Goal: Task Accomplishment & Management: Use online tool/utility

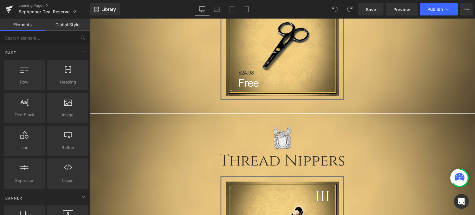
scroll to position [773, 0]
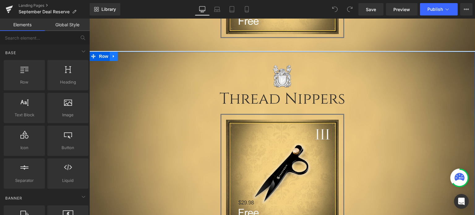
click at [112, 58] on icon at bounding box center [114, 56] width 4 height 5
click at [128, 58] on icon at bounding box center [130, 56] width 4 height 5
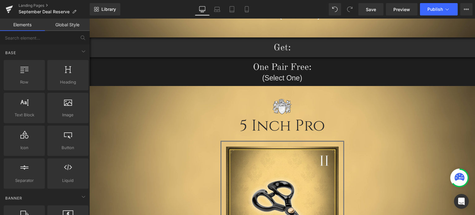
scroll to position [309, 0]
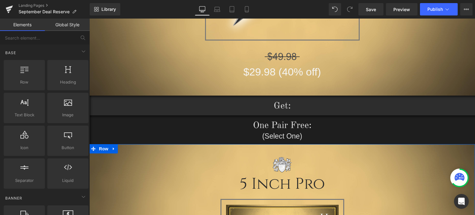
click at [112, 150] on icon at bounding box center [114, 148] width 4 height 5
click at [128, 150] on icon at bounding box center [130, 149] width 4 height 4
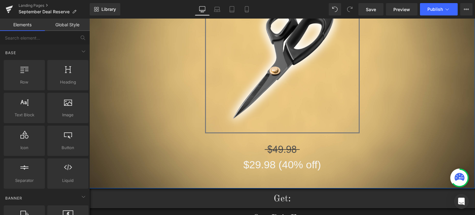
scroll to position [340, 0]
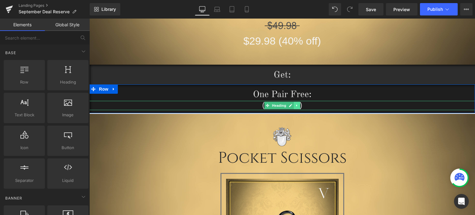
click at [294, 108] on link at bounding box center [297, 105] width 6 height 7
click at [292, 106] on icon at bounding box center [293, 105] width 3 height 3
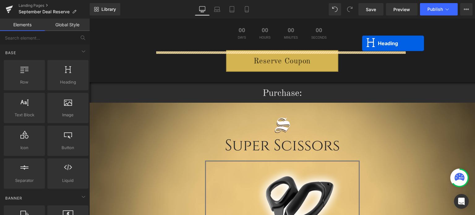
scroll to position [43, 0]
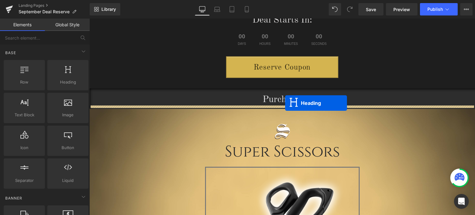
drag, startPoint x: 266, startPoint y: 114, endPoint x: 285, endPoint y: 103, distance: 22.0
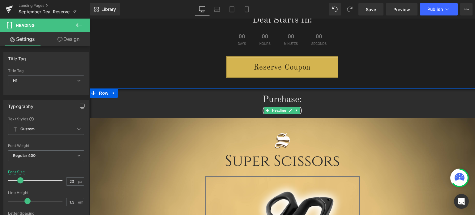
click at [312, 112] on h1 "(Select One)" at bounding box center [281, 110] width 385 height 9
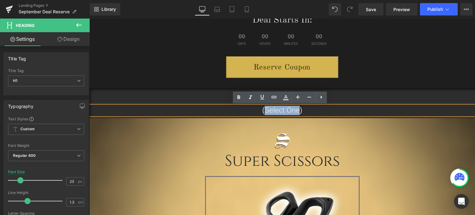
drag, startPoint x: 297, startPoint y: 110, endPoint x: 263, endPoint y: 111, distance: 33.4
click at [263, 111] on h1 "(Select One)" at bounding box center [281, 110] width 385 height 9
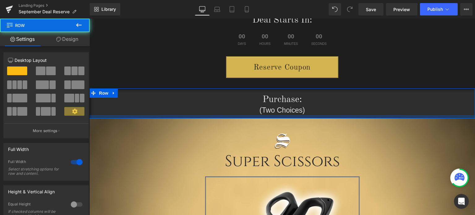
click at [313, 115] on div at bounding box center [281, 116] width 385 height 3
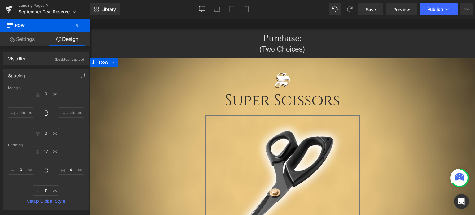
scroll to position [105, 0]
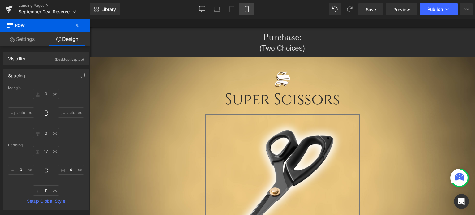
click at [249, 10] on icon at bounding box center [247, 9] width 6 height 6
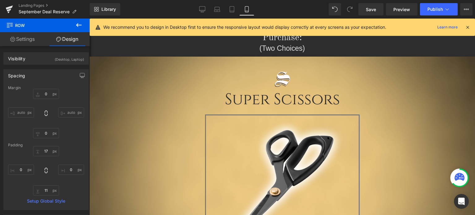
type input "0"
type input "10"
type input "0"
type input "8"
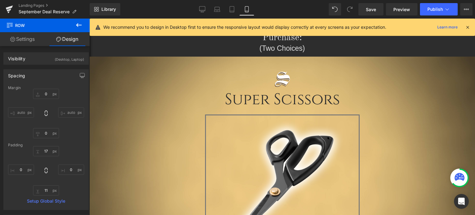
type input "0"
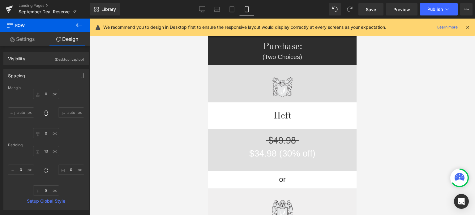
scroll to position [0, 0]
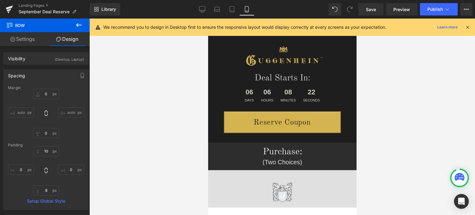
click at [469, 27] on icon at bounding box center [468, 27] width 6 height 6
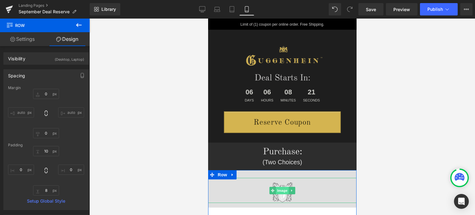
click at [280, 191] on span "Image" at bounding box center [281, 190] width 13 height 7
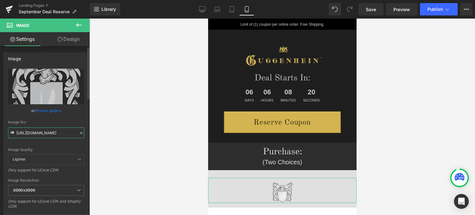
click at [42, 133] on input "https://cdn.shopify.com/s/files/1/0566/0963/6442/files/Heft-Emblem_898b5d44-5aa…" at bounding box center [46, 132] width 76 height 11
click at [205, 8] on icon at bounding box center [202, 9] width 6 height 6
type input "5"
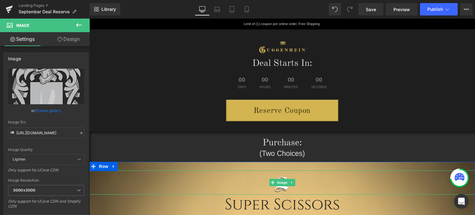
scroll to position [31, 0]
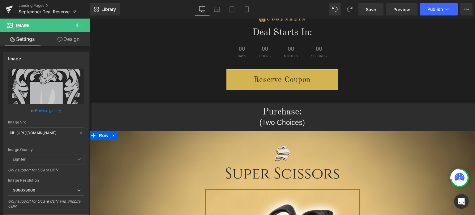
click at [286, 155] on img at bounding box center [281, 151] width 19 height 24
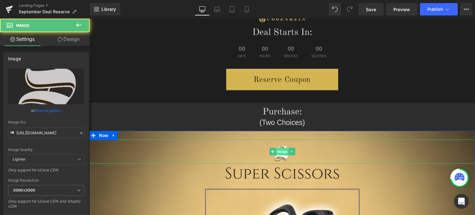
click at [282, 152] on span "Image" at bounding box center [282, 151] width 13 height 7
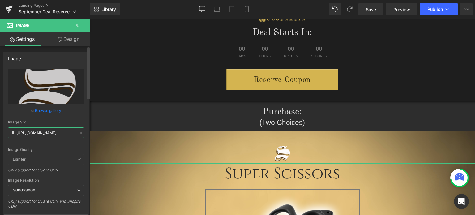
click at [43, 132] on input "https://cdn.shopify.com/s/files/1/0566/0963/6442/files/1-1_c76021e6-2318-4a51-8…" at bounding box center [46, 132] width 76 height 11
paste input "Heft-Emblem_898b5d44-5aa9-4e9a-bc9b-f8a7db1130cb_3000x3000.png?v=1758399764"
type input "https://cdn.shopify.com/s/files/1/0566/0963/6442/files/Heft-Emblem_898b5d44-5aa…"
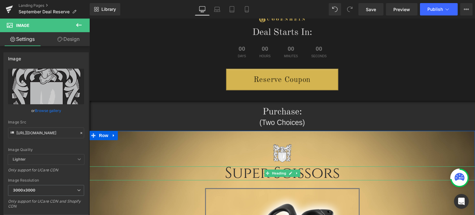
click at [328, 174] on h1 "Super Scissors" at bounding box center [281, 173] width 385 height 14
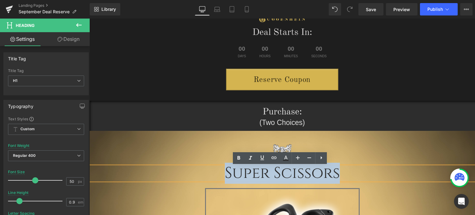
drag, startPoint x: 353, startPoint y: 173, endPoint x: 222, endPoint y: 173, distance: 130.8
click at [222, 173] on h1 "Super Scissors" at bounding box center [281, 173] width 385 height 14
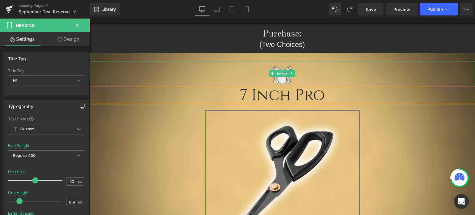
scroll to position [124, 0]
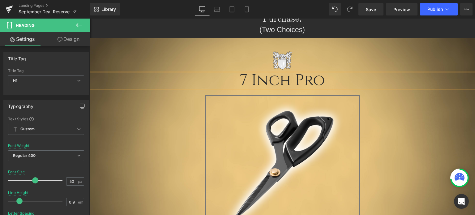
click at [417, 149] on div "Image 7 Inch Pro Heading Image Row Image $29.98 (40% off) Heading" at bounding box center [281, 160] width 385 height 226
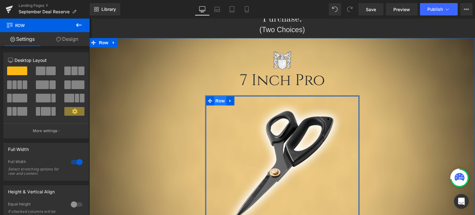
click at [216, 99] on span "Row" at bounding box center [220, 100] width 12 height 9
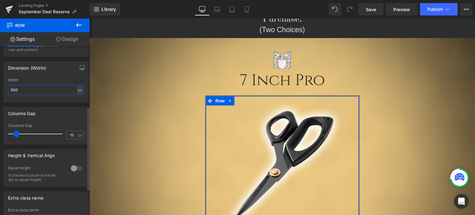
drag, startPoint x: 12, startPoint y: 90, endPoint x: 9, endPoint y: 90, distance: 3.4
click at [9, 90] on input "500" at bounding box center [46, 90] width 76 height 10
type input "300"
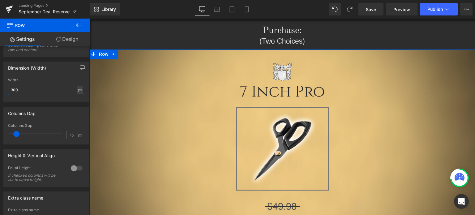
scroll to position [0, 0]
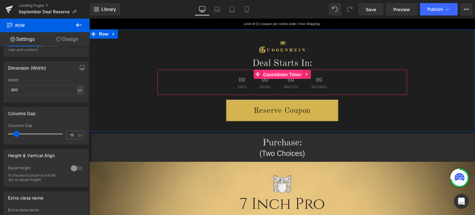
click at [279, 76] on span "Countdown Timer" at bounding box center [282, 74] width 41 height 9
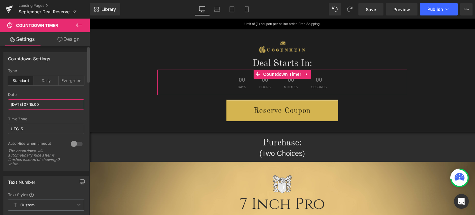
click at [25, 106] on input "2025/06/28 07:15:00" at bounding box center [46, 104] width 76 height 10
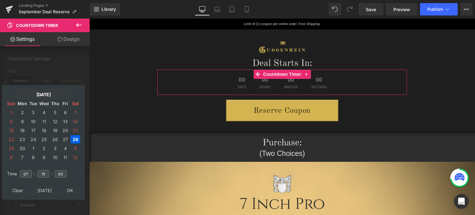
click at [40, 94] on td "Jun, 2025" at bounding box center [43, 94] width 53 height 8
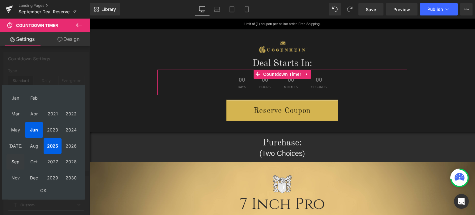
click at [17, 164] on td "Sep" at bounding box center [15, 161] width 18 height 15
click at [44, 191] on td "OK" at bounding box center [43, 190] width 74 height 8
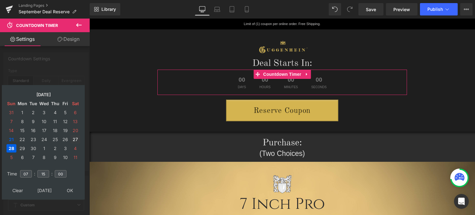
click at [74, 139] on td "27" at bounding box center [75, 139] width 10 height 8
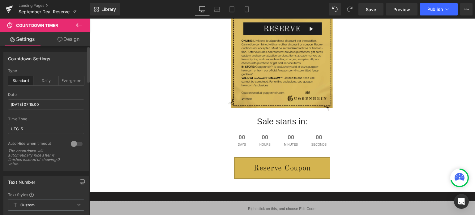
scroll to position [1082, 0]
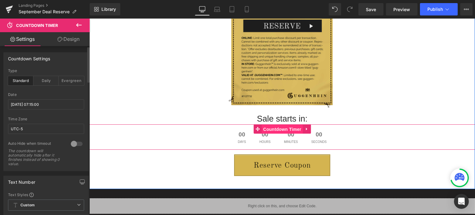
click at [280, 129] on span "Countdown Timer" at bounding box center [282, 129] width 41 height 9
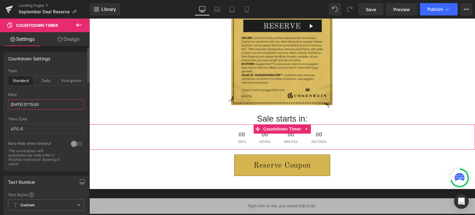
click at [25, 103] on input "2025/06/28 07:15:00" at bounding box center [46, 104] width 76 height 10
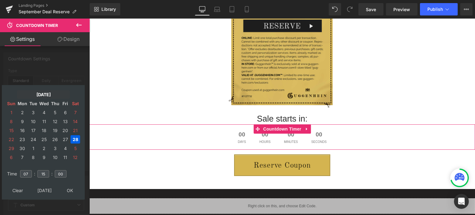
click at [40, 95] on td "Jun, 2025" at bounding box center [43, 94] width 53 height 8
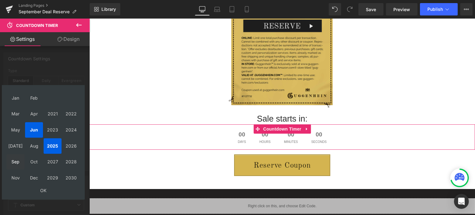
click at [15, 161] on td "Sep" at bounding box center [15, 161] width 18 height 15
click at [45, 191] on td "OK" at bounding box center [43, 190] width 74 height 8
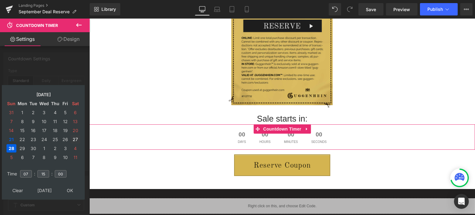
click at [75, 140] on td "27" at bounding box center [75, 139] width 10 height 8
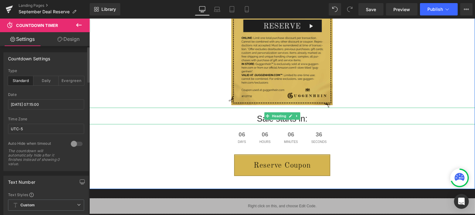
click at [257, 119] on h1 "Sale starts in:" at bounding box center [281, 118] width 385 height 11
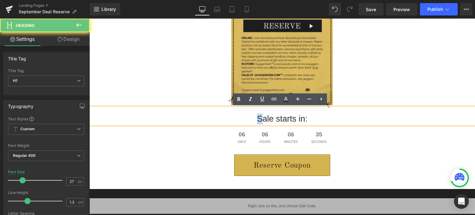
drag, startPoint x: 260, startPoint y: 118, endPoint x: 255, endPoint y: 118, distance: 4.3
click at [255, 118] on h1 "Sale starts in:" at bounding box center [281, 118] width 385 height 11
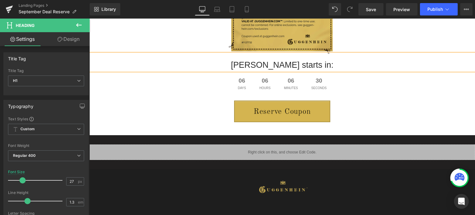
scroll to position [1144, 0]
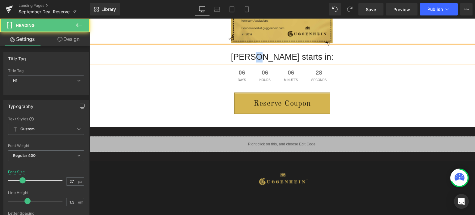
click at [275, 56] on h1 "Dale starts in:" at bounding box center [281, 57] width 385 height 11
click at [296, 57] on h1 "Dale Starts in:" at bounding box center [281, 57] width 385 height 11
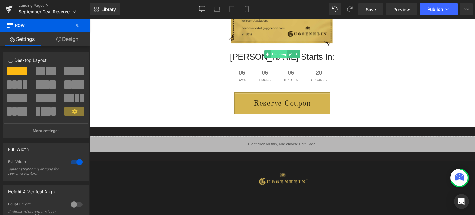
click at [276, 53] on span "Heading" at bounding box center [278, 53] width 17 height 7
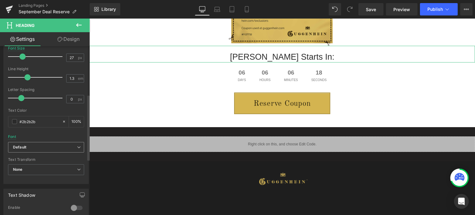
scroll to position [155, 0]
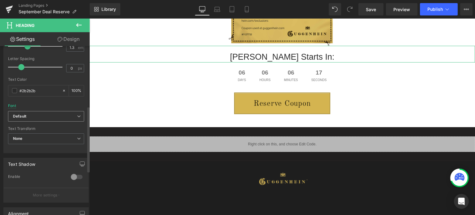
click at [44, 114] on b "Default" at bounding box center [45, 116] width 64 height 5
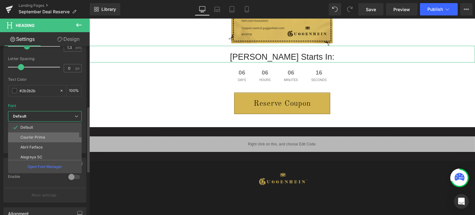
scroll to position [31, 0]
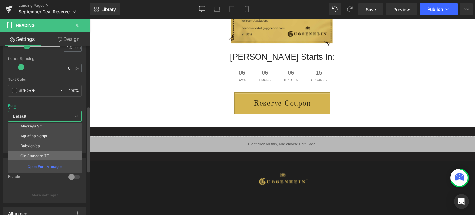
click at [40, 152] on li "Old Standard TT" at bounding box center [46, 156] width 76 height 10
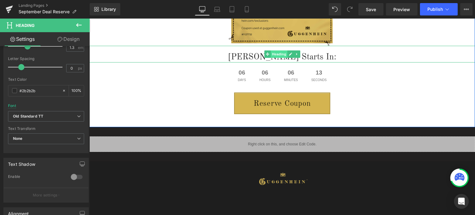
click at [275, 55] on span "Heading" at bounding box center [278, 53] width 17 height 7
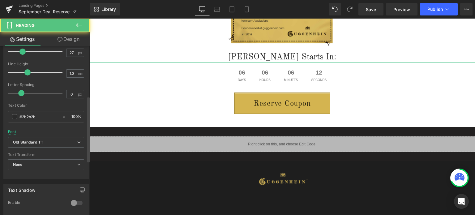
scroll to position [124, 0]
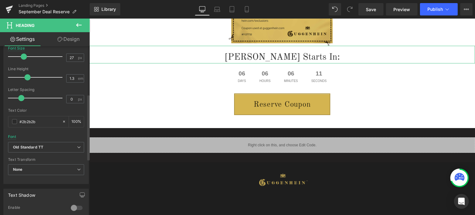
click at [23, 57] on span at bounding box center [24, 56] width 6 height 6
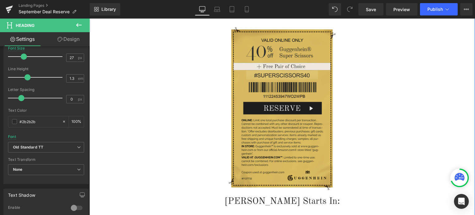
scroll to position [989, 0]
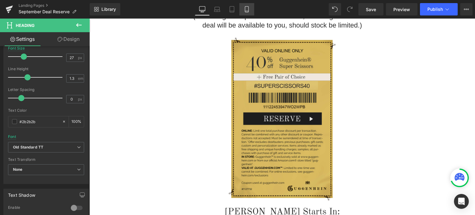
click at [251, 11] on link "Mobile" at bounding box center [246, 9] width 15 height 12
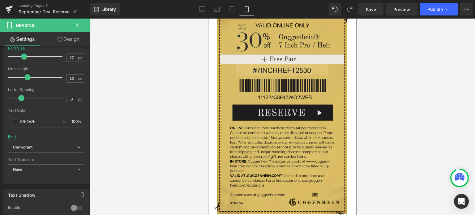
scroll to position [1033, 0]
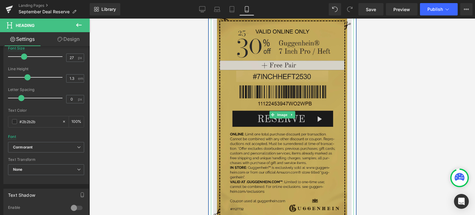
click at [274, 79] on img at bounding box center [282, 114] width 138 height 217
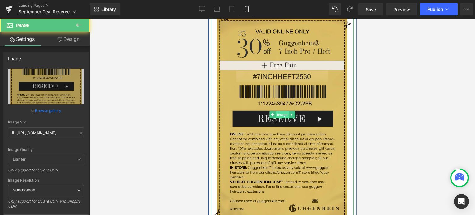
click at [279, 113] on span "Image" at bounding box center [281, 114] width 13 height 7
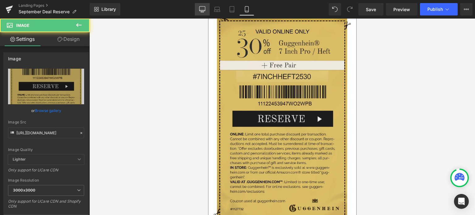
click at [200, 9] on icon at bounding box center [202, 9] width 6 height 6
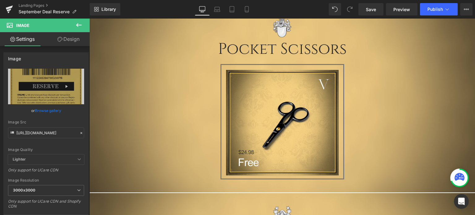
scroll to position [247, 0]
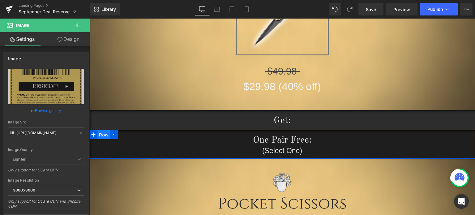
click at [99, 134] on span "Row" at bounding box center [103, 134] width 12 height 9
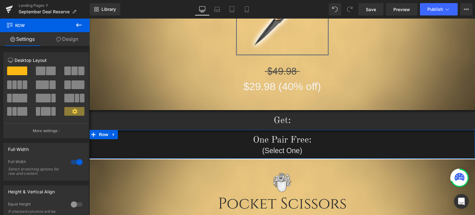
click at [68, 38] on link "Design" at bounding box center [67, 39] width 45 height 14
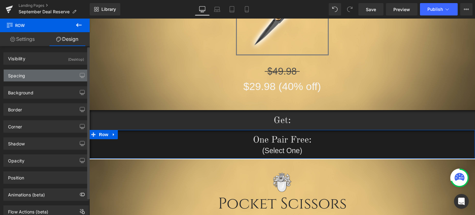
click at [30, 77] on div "Spacing" at bounding box center [46, 76] width 85 height 12
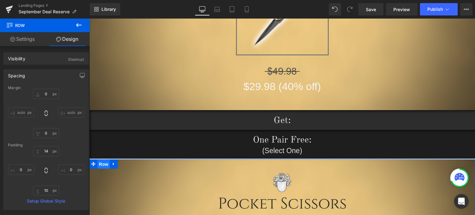
click at [100, 166] on span "Row" at bounding box center [103, 164] width 12 height 9
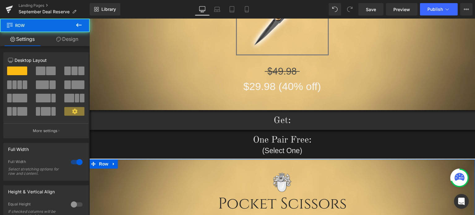
click at [66, 39] on link "Design" at bounding box center [67, 39] width 45 height 14
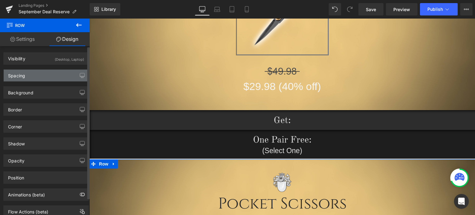
click at [37, 79] on div "Spacing" at bounding box center [46, 76] width 85 height 12
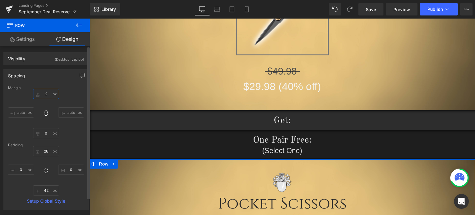
click at [47, 92] on input "text" at bounding box center [46, 94] width 26 height 10
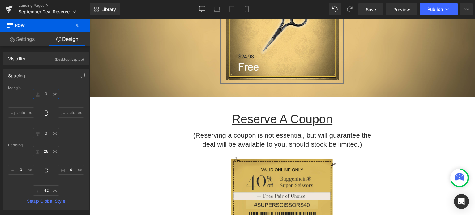
scroll to position [927, 0]
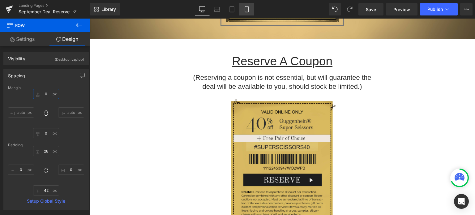
type input "0"
click at [248, 10] on icon at bounding box center [247, 9] width 6 height 6
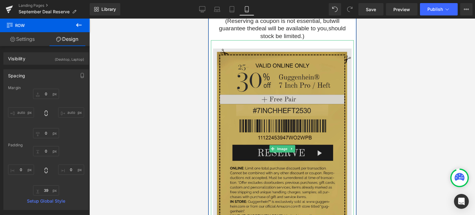
scroll to position [996, 0]
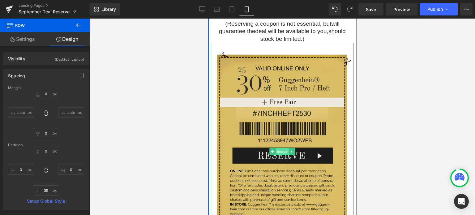
click at [281, 153] on span "Image" at bounding box center [281, 151] width 13 height 7
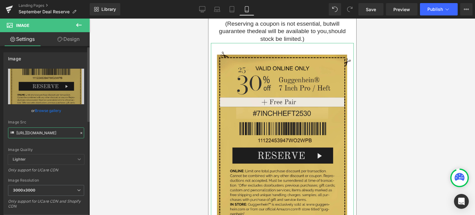
click at [42, 135] on input "[URL][DOMAIN_NAME]" at bounding box center [46, 132] width 76 height 11
click at [76, 147] on div "Image Quality Lighter Lightest Lighter Lighter Lightest Only support for UCare …" at bounding box center [46, 112] width 76 height 86
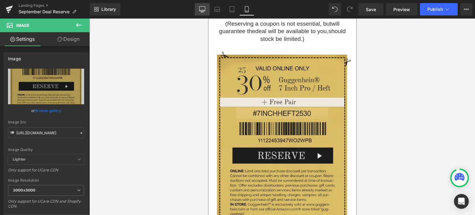
click at [205, 10] on icon at bounding box center [202, 9] width 6 height 6
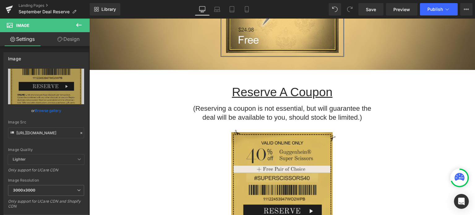
scroll to position [989, 0]
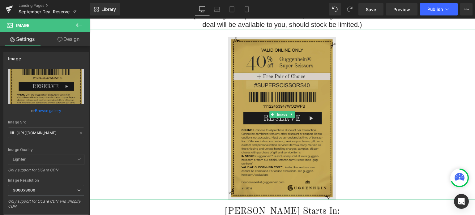
click at [277, 95] on img at bounding box center [282, 114] width 108 height 171
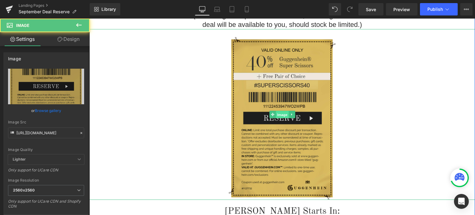
click at [281, 115] on span "Image" at bounding box center [282, 114] width 13 height 7
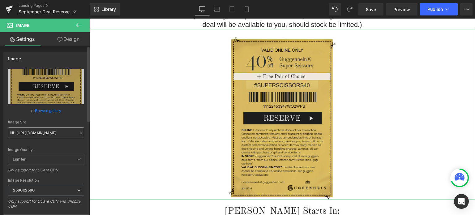
click at [42, 133] on input "https://cdn.shopify.com/s/files/1/0566/0963/6442/files/3-4_8dab8dbb-a3d6-418e-a…" at bounding box center [46, 132] width 76 height 11
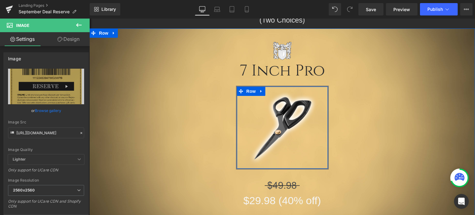
scroll to position [124, 0]
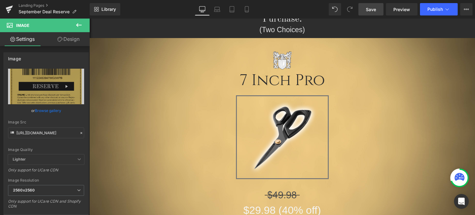
type input "[URL][DOMAIN_NAME]"
click at [368, 9] on span "Save" at bounding box center [371, 9] width 10 height 6
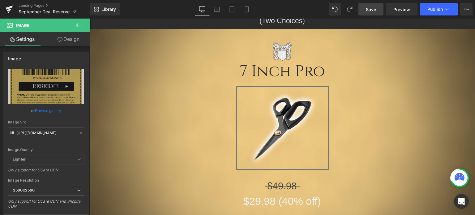
scroll to position [0, 0]
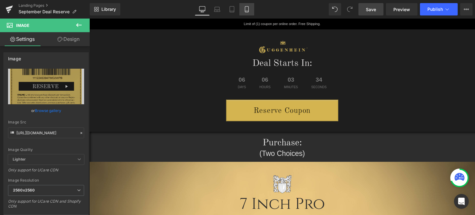
click at [245, 11] on icon at bounding box center [246, 11] width 3 height 0
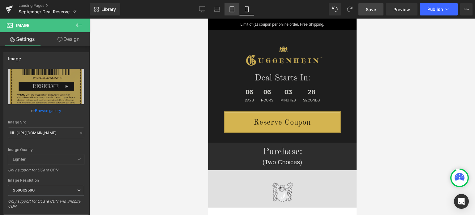
click at [234, 11] on icon at bounding box center [232, 9] width 6 height 6
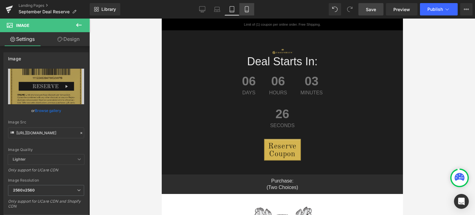
click at [248, 12] on link "Mobile" at bounding box center [246, 9] width 15 height 12
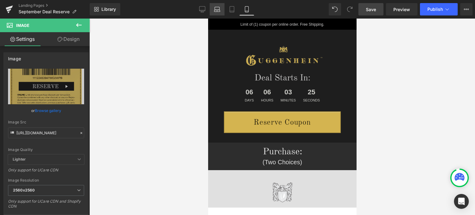
click at [218, 11] on icon at bounding box center [217, 9] width 6 height 6
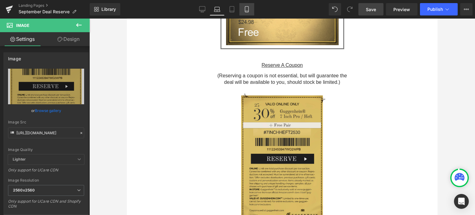
click at [246, 11] on icon at bounding box center [247, 9] width 6 height 6
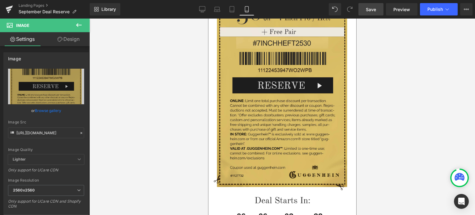
scroll to position [0, 0]
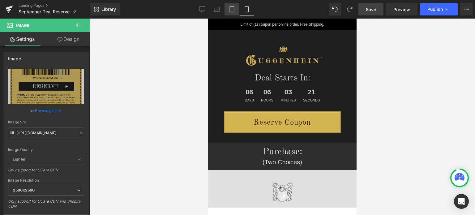
drag, startPoint x: 232, startPoint y: 11, endPoint x: 232, endPoint y: 6, distance: 4.6
click at [232, 11] on icon at bounding box center [232, 11] width 4 height 0
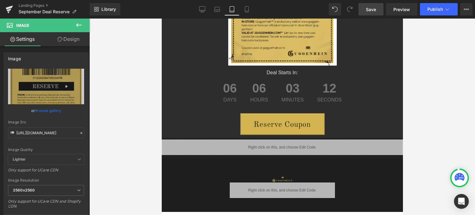
scroll to position [1374, 0]
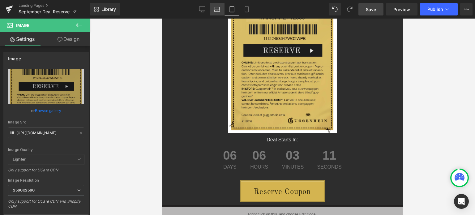
click at [214, 9] on icon at bounding box center [217, 9] width 6 height 6
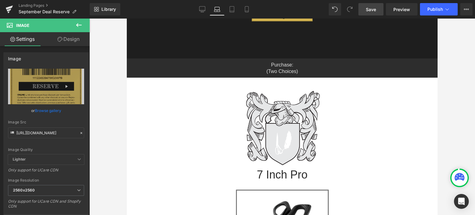
scroll to position [0, 0]
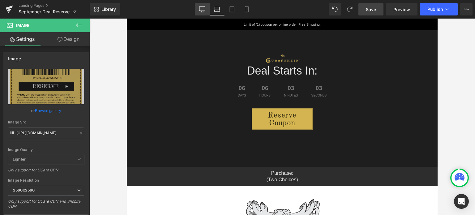
click at [199, 10] on icon at bounding box center [202, 8] width 6 height 5
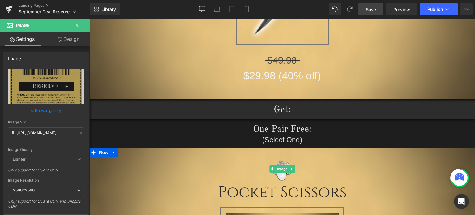
scroll to position [402, 0]
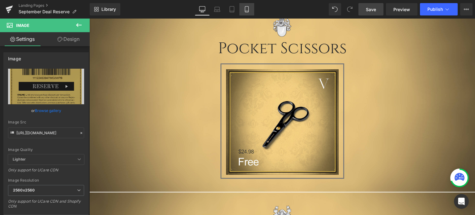
click at [247, 9] on icon at bounding box center [247, 9] width 6 height 6
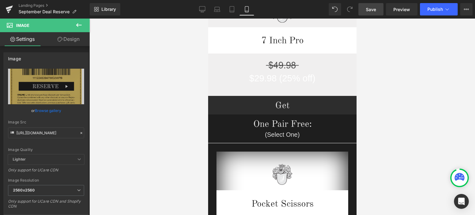
scroll to position [0, 0]
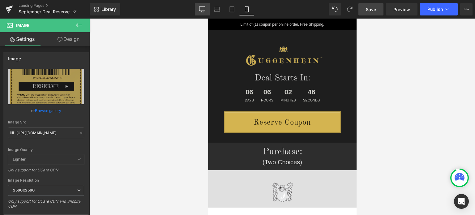
click at [207, 11] on link "Desktop" at bounding box center [202, 9] width 15 height 12
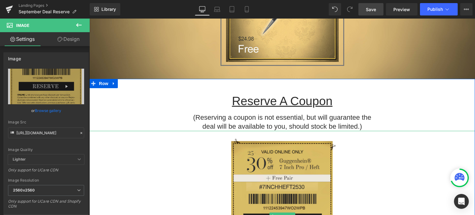
scroll to position [778, 0]
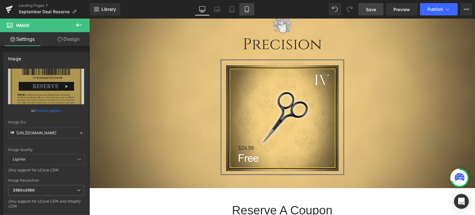
click at [248, 10] on icon at bounding box center [246, 9] width 3 height 6
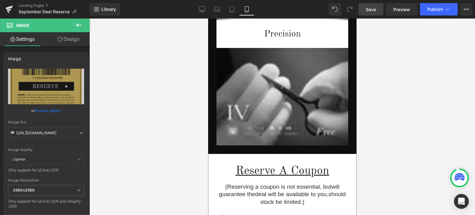
scroll to position [866, 0]
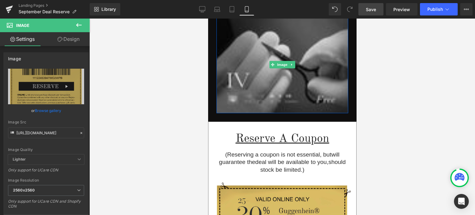
click at [274, 59] on img at bounding box center [282, 64] width 132 height 97
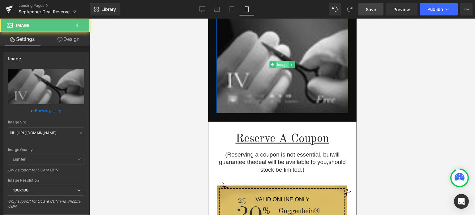
click at [281, 64] on span "Image" at bounding box center [281, 64] width 13 height 7
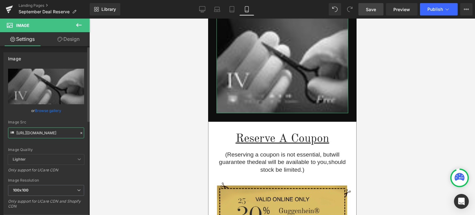
click at [39, 133] on input "[URL][DOMAIN_NAME]" at bounding box center [46, 132] width 76 height 11
click at [77, 141] on div "Image Quality Lighter Lightest Lighter Lighter Lightest Only support for UCare …" at bounding box center [46, 112] width 76 height 86
drag, startPoint x: 199, startPoint y: 9, endPoint x: 197, endPoint y: 5, distance: 4.8
click at [200, 9] on icon at bounding box center [202, 9] width 6 height 6
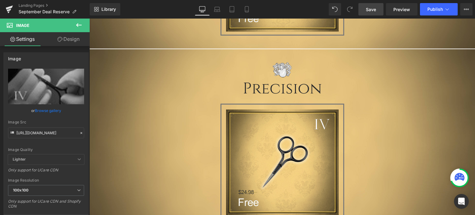
scroll to position [804, 0]
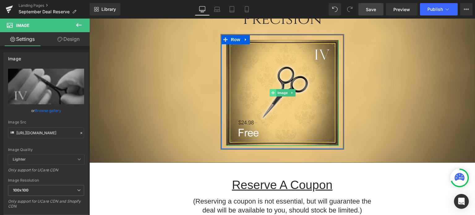
click at [271, 91] on icon at bounding box center [272, 92] width 3 height 3
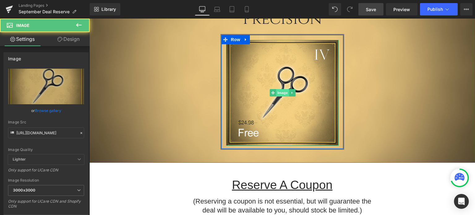
click at [280, 93] on span "Image" at bounding box center [282, 92] width 13 height 7
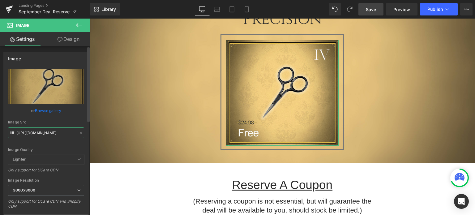
click at [45, 132] on input "https://cdn.shopify.com/s/files/1/0566/0963/6442/files/3-3_9597700d-ad54-4595-b…" at bounding box center [46, 132] width 76 height 11
paste input "1_03563e20-9d7b-4af0-8cc9-da4ca0549f33_100x100.jpg?v=1758402807"
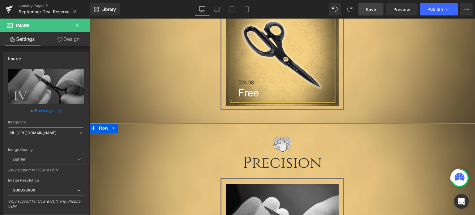
scroll to position [618, 0]
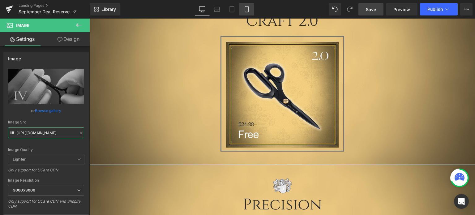
type input "[URL][DOMAIN_NAME]"
click at [251, 11] on link "Mobile" at bounding box center [246, 9] width 15 height 12
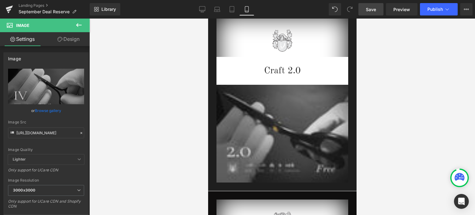
click at [287, 121] on img at bounding box center [282, 133] width 132 height 97
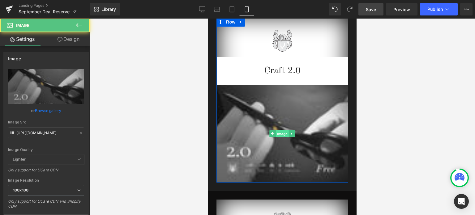
click at [279, 134] on span "Image" at bounding box center [281, 133] width 13 height 7
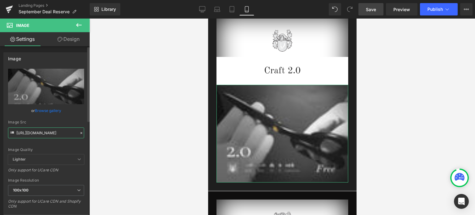
click at [39, 132] on input "[URL][DOMAIN_NAME]" at bounding box center [46, 132] width 76 height 11
click at [79, 144] on div "Image Quality Lighter Lightest Lighter Lighter Lightest Only support for UCare …" at bounding box center [46, 112] width 76 height 86
click at [203, 10] on icon at bounding box center [202, 9] width 6 height 6
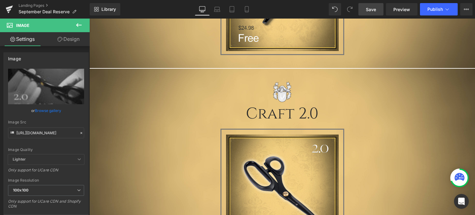
scroll to position [587, 0]
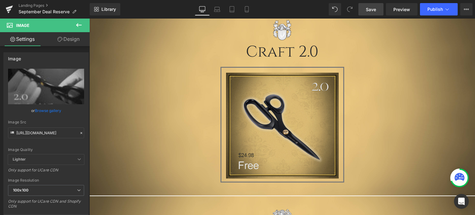
click at [288, 111] on img at bounding box center [282, 126] width 113 height 106
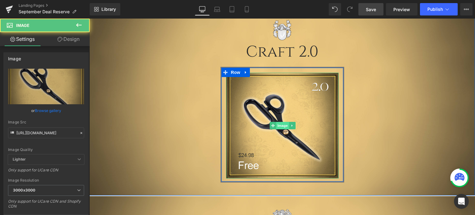
click at [279, 125] on span "Image" at bounding box center [282, 125] width 13 height 7
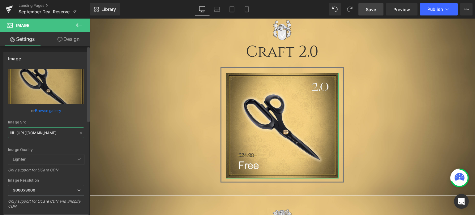
click at [49, 133] on input "https://cdn.shopify.com/s/files/1/0566/0963/6442/files/3-1_1d995db9-2a2b-4c87-8…" at bounding box center [46, 132] width 76 height 11
paste input "2_50965779-ccd4-401d-98ff-9ae1eeb6e4fe_100x100.jpg?v=1758405917"
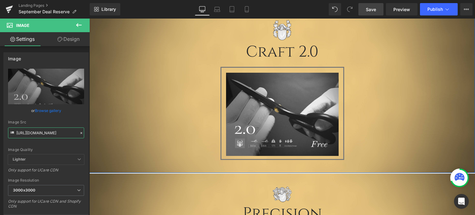
scroll to position [433, 0]
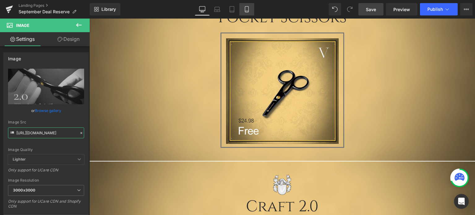
type input "[URL][DOMAIN_NAME]"
click at [249, 12] on icon at bounding box center [247, 9] width 6 height 6
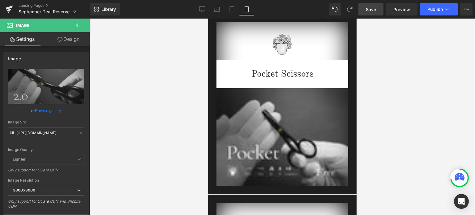
scroll to position [0, 0]
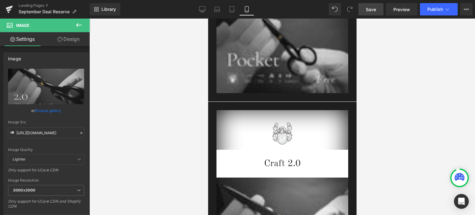
click at [288, 74] on img at bounding box center [282, 43] width 132 height 97
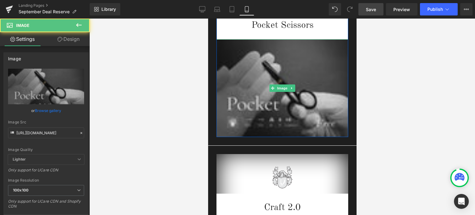
scroll to position [464, 0]
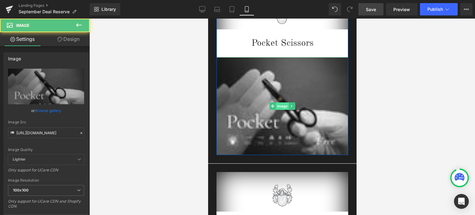
click at [280, 106] on span "Image" at bounding box center [281, 105] width 13 height 7
click at [37, 131] on input "[URL][DOMAIN_NAME]" at bounding box center [46, 132] width 76 height 11
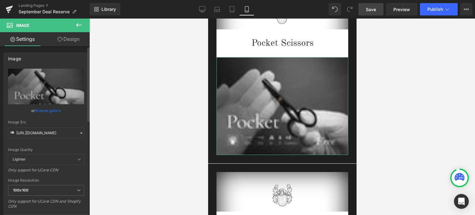
click at [75, 148] on div "Image Quality" at bounding box center [46, 149] width 76 height 4
click at [204, 8] on icon at bounding box center [202, 9] width 6 height 6
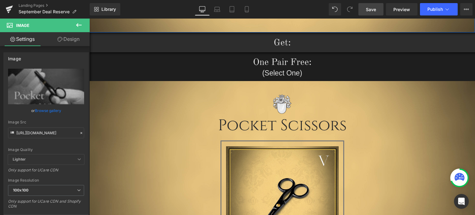
scroll to position [371, 0]
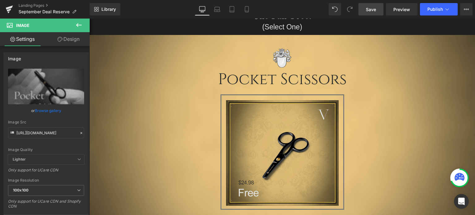
click at [293, 123] on img at bounding box center [282, 152] width 113 height 105
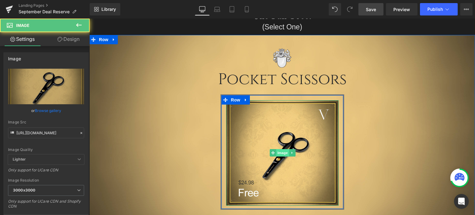
click at [279, 154] on span "Image" at bounding box center [282, 152] width 13 height 7
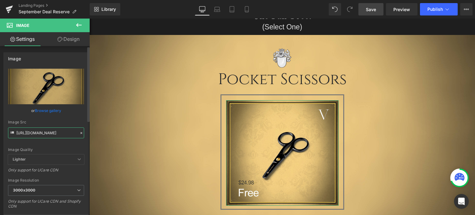
click at [45, 134] on input "https://cdn.shopify.com/s/files/1/0566/0963/6442/files/3-2_6c45edca-0cc3-4f31-a…" at bounding box center [46, 132] width 76 height 11
paste input "_146d6cb8-173c-448d-ae68-22bdd63ef870_100x100.jpg?v=1758405923"
type input "[URL][DOMAIN_NAME]"
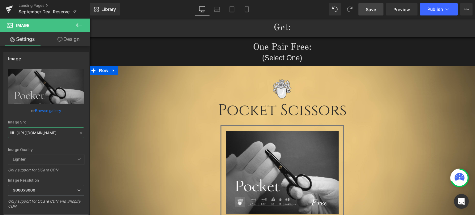
scroll to position [402, 0]
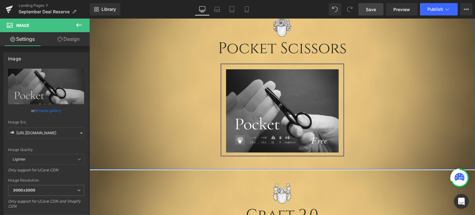
click at [367, 122] on div "Image Pocket Scissors Heading Image Row" at bounding box center [281, 85] width 385 height 144
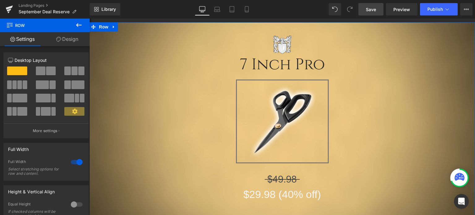
scroll to position [158, 0]
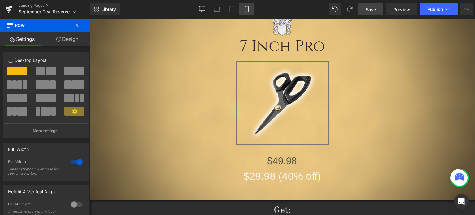
click at [246, 8] on icon at bounding box center [247, 9] width 6 height 6
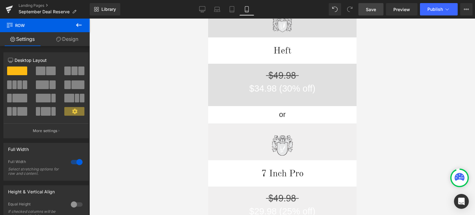
scroll to position [142, 0]
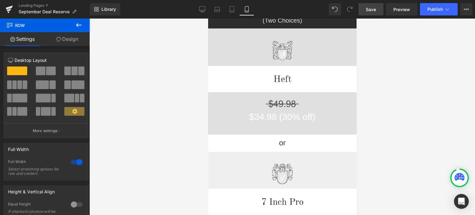
drag, startPoint x: 353, startPoint y: 36, endPoint x: 572, endPoint y: 71, distance: 221.7
click at [82, 27] on icon at bounding box center [78, 24] width 7 height 7
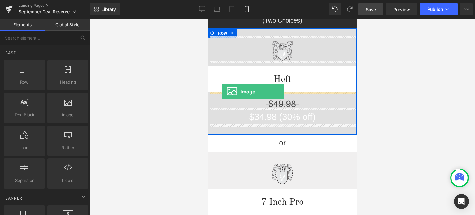
drag, startPoint x: 303, startPoint y: 122, endPoint x: 222, endPoint y: 92, distance: 86.8
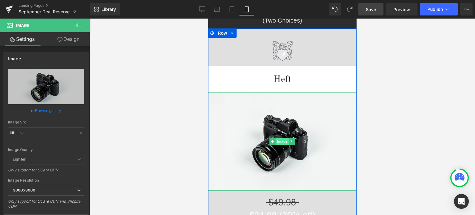
click at [279, 142] on span "Image" at bounding box center [281, 141] width 13 height 7
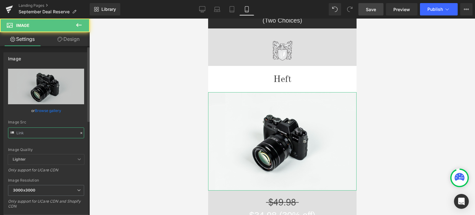
click at [37, 131] on input "text" at bounding box center [46, 132] width 76 height 11
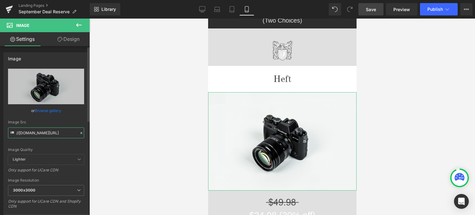
paste input "https://cdn.shopify.com/s/files/1/0566/0963/6442/files/1-2_6034ac92-1a8e-4055-b…"
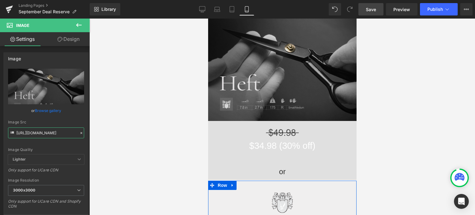
scroll to position [173, 0]
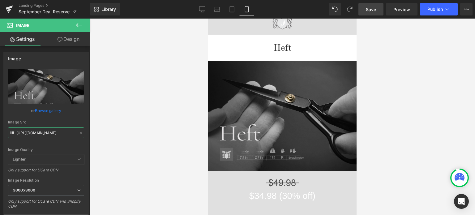
type input "https://cdn.shopify.com/s/files/1/0566/0963/6442/files/1-2_6034ac92-1a8e-4055-b…"
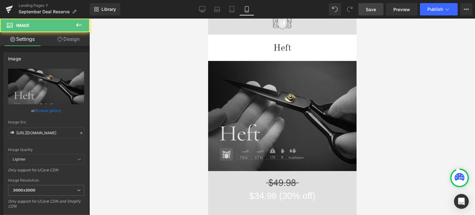
click at [260, 106] on img at bounding box center [282, 116] width 148 height 110
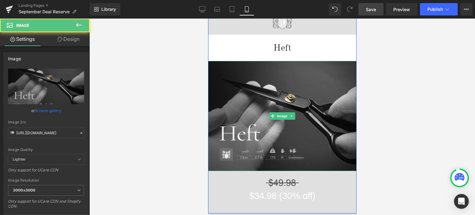
drag, startPoint x: 289, startPoint y: 116, endPoint x: 291, endPoint y: 118, distance: 3.3
click at [291, 116] on icon at bounding box center [291, 116] width 1 height 2
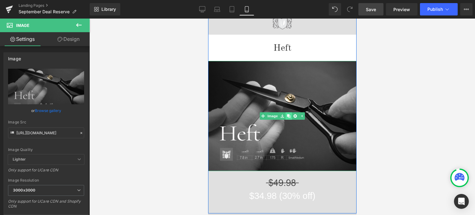
click at [287, 115] on icon at bounding box center [288, 115] width 3 height 3
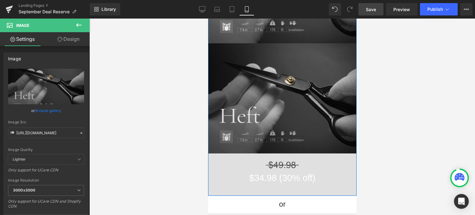
click at [249, 69] on img at bounding box center [282, 98] width 148 height 110
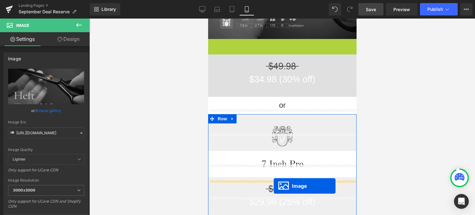
scroll to position [330, 0]
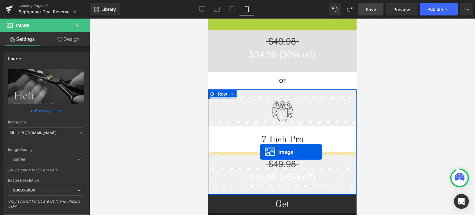
drag, startPoint x: 269, startPoint y: 35, endPoint x: 261, endPoint y: 147, distance: 112.2
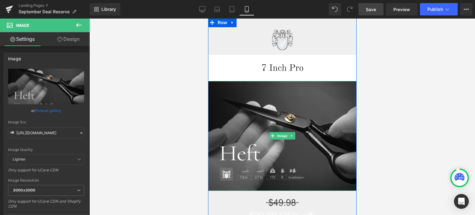
scroll to position [407, 0]
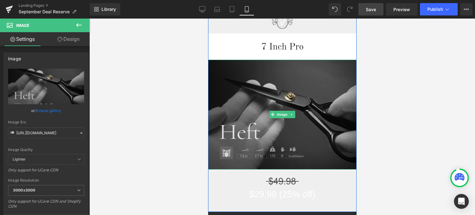
click at [278, 113] on div "Image" at bounding box center [282, 115] width 148 height 110
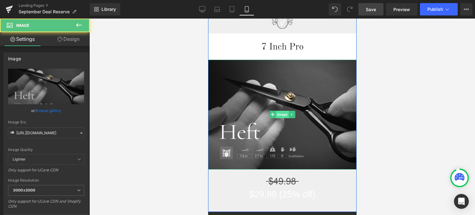
click at [279, 114] on span "Image" at bounding box center [281, 114] width 13 height 7
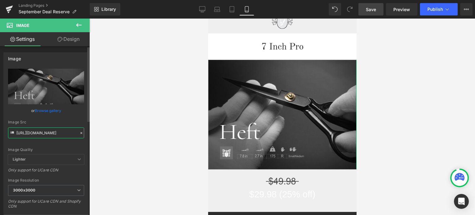
click at [32, 133] on input "https://cdn.shopify.com/s/files/1/0566/0963/6442/files/1-2_6034ac92-1a8e-4055-b…" at bounding box center [46, 132] width 76 height 11
paste input "1_c6f370f9-d332-4139-ad45-1ba42f28e273.jpg?v=175843534"
type input "https://cdn.shopify.com/s/files/1/0566/0963/6442/files/1-1_c6f370f9-d332-4139-a…"
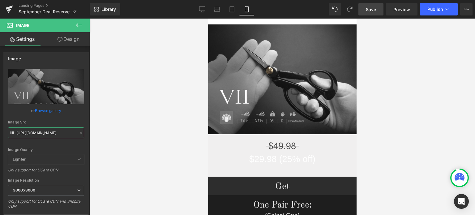
scroll to position [445, 0]
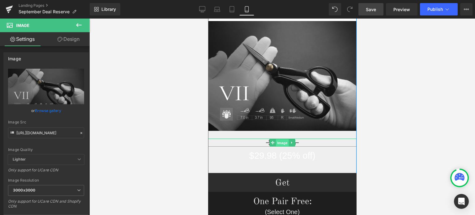
click at [278, 143] on span "Image" at bounding box center [281, 142] width 13 height 7
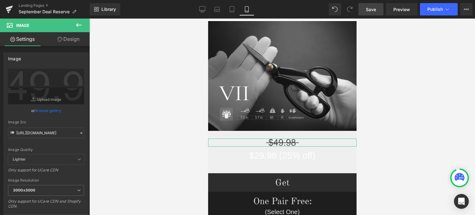
drag, startPoint x: 70, startPoint y: 40, endPoint x: 33, endPoint y: 117, distance: 85.4
click at [70, 40] on link "Design" at bounding box center [68, 39] width 45 height 14
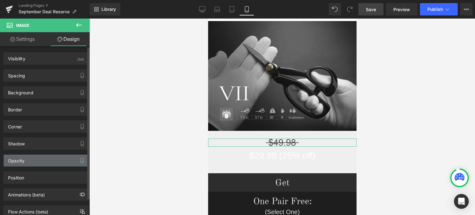
click at [46, 161] on div "Opacity" at bounding box center [46, 161] width 85 height 12
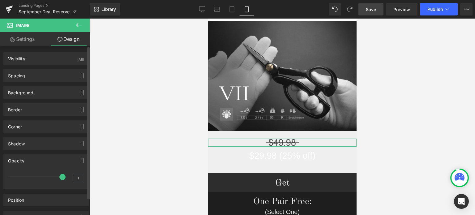
click at [48, 160] on div "Opacity" at bounding box center [46, 161] width 85 height 12
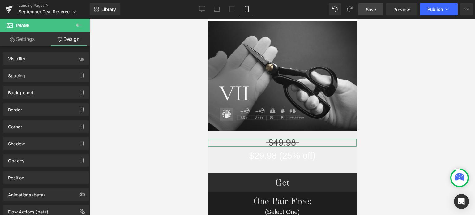
click at [25, 39] on link "Settings" at bounding box center [22, 39] width 45 height 14
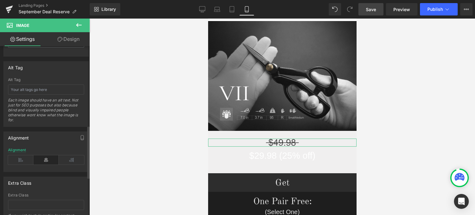
scroll to position [155, 0]
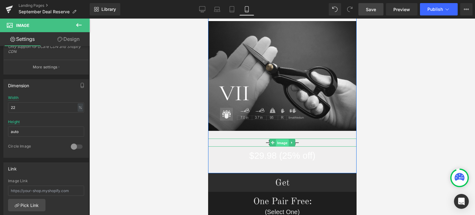
click at [278, 141] on span "Image" at bounding box center [281, 142] width 13 height 7
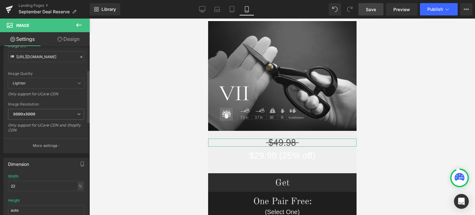
scroll to position [31, 0]
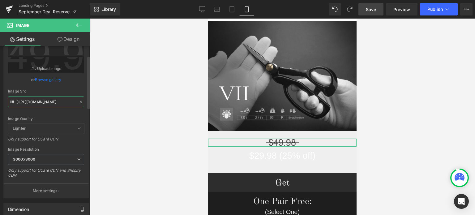
click at [41, 104] on input "https://ucarecdn.com/9061c082-0913-4ea7-bea5-6c755e18f7a7/Pricing%201.svg" at bounding box center [46, 101] width 76 height 11
paste input "cdn.shopify.com/s/files/1/0566/0963/6442/files/Price_1.svg?v=1758435696"
type input "https://cdn.shopify.com/s/files/1/0566/0963/6442/files/Price_1.svg?v=1758435696"
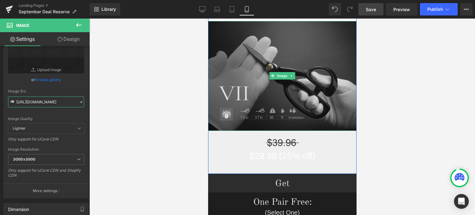
scroll to position [291, 0]
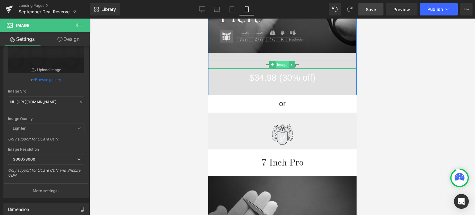
click at [279, 65] on span "Image" at bounding box center [281, 64] width 13 height 7
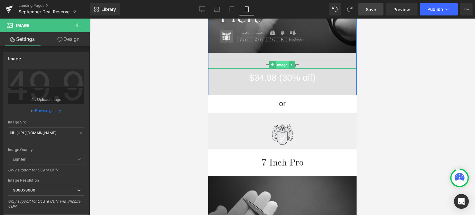
click at [279, 64] on span "Image" at bounding box center [281, 64] width 13 height 7
click at [42, 130] on input "https://ucarecdn.com/9061c082-0913-4ea7-bea5-6c755e18f7a7/Pricing%201.svg" at bounding box center [46, 132] width 76 height 11
paste input "cdn.shopify.com/s/files/1/0566/0963/6442/files/Price_2.svg?v=1758435695"
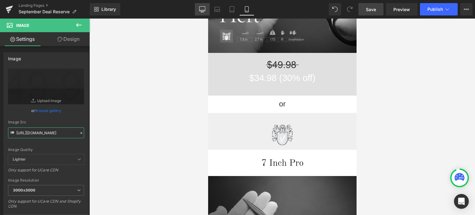
type input "https://cdn.shopify.com/s/files/1/0566/0963/6442/files/Price_2.svg?v=1758435695"
click at [203, 10] on icon at bounding box center [202, 10] width 6 height 0
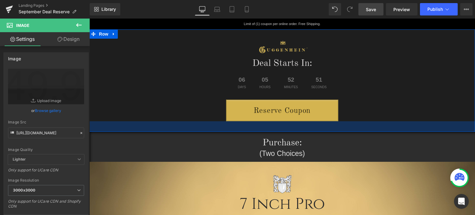
scroll to position [185, 0]
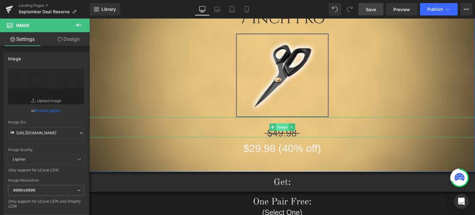
drag, startPoint x: 279, startPoint y: 128, endPoint x: 283, endPoint y: 125, distance: 5.1
click at [279, 128] on span "Image" at bounding box center [282, 126] width 13 height 7
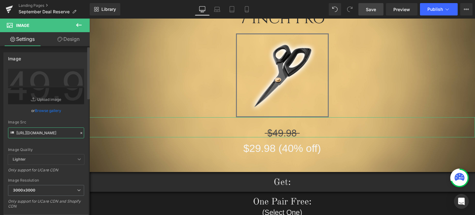
click at [39, 131] on input "https://ucarecdn.com/9061c082-0913-4ea7-bea5-6c755e18f7a7/Pricing%201.svg" at bounding box center [46, 132] width 76 height 11
paste input "cdn.shopify.com/s/files/1/0566/0963/6442/files/Price_2.svg?v=1758435695"
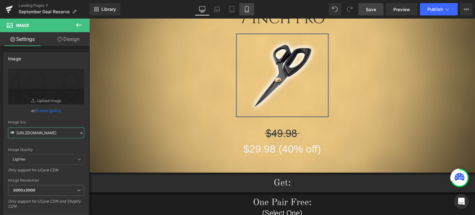
type input "https://cdn.shopify.com/s/files/1/0566/0963/6442/files/Price_2.svg?v=1758435695"
drag, startPoint x: 245, startPoint y: 7, endPoint x: 243, endPoint y: 5, distance: 3.5
click at [245, 7] on icon at bounding box center [246, 9] width 3 height 6
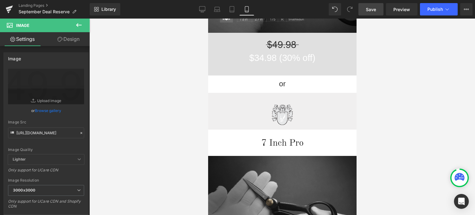
scroll to position [371, 0]
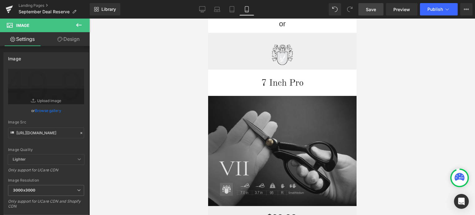
click at [253, 125] on img at bounding box center [282, 151] width 148 height 110
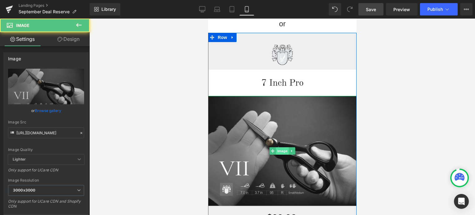
click at [280, 150] on span "Image" at bounding box center [281, 150] width 13 height 7
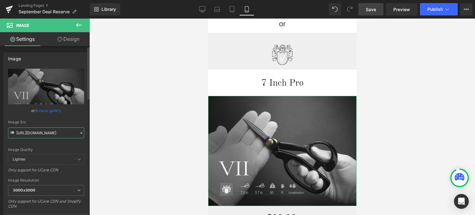
click at [40, 131] on input "https://cdn.shopify.com/s/files/1/0566/0963/6442/files/1-1_c6f370f9-d332-4139-a…" at bounding box center [46, 132] width 76 height 11
click at [78, 144] on div "Image Quality Lighter Lightest Lighter Lighter Lightest Only support for UCare …" at bounding box center [46, 112] width 76 height 86
click at [200, 12] on icon at bounding box center [202, 9] width 6 height 6
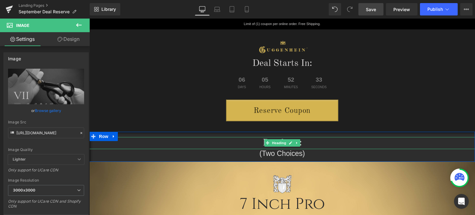
scroll to position [155, 0]
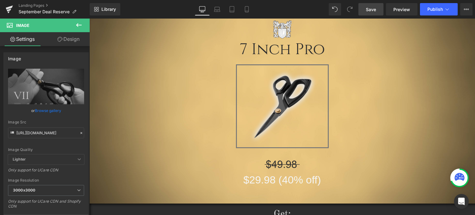
click at [295, 113] on img at bounding box center [282, 107] width 74 height 74
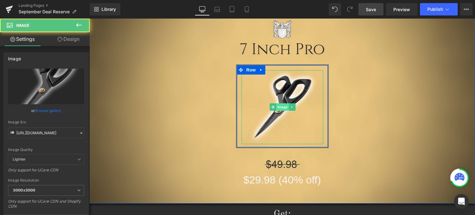
click at [278, 106] on span "Image" at bounding box center [282, 106] width 13 height 7
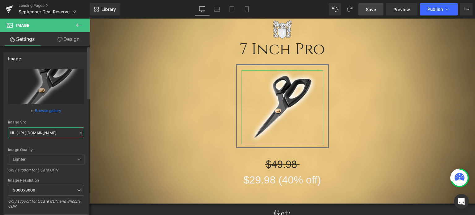
click at [43, 133] on input "https://cdn.shopify.com/s/files/1/0566/0963/6442/files/2_42763b5c-e712-4640-9a3…" at bounding box center [46, 132] width 76 height 11
paste input "1-1_c6f370f9-d332-4139-ad45-1ba42f28e273_3000x3000.jpg?v=1758435344"
type input "https://cdn.shopify.com/s/files/1/0566/0963/6442/files/1-1_c6f370f9-d332-4139-a…"
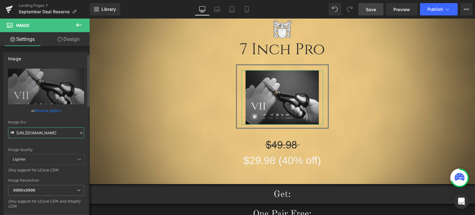
scroll to position [124, 0]
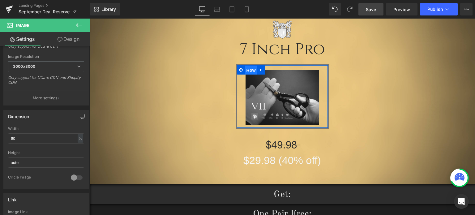
click at [248, 71] on span "Row" at bounding box center [251, 70] width 12 height 9
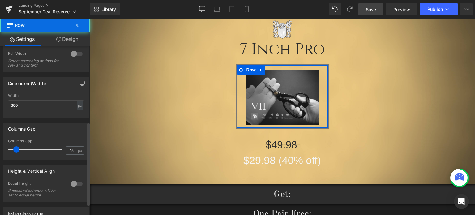
scroll to position [155, 0]
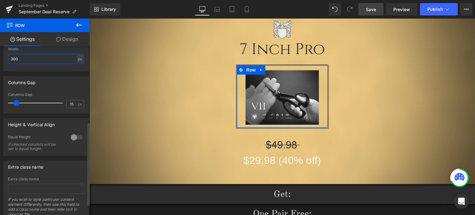
click at [11, 60] on input "300" at bounding box center [46, 59] width 76 height 10
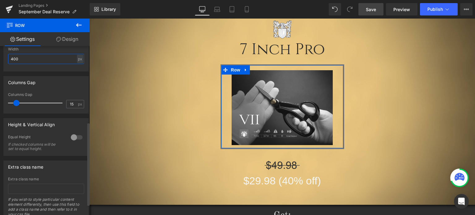
type input "400"
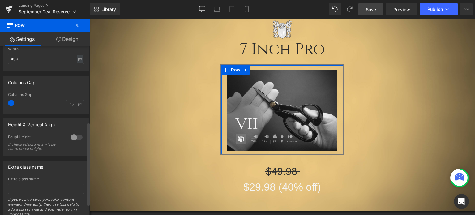
drag, startPoint x: 15, startPoint y: 102, endPoint x: 8, endPoint y: 102, distance: 7.4
click at [8, 102] on span at bounding box center [11, 103] width 6 height 6
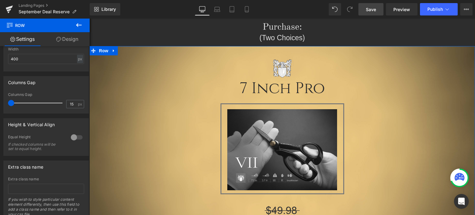
scroll to position [93, 0]
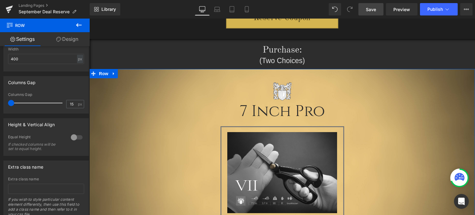
click at [110, 75] on link at bounding box center [114, 73] width 8 height 9
click at [120, 74] on icon at bounding box center [122, 73] width 4 height 4
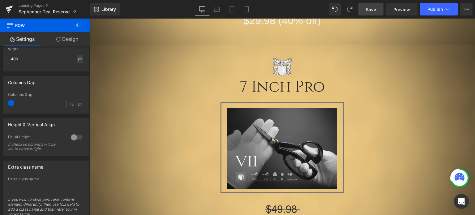
scroll to position [321, 0]
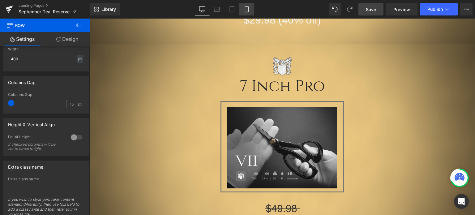
click at [246, 8] on icon at bounding box center [247, 9] width 6 height 6
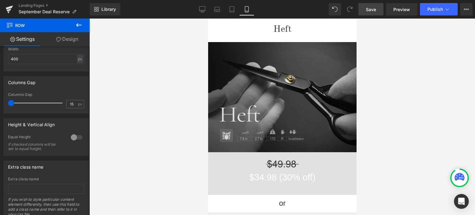
scroll to position [124, 0]
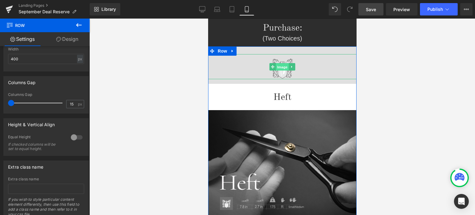
click at [279, 66] on span "Image" at bounding box center [281, 66] width 13 height 7
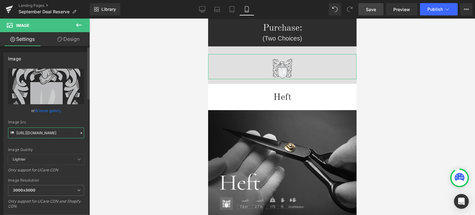
click at [45, 131] on input "https://cdn.shopify.com/s/files/1/0566/0963/6442/files/Heft-Emblem_898b5d44-5aa…" at bounding box center [46, 132] width 76 height 11
click at [202, 9] on icon at bounding box center [202, 9] width 6 height 6
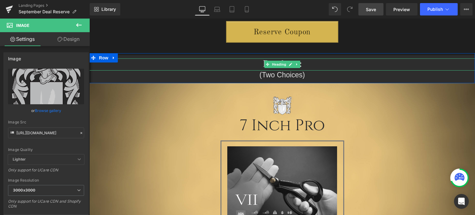
scroll to position [93, 0]
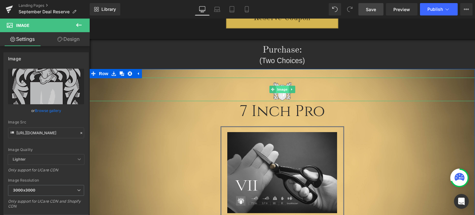
click at [280, 91] on span "Image" at bounding box center [282, 89] width 13 height 7
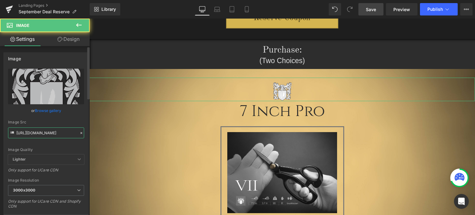
click at [45, 130] on input "https://cdn.shopify.com/s/files/1/0566/0963/6442/files/Heft-Emblem_898b5d44-5aa…" at bounding box center [46, 132] width 76 height 11
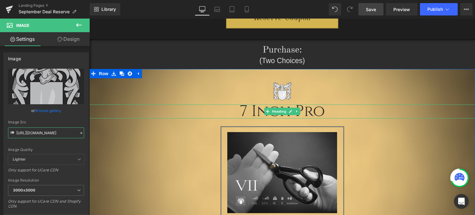
scroll to position [247, 0]
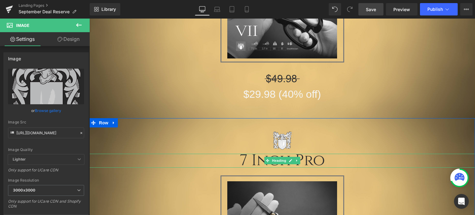
click at [315, 161] on h1 "7 Inch Pro" at bounding box center [281, 161] width 385 height 14
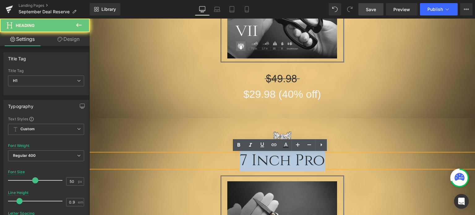
drag, startPoint x: 325, startPoint y: 161, endPoint x: 233, endPoint y: 160, distance: 91.5
click at [233, 160] on h1 "7 Inch Pro" at bounding box center [281, 161] width 385 height 14
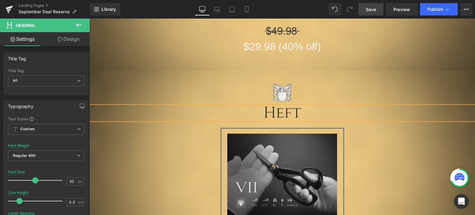
scroll to position [371, 0]
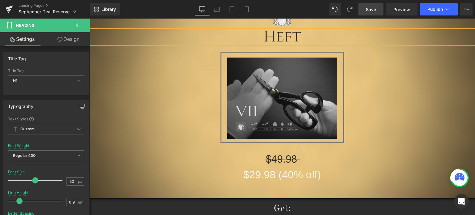
click at [292, 85] on img at bounding box center [282, 97] width 110 height 81
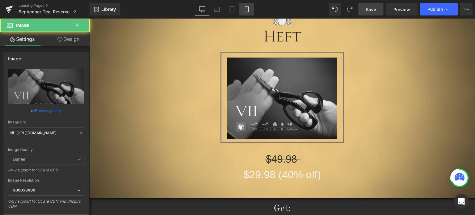
click at [248, 10] on icon at bounding box center [247, 9] width 6 height 6
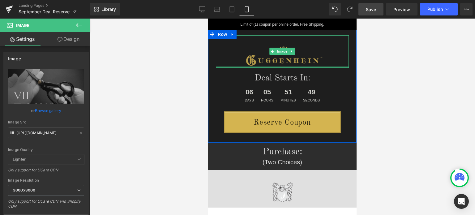
scroll to position [155, 0]
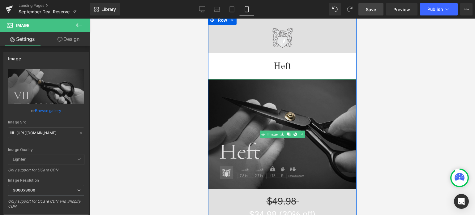
click at [278, 120] on img at bounding box center [282, 134] width 148 height 110
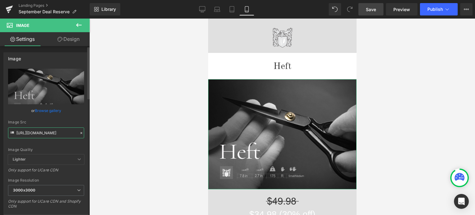
click at [42, 133] on input "https://cdn.shopify.com/s/files/1/0566/0963/6442/files/1-2_6034ac92-1a8e-4055-b…" at bounding box center [46, 132] width 76 height 11
click at [202, 11] on icon at bounding box center [202, 8] width 6 height 5
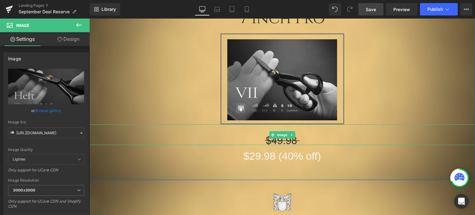
scroll to position [309, 0]
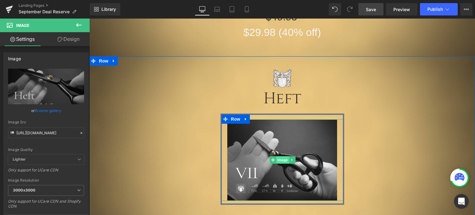
drag, startPoint x: 281, startPoint y: 160, endPoint x: 286, endPoint y: 157, distance: 5.4
click at [281, 160] on span "Image" at bounding box center [282, 159] width 13 height 7
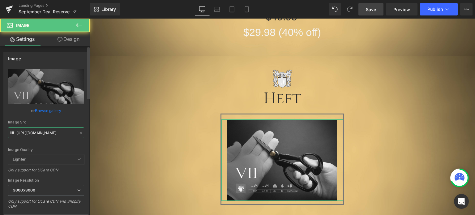
click at [40, 131] on input "https://cdn.shopify.com/s/files/1/0566/0963/6442/files/1-1_c6f370f9-d332-4139-a…" at bounding box center [46, 132] width 76 height 11
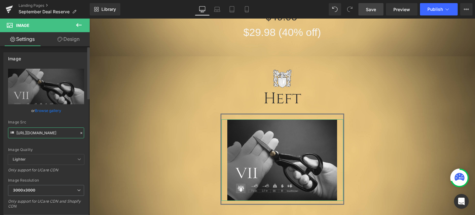
paste input "2_6034ac92-1a8e-4055-b194-be9a884c4800_3000x3000.jpg?v=175843529"
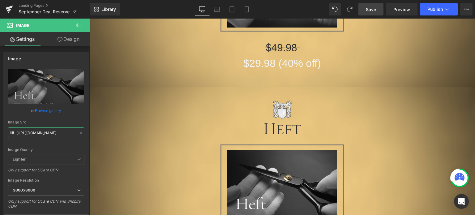
scroll to position [124, 0]
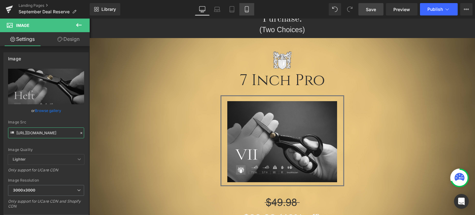
type input "https://cdn.shopify.com/s/files/1/0566/0963/6442/files/1-2_6034ac92-1a8e-4055-b…"
click at [246, 8] on icon at bounding box center [247, 9] width 6 height 6
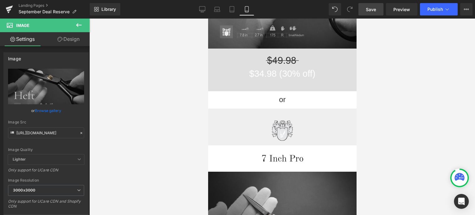
scroll to position [309, 0]
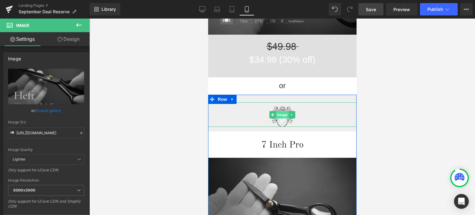
click at [278, 115] on span "Image" at bounding box center [281, 114] width 13 height 7
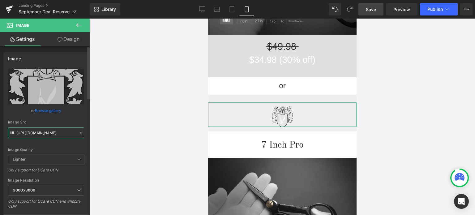
click at [37, 134] on input "[URL][DOMAIN_NAME]" at bounding box center [46, 132] width 76 height 11
drag, startPoint x: 75, startPoint y: 147, endPoint x: 77, endPoint y: 144, distance: 3.5
click at [76, 147] on div "Image Quality" at bounding box center [46, 149] width 76 height 4
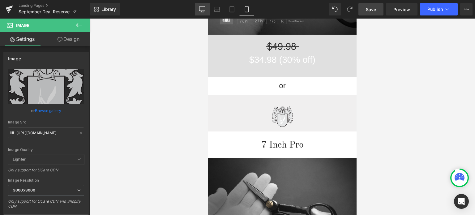
click at [204, 10] on icon at bounding box center [202, 9] width 6 height 6
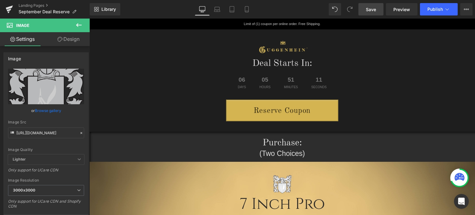
scroll to position [93, 0]
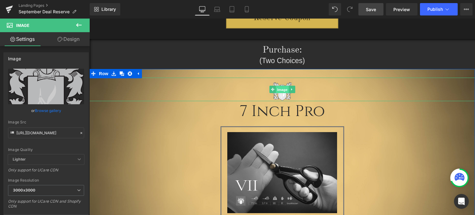
click at [280, 89] on span "Image" at bounding box center [282, 89] width 13 height 7
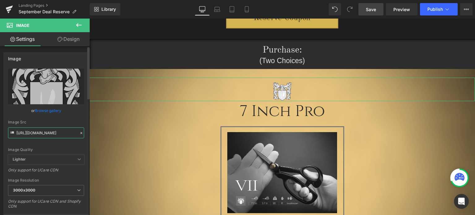
click at [41, 134] on input "https://cdn.shopify.com/s/files/1/0566/0963/6442/files/Heft-Emblem_898b5d44-5aa…" at bounding box center [46, 132] width 76 height 11
paste input "4-1_d34a26fc-35b9-4cbf-b9c9-e11d4a025eb8_3000x3000.png?v=1758399792"
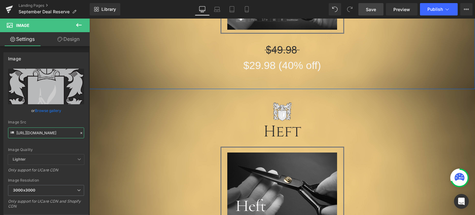
scroll to position [309, 0]
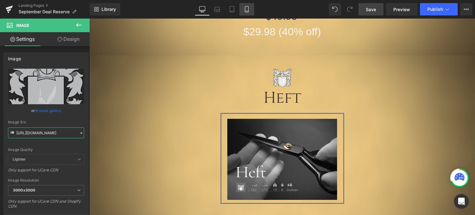
type input "[URL][DOMAIN_NAME]"
click at [246, 8] on icon at bounding box center [247, 9] width 6 height 6
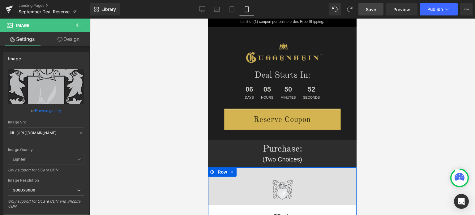
scroll to position [0, 0]
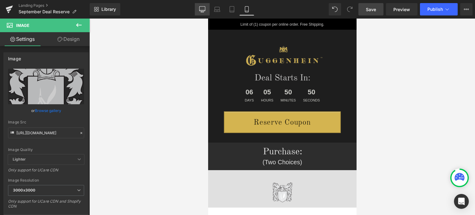
click at [204, 10] on icon at bounding box center [202, 9] width 6 height 6
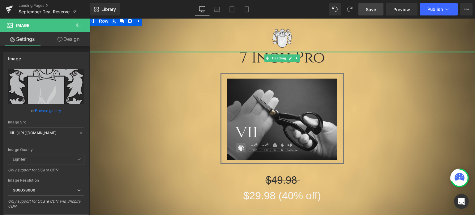
scroll to position [209, 0]
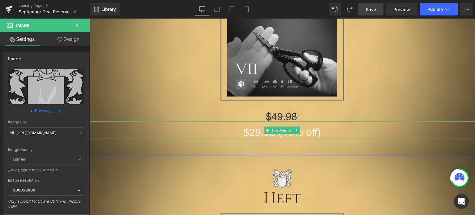
click at [252, 134] on h1 "$29.98 (40% off)" at bounding box center [281, 132] width 385 height 14
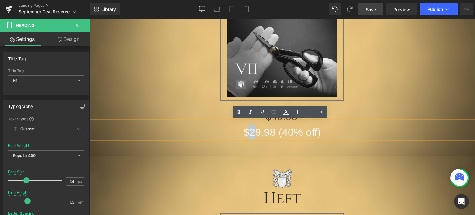
drag, startPoint x: 252, startPoint y: 131, endPoint x: 248, endPoint y: 131, distance: 4.0
click at [248, 131] on h1 "$29.98 (40% off)" at bounding box center [281, 132] width 385 height 14
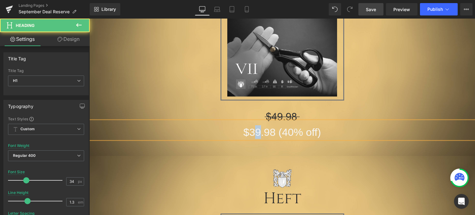
drag, startPoint x: 257, startPoint y: 131, endPoint x: 253, endPoint y: 131, distance: 3.7
click at [253, 131] on h1 "$39.98 (40% off)" at bounding box center [281, 132] width 385 height 14
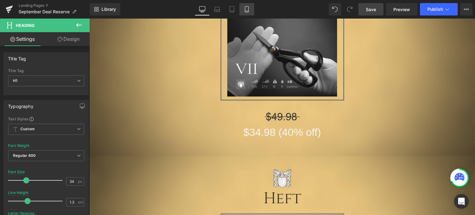
click at [246, 10] on icon at bounding box center [247, 9] width 6 height 6
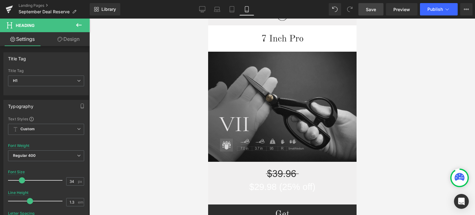
scroll to position [433, 0]
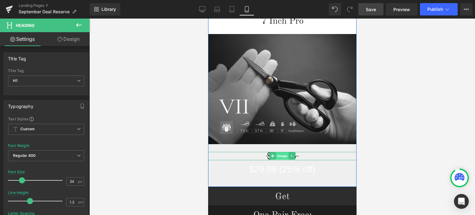
click at [277, 155] on span "Image" at bounding box center [281, 155] width 13 height 7
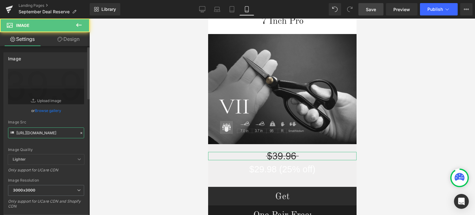
click at [47, 133] on input "https://cdn.shopify.com/s/files/1/0566/0963/6442/files/Price_1.svg?v=1758435696" at bounding box center [46, 132] width 76 height 11
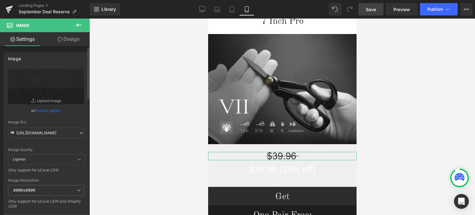
click at [73, 141] on div "Image Quality Lighter Lightest Lighter Lighter Lightest Only support for UCare …" at bounding box center [46, 112] width 76 height 86
click at [203, 8] on icon at bounding box center [202, 9] width 6 height 6
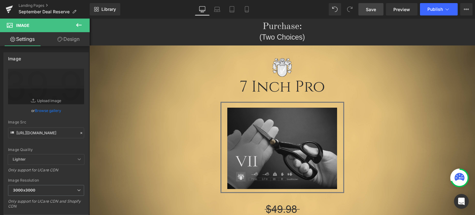
scroll to position [155, 0]
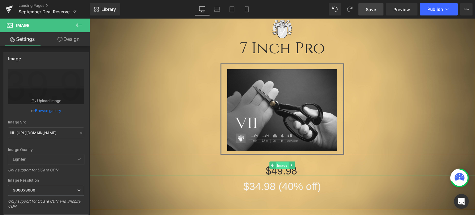
click at [280, 166] on span "Image" at bounding box center [282, 164] width 13 height 7
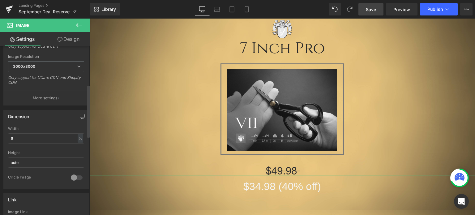
scroll to position [0, 0]
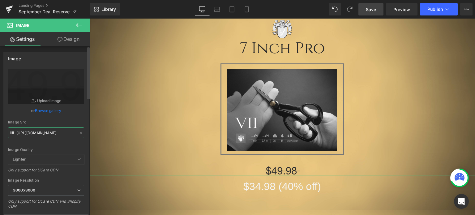
click at [45, 131] on input "https://cdn.shopify.com/s/files/1/0566/0963/6442/files/Price_2.svg?v=1758435695" at bounding box center [46, 132] width 76 height 11
paste input "1.svg?v=1758435696"
type input "https://cdn.shopify.com/s/files/1/0566/0963/6442/files/Price_1.svg?v=1758435696"
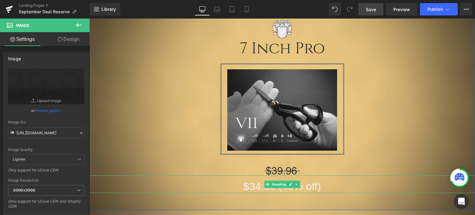
click at [307, 187] on h1 "$34.98 (40% off)" at bounding box center [281, 186] width 385 height 14
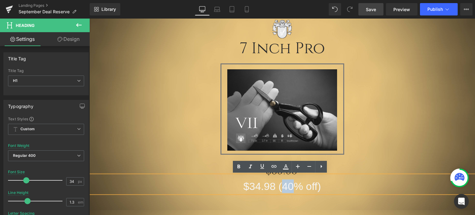
drag, startPoint x: 289, startPoint y: 187, endPoint x: 282, endPoint y: 187, distance: 6.8
click at [282, 187] on h1 "$34.98 (40% off)" at bounding box center [281, 186] width 385 height 14
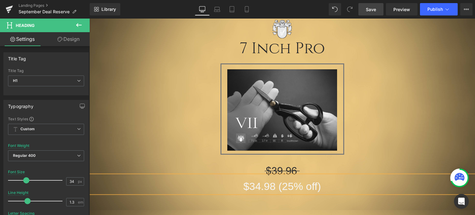
click at [257, 188] on h1 "$34.98 (25% off)" at bounding box center [281, 186] width 385 height 14
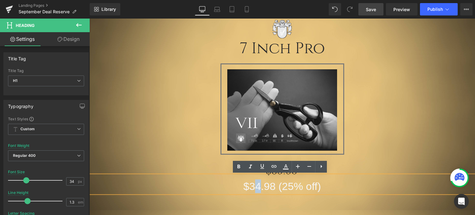
click at [254, 186] on h1 "$34.98 (25% off)" at bounding box center [281, 186] width 385 height 14
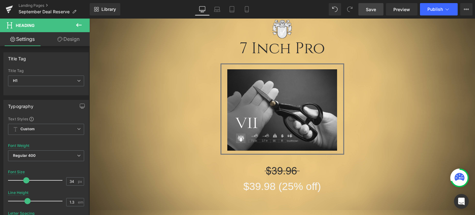
drag, startPoint x: 252, startPoint y: 188, endPoint x: 249, endPoint y: 188, distance: 3.7
click at [249, 188] on div "Rendering Content" at bounding box center [238, 190] width 38 height 7
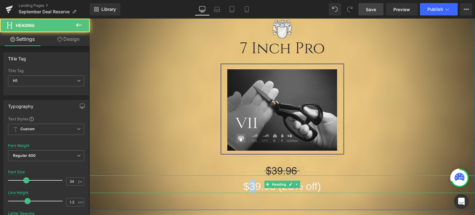
click at [249, 185] on h1 "$39.98 (25% off)" at bounding box center [281, 186] width 385 height 14
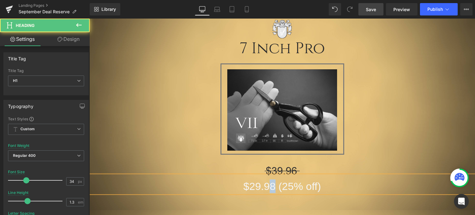
click at [268, 186] on h1 "$29.98 (25% off)" at bounding box center [281, 186] width 385 height 14
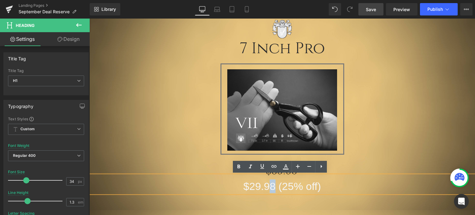
click at [387, 146] on div "Image 7 Inch Pro Heading Image Row Image $29.98 (25% off) Heading" at bounding box center [281, 104] width 385 height 177
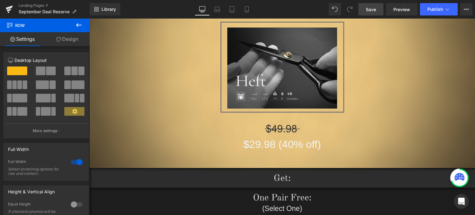
scroll to position [402, 0]
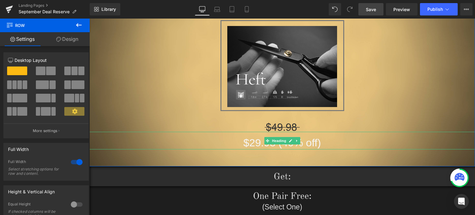
click at [257, 143] on h1 "$29.98 (40% off)" at bounding box center [281, 143] width 385 height 14
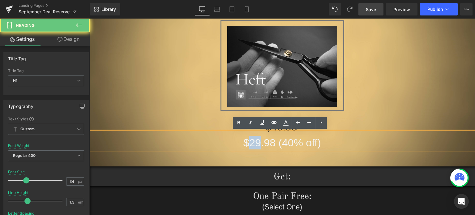
drag, startPoint x: 258, startPoint y: 143, endPoint x: 246, endPoint y: 144, distance: 12.1
click at [246, 144] on h1 "$29.98 (40% off)" at bounding box center [281, 143] width 385 height 14
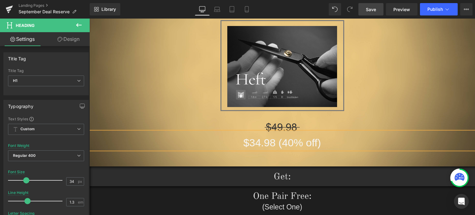
click at [287, 145] on h1 "$34.98 (40% off)" at bounding box center [281, 143] width 385 height 14
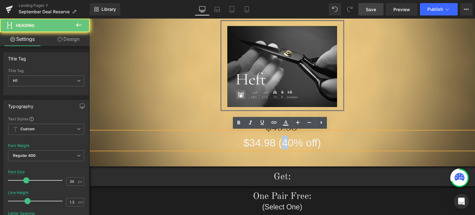
drag, startPoint x: 285, startPoint y: 144, endPoint x: 281, endPoint y: 144, distance: 4.0
click at [281, 144] on h1 "$34.98 (40% off)" at bounding box center [281, 143] width 385 height 14
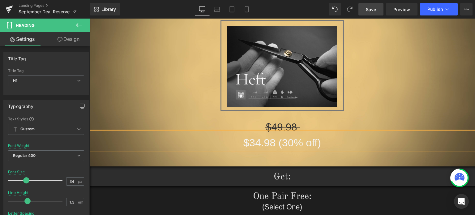
click at [427, 84] on div "Image Heft Heading Image Row Image $34.98 (30% off) Heading" at bounding box center [281, 60] width 385 height 178
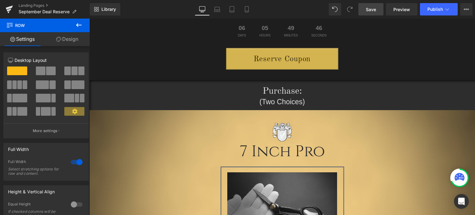
scroll to position [31, 0]
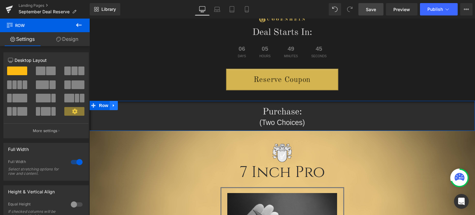
click at [112, 106] on icon at bounding box center [114, 105] width 4 height 5
click at [120, 106] on icon at bounding box center [122, 105] width 4 height 4
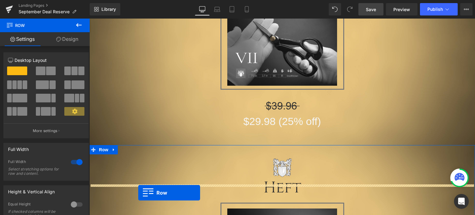
scroll to position [241, 0]
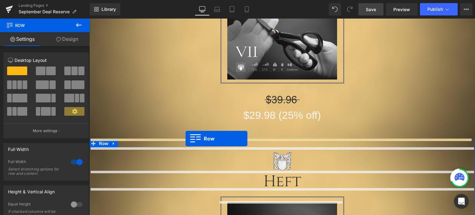
drag, startPoint x: 91, startPoint y: 134, endPoint x: 216, endPoint y: 135, distance: 125.5
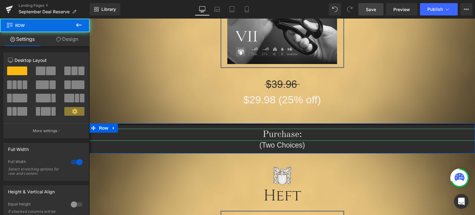
scroll to position [226, 0]
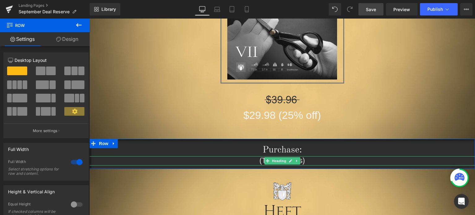
click at [310, 162] on h1 "(Two Choices)" at bounding box center [281, 160] width 385 height 9
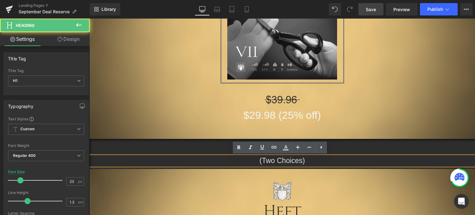
click at [354, 187] on div at bounding box center [281, 188] width 385 height 23
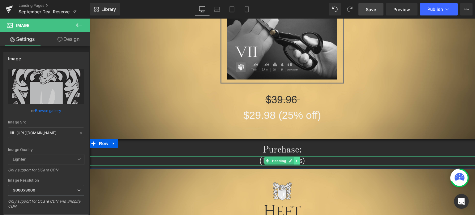
click at [295, 162] on icon at bounding box center [296, 161] width 3 height 4
click at [298, 161] on icon at bounding box center [299, 160] width 3 height 3
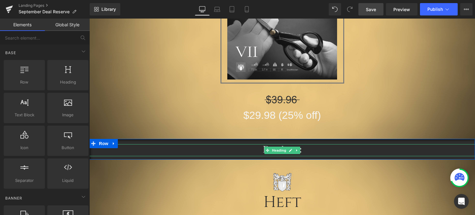
click at [302, 152] on h1 "Purchase:" at bounding box center [281, 150] width 385 height 12
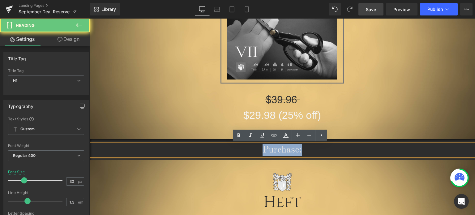
drag, startPoint x: 307, startPoint y: 150, endPoint x: 253, endPoint y: 149, distance: 54.1
click at [254, 149] on h1 "Purchase:" at bounding box center [281, 150] width 385 height 12
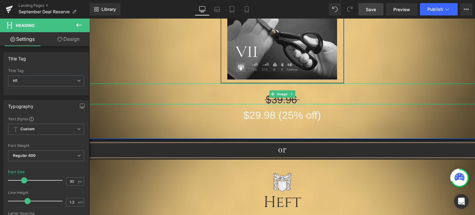
click at [445, 92] on div at bounding box center [281, 93] width 385 height 21
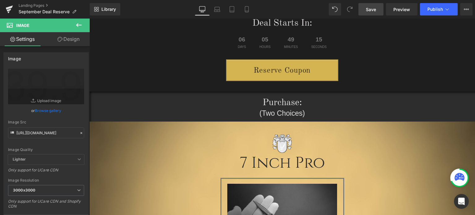
scroll to position [0, 0]
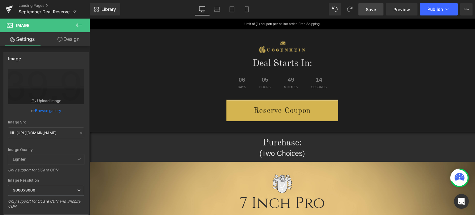
click at [371, 10] on span "Save" at bounding box center [371, 9] width 10 height 6
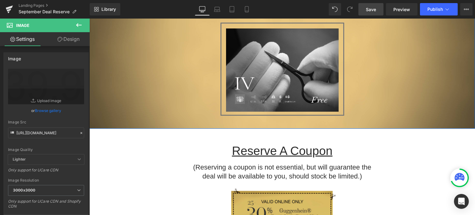
scroll to position [1082, 0]
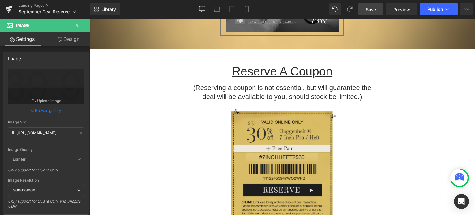
drag, startPoint x: 370, startPoint y: 10, endPoint x: 278, endPoint y: 85, distance: 118.8
click at [370, 10] on span "Save" at bounding box center [371, 9] width 10 height 6
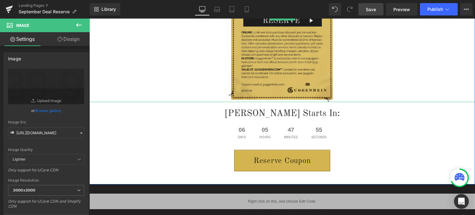
scroll to position [1267, 0]
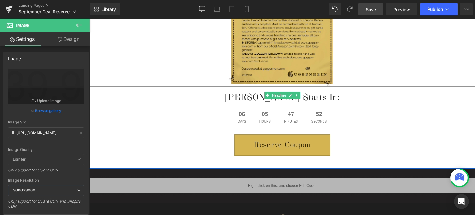
click at [261, 95] on h1 "Dale Starts In:" at bounding box center [281, 98] width 385 height 12
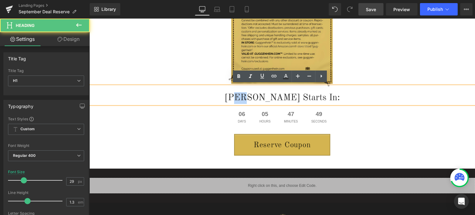
drag, startPoint x: 268, startPoint y: 96, endPoint x: 262, endPoint y: 96, distance: 6.5
click at [262, 96] on h1 "Dale Starts In:" at bounding box center [281, 98] width 385 height 12
click at [261, 96] on h1 "Dale Starts In:" at bounding box center [281, 98] width 385 height 12
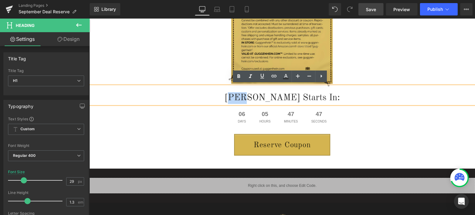
drag, startPoint x: 269, startPoint y: 95, endPoint x: 259, endPoint y: 96, distance: 9.3
click at [259, 96] on h1 "Dale Starts In:" at bounding box center [281, 98] width 385 height 12
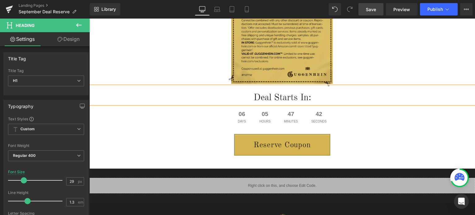
click at [376, 161] on div "Reserve A Coupon Heading (Reserving a coupon is not essential, but will guarant…" at bounding box center [281, 16] width 385 height 305
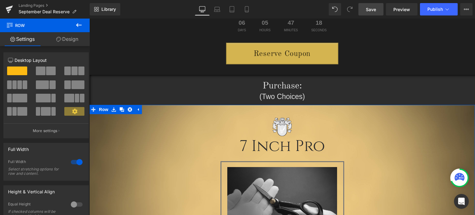
scroll to position [0, 0]
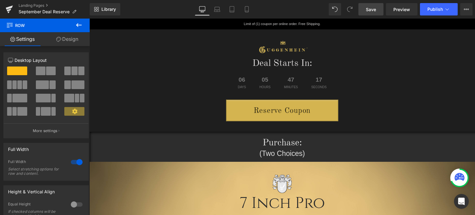
click at [374, 9] on span "Save" at bounding box center [371, 9] width 10 height 6
click at [248, 10] on icon at bounding box center [247, 9] width 6 height 6
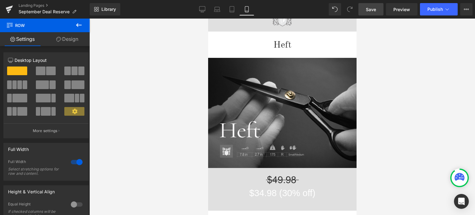
scroll to position [285, 0]
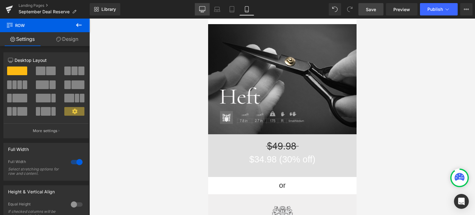
click at [206, 9] on link "Desktop" at bounding box center [202, 9] width 15 height 12
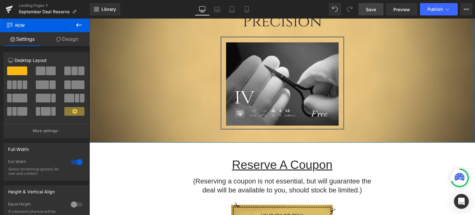
scroll to position [921, 0]
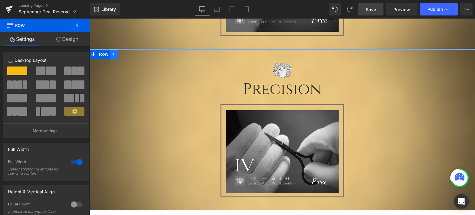
click at [123, 67] on div at bounding box center [281, 68] width 385 height 20
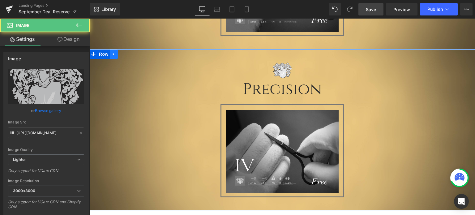
click at [112, 53] on icon at bounding box center [114, 54] width 4 height 5
click at [89, 19] on div at bounding box center [89, 19] width 0 height 0
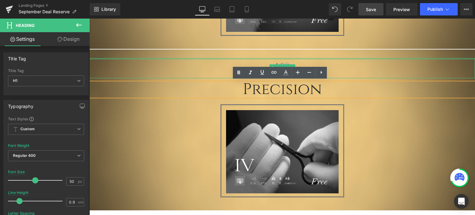
click at [185, 58] on div at bounding box center [281, 59] width 385 height 2
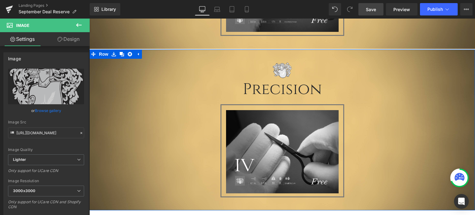
click at [188, 53] on div "Image Precision Heading Image Row Row" at bounding box center [281, 129] width 385 height 161
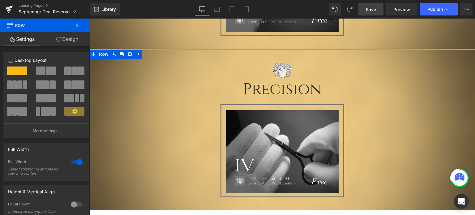
click at [72, 40] on link "Design" at bounding box center [67, 39] width 45 height 14
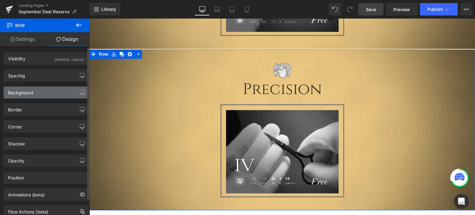
click at [39, 95] on div "Background" at bounding box center [46, 93] width 85 height 12
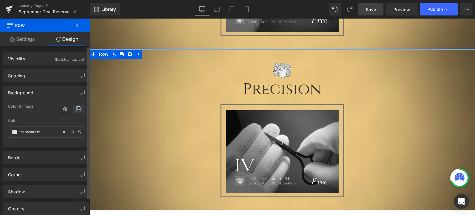
click at [75, 110] on icon at bounding box center [78, 109] width 11 height 8
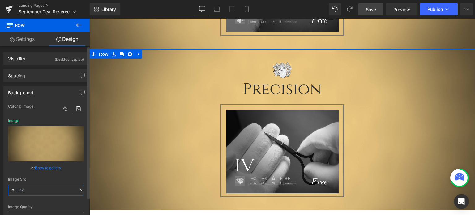
click at [43, 191] on input "text" at bounding box center [46, 190] width 76 height 11
type input "[URL][DOMAIN_NAME]"
click at [79, 177] on div "Image Quality Lighter Lightest Lighter Lighter Lightest Only support for UCare …" at bounding box center [46, 157] width 76 height 109
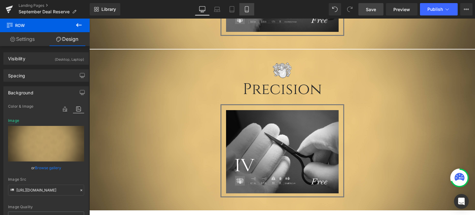
click at [246, 11] on icon at bounding box center [246, 11] width 3 height 0
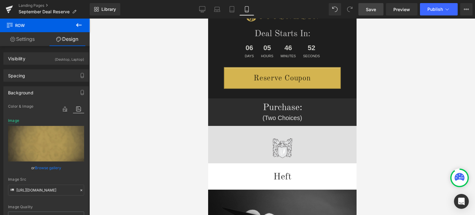
scroll to position [93, 0]
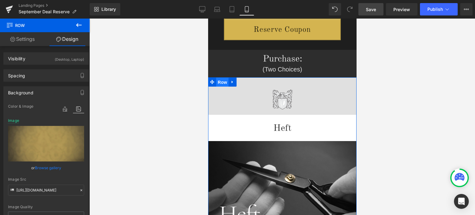
click at [219, 81] on span "Row" at bounding box center [222, 82] width 12 height 9
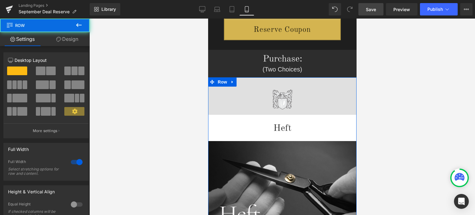
click at [74, 38] on link "Design" at bounding box center [67, 39] width 45 height 14
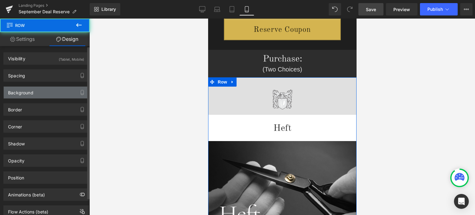
click at [44, 92] on div "Background" at bounding box center [46, 93] width 85 height 12
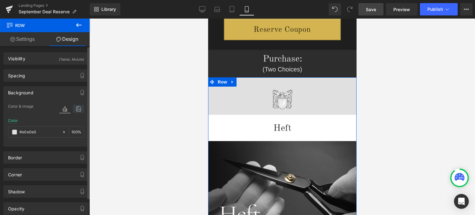
click at [77, 107] on icon at bounding box center [78, 109] width 11 height 8
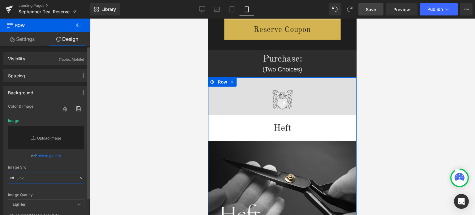
click at [27, 177] on input "text" at bounding box center [46, 177] width 76 height 11
paste input "[URL][DOMAIN_NAME]"
type input "[URL][DOMAIN_NAME]"
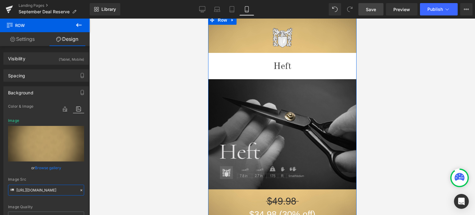
scroll to position [278, 0]
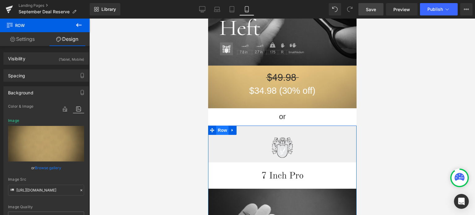
click at [218, 129] on span "Row" at bounding box center [222, 130] width 12 height 9
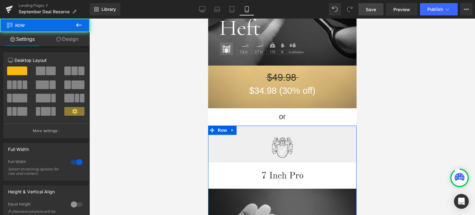
click at [68, 36] on link "Design" at bounding box center [67, 39] width 45 height 14
click at [0, 0] on div "Background" at bounding box center [0, 0] width 0 height 0
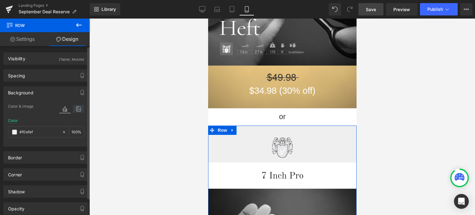
click at [77, 109] on icon at bounding box center [78, 109] width 11 height 8
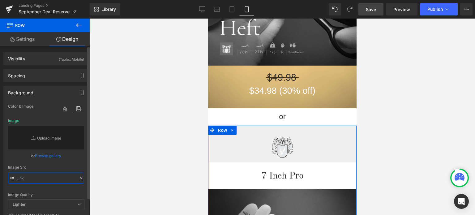
click at [37, 174] on input "text" at bounding box center [46, 177] width 76 height 11
paste input "[URL][DOMAIN_NAME]"
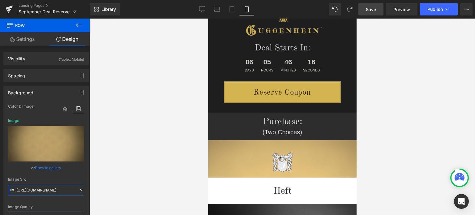
scroll to position [0, 0]
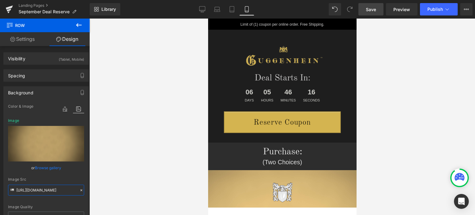
drag, startPoint x: 355, startPoint y: 74, endPoint x: 569, endPoint y: 52, distance: 215.3
type input "[URL][DOMAIN_NAME]"
click at [372, 10] on span "Save" at bounding box center [371, 9] width 10 height 6
click at [368, 6] on link "Save" at bounding box center [370, 9] width 25 height 12
click at [372, 9] on span "Save" at bounding box center [371, 9] width 10 height 6
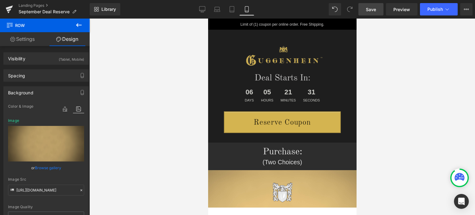
click at [374, 10] on span "Save" at bounding box center [371, 9] width 10 height 6
click at [38, 5] on link "Landing Pages" at bounding box center [54, 5] width 71 height 5
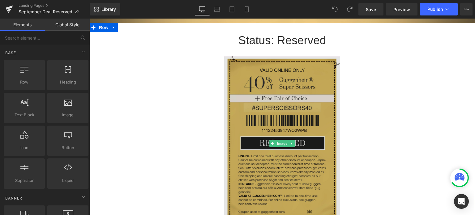
scroll to position [155, 0]
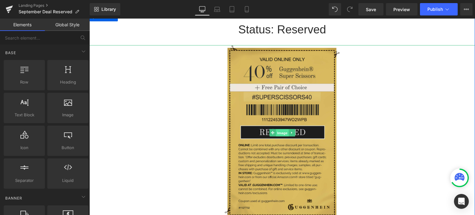
click at [280, 133] on span "Image" at bounding box center [282, 132] width 13 height 7
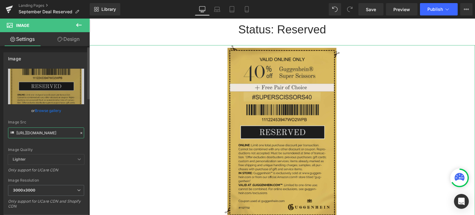
click at [42, 134] on input "https://cdn.shopify.com/s/files/1/0566/0963/6442/files/4-1_7cf3982f-b49c-48ee-b…" at bounding box center [46, 132] width 76 height 11
paste input "1-3_7f622a4a-3a6a-40f1-9faf-214e1d806996.jpg?v=1758438402"
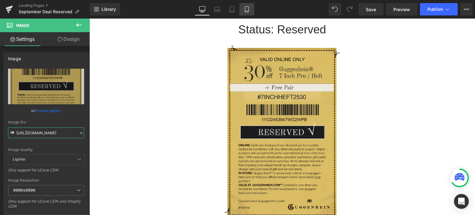
type input "https://cdn.shopify.com/s/files/1/0566/0963/6442/files/1-3_7f622a4a-3a6a-40f1-9…"
click at [245, 10] on icon at bounding box center [246, 9] width 3 height 6
type input "85"
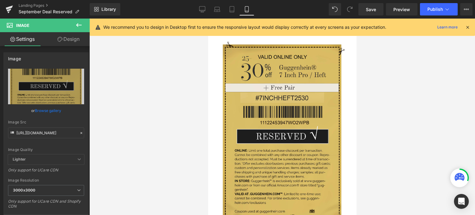
scroll to position [111, 0]
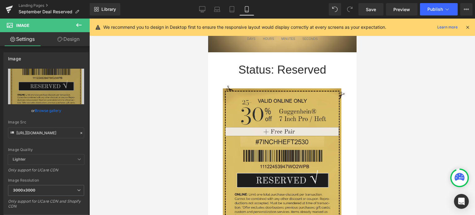
click at [468, 29] on icon at bounding box center [468, 27] width 6 height 6
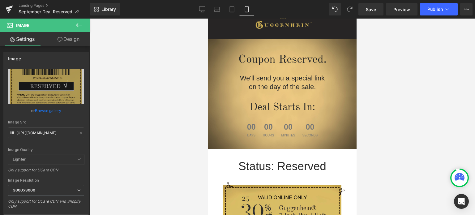
scroll to position [13, 0]
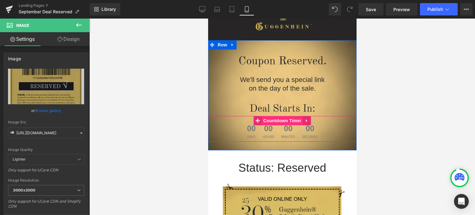
click at [283, 120] on span "Countdown Timer" at bounding box center [281, 120] width 41 height 9
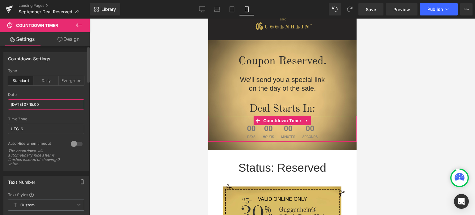
click at [34, 102] on input "2025/06/28 07:15:00" at bounding box center [46, 104] width 76 height 10
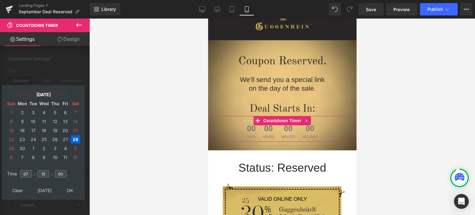
click at [41, 94] on td "Jun, 2025" at bounding box center [43, 94] width 53 height 8
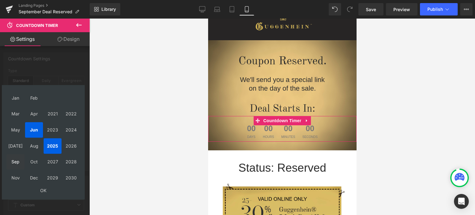
click at [19, 163] on td "Sep" at bounding box center [15, 161] width 18 height 15
click at [43, 190] on td "OK" at bounding box center [43, 190] width 74 height 8
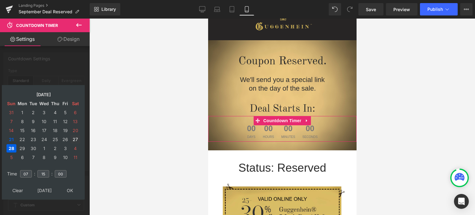
click at [75, 140] on td "27" at bounding box center [75, 139] width 10 height 8
type input "2025/09/27 07:15:00"
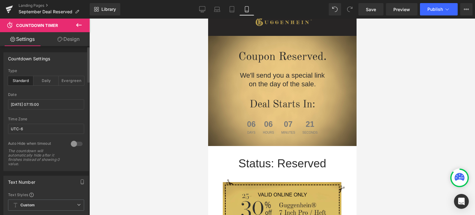
scroll to position [0, 0]
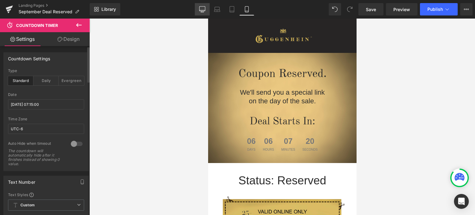
click at [205, 11] on icon at bounding box center [202, 9] width 6 height 6
type input "100"
type input "29"
type input "100"
type input "11"
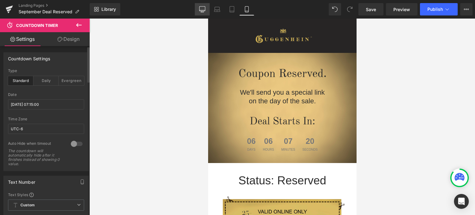
type input "11"
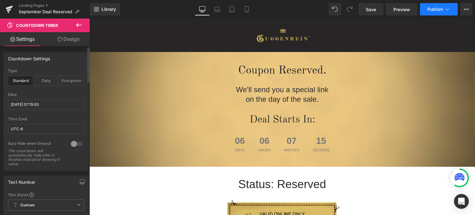
click at [438, 10] on span "Publish" at bounding box center [434, 9] width 15 height 5
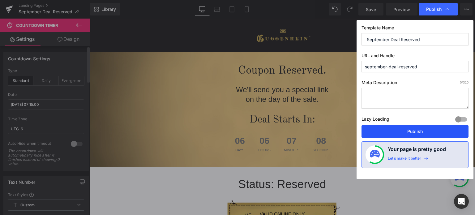
click at [418, 130] on button "Publish" at bounding box center [414, 131] width 107 height 12
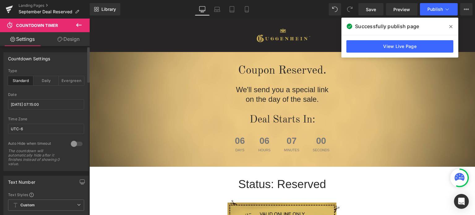
click at [451, 28] on icon at bounding box center [450, 26] width 3 height 5
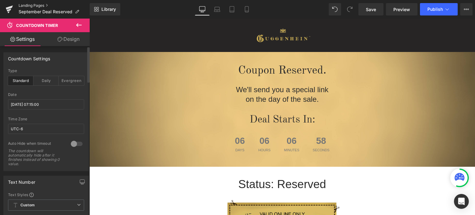
click at [38, 5] on link "Landing Pages" at bounding box center [54, 5] width 71 height 5
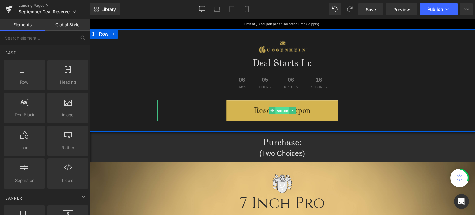
click at [279, 110] on span "Button" at bounding box center [282, 110] width 14 height 7
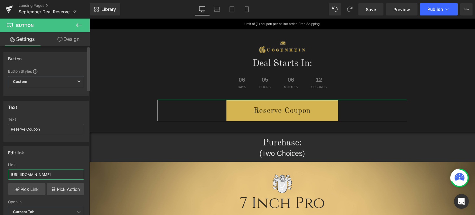
click at [41, 172] on input "[URL][DOMAIN_NAME]" at bounding box center [46, 174] width 76 height 10
paste input "eptember"
type input "[URL][DOMAIN_NAME]"
click at [75, 156] on div "Edit link" at bounding box center [46, 153] width 85 height 12
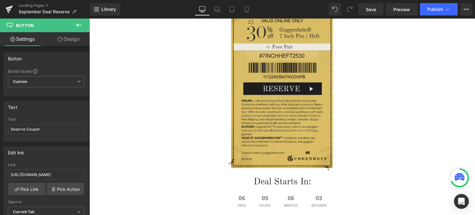
scroll to position [1144, 0]
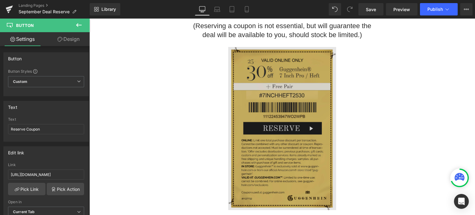
click at [279, 95] on img at bounding box center [282, 124] width 108 height 171
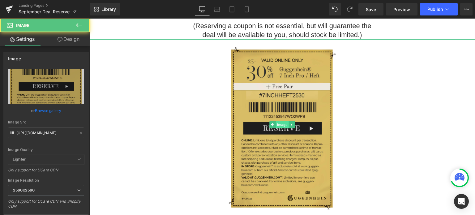
click at [279, 123] on span "Image" at bounding box center [282, 124] width 13 height 7
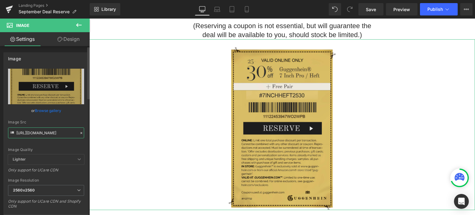
click at [43, 131] on input "[URL][DOMAIN_NAME]" at bounding box center [46, 132] width 76 height 11
click at [70, 147] on div "Image Quality" at bounding box center [46, 149] width 76 height 4
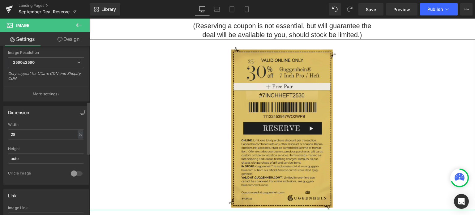
scroll to position [185, 0]
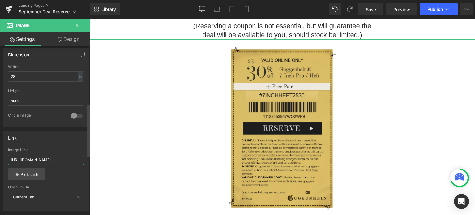
click at [58, 158] on input "[URL][DOMAIN_NAME]" at bounding box center [46, 160] width 76 height 10
paste input "eptember"
type input "[URL][DOMAIN_NAME]"
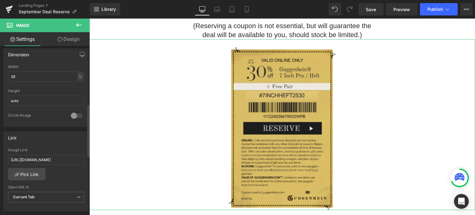
click at [81, 178] on div "[URL][DOMAIN_NAME] Image Link [URL][DOMAIN_NAME] Pick Link Current Tab New Tab …" at bounding box center [46, 179] width 85 height 63
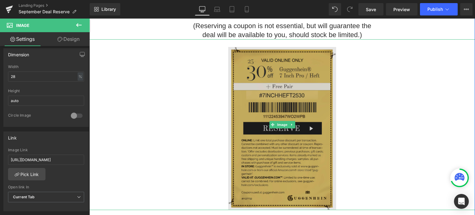
scroll to position [1298, 0]
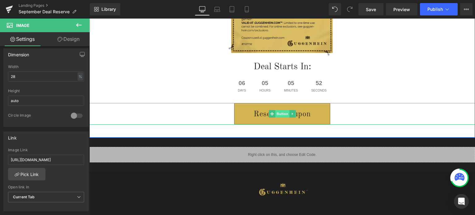
click at [275, 110] on span "Button" at bounding box center [282, 113] width 14 height 7
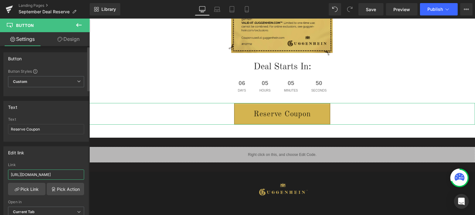
click at [41, 173] on input "[URL][DOMAIN_NAME]" at bounding box center [46, 174] width 76 height 10
paste input "eptember"
type input "[URL][DOMAIN_NAME]"
click at [73, 156] on div "Edit link" at bounding box center [46, 153] width 85 height 12
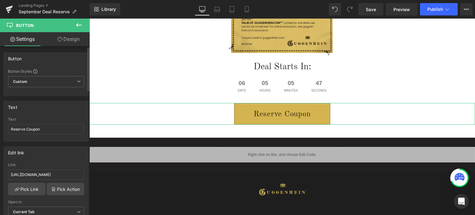
scroll to position [0, 0]
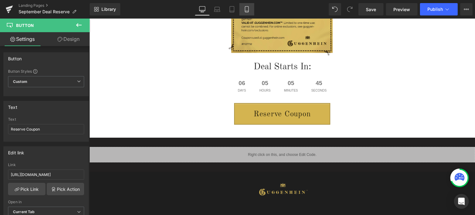
click at [246, 12] on icon at bounding box center [246, 9] width 3 height 6
type input "100"
type input "88"
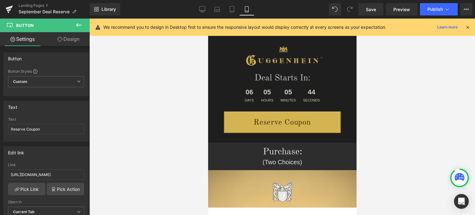
click at [469, 26] on icon at bounding box center [468, 27] width 6 height 6
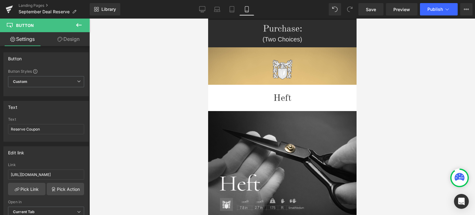
scroll to position [62, 0]
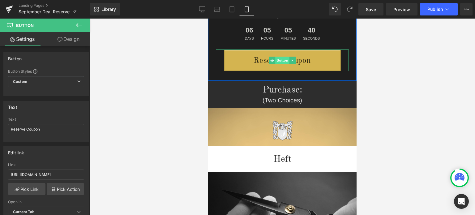
click at [279, 61] on span "Button" at bounding box center [282, 60] width 14 height 7
click at [43, 174] on input "[URL][DOMAIN_NAME]" at bounding box center [46, 174] width 76 height 10
paste input "eptember"
type input "[URL][DOMAIN_NAME]"
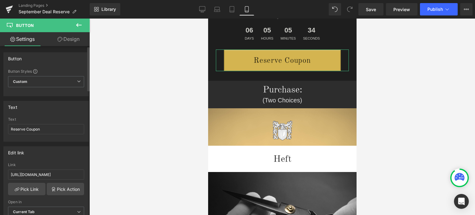
scroll to position [0, 0]
click at [78, 155] on div "Edit link" at bounding box center [46, 153] width 85 height 12
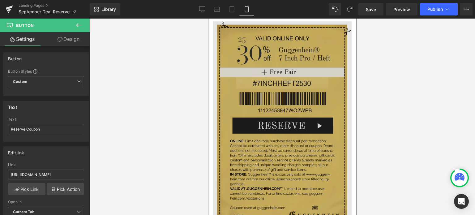
scroll to position [1267, 0]
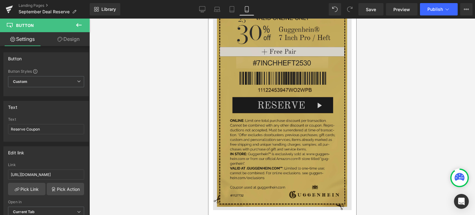
click at [282, 122] on img at bounding box center [282, 101] width 138 height 217
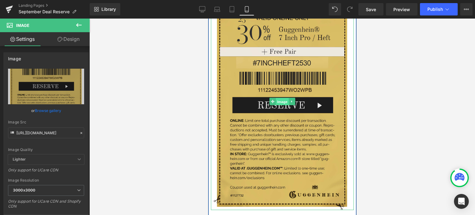
click at [280, 100] on span "Image" at bounding box center [281, 101] width 13 height 7
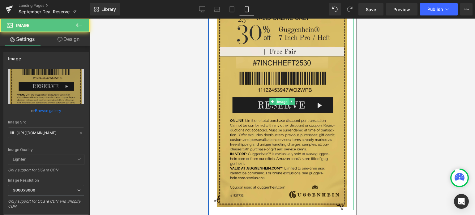
click at [278, 100] on span "Image" at bounding box center [281, 101] width 13 height 7
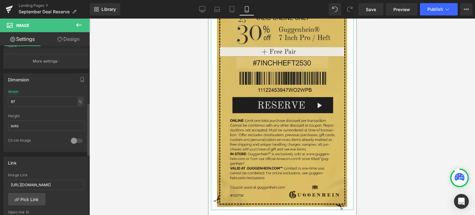
scroll to position [185, 0]
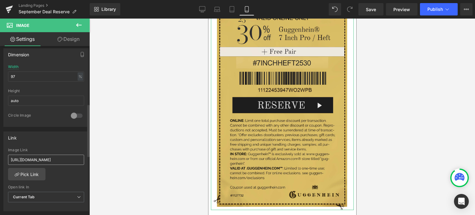
click at [38, 158] on input "[URL][DOMAIN_NAME]" at bounding box center [46, 160] width 76 height 10
type input "[URL][DOMAIN_NAME]"
click at [81, 171] on div "[URL][DOMAIN_NAME] Image Link [URL][DOMAIN_NAME] Pick Link Current Tab New Tab …" at bounding box center [46, 179] width 85 height 63
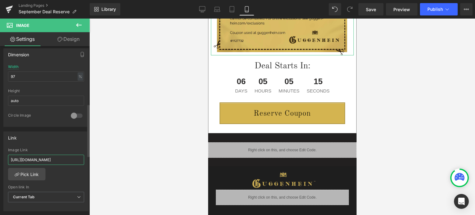
scroll to position [0, 43]
drag, startPoint x: 68, startPoint y: 158, endPoint x: 84, endPoint y: 155, distance: 16.7
click at [84, 155] on div "[URL][DOMAIN_NAME] Image Link [URL][DOMAIN_NAME] Pick Link Current Tab New Tab …" at bounding box center [46, 179] width 85 height 63
click at [81, 172] on div "[URL][DOMAIN_NAME] Image Link [URL][DOMAIN_NAME] Pick Link Current Tab New Tab …" at bounding box center [46, 179] width 85 height 63
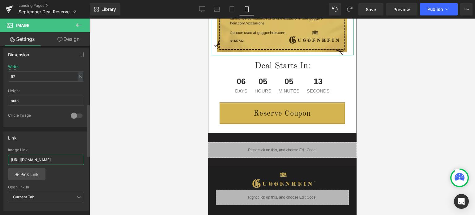
click at [46, 156] on input "[URL][DOMAIN_NAME]" at bounding box center [46, 160] width 76 height 10
click at [81, 173] on div "[URL][DOMAIN_NAME] Image Link [URL][DOMAIN_NAME] Pick Link Current Tab New Tab …" at bounding box center [46, 179] width 85 height 63
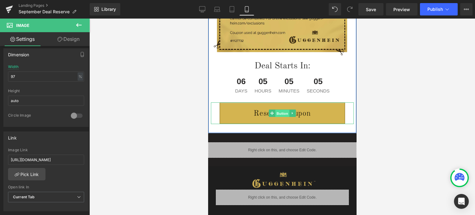
click at [278, 115] on span "Button" at bounding box center [282, 113] width 14 height 7
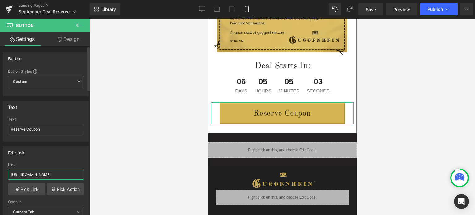
click at [41, 174] on input "[URL][DOMAIN_NAME]" at bounding box center [46, 174] width 76 height 10
paste input "eptember"
type input "[URL][DOMAIN_NAME]"
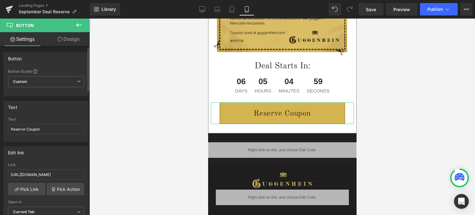
click at [68, 154] on div "Edit link" at bounding box center [46, 153] width 85 height 12
click at [373, 10] on span "Save" at bounding box center [371, 9] width 10 height 6
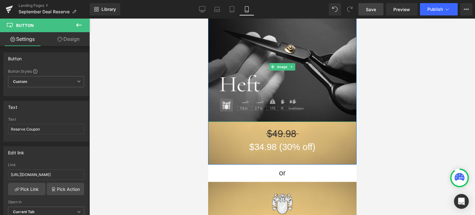
scroll to position [236, 0]
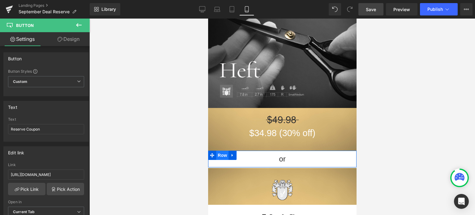
click at [220, 157] on span "Row" at bounding box center [222, 155] width 12 height 9
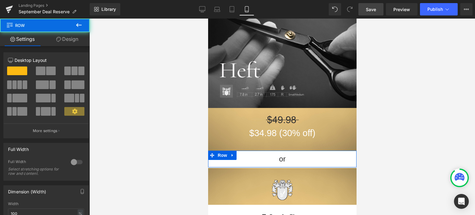
drag, startPoint x: 73, startPoint y: 39, endPoint x: 28, endPoint y: 110, distance: 83.6
click at [73, 39] on link "Design" at bounding box center [67, 39] width 45 height 14
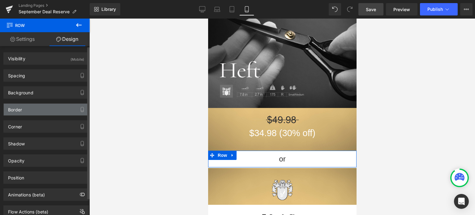
type input "transparent"
type input "0"
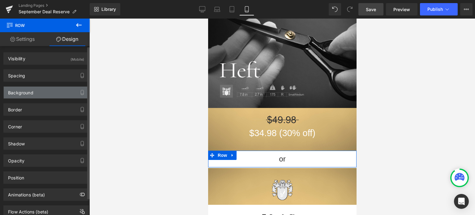
click at [35, 96] on div "Background" at bounding box center [46, 93] width 85 height 12
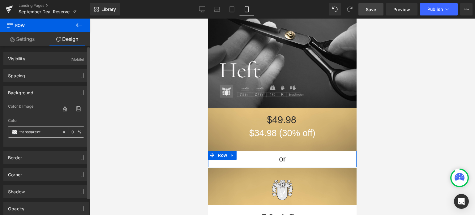
click at [15, 132] on span at bounding box center [14, 132] width 5 height 5
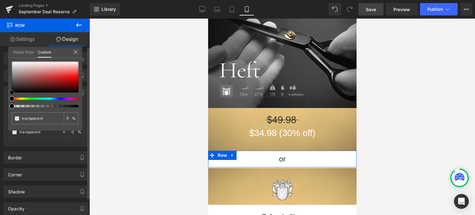
type input "#382d2d"
type input "100"
type input "#382d2d"
type input "100"
type input "#352b2b"
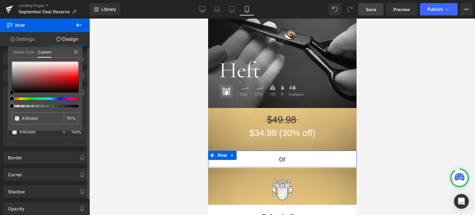
type input "#352b2b"
type input "#1e1a1a"
type input "#1a1818"
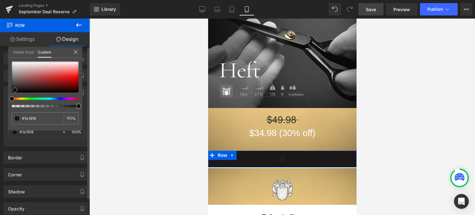
type input "#151212"
type input "#151313"
click at [14, 90] on div at bounding box center [45, 77] width 67 height 31
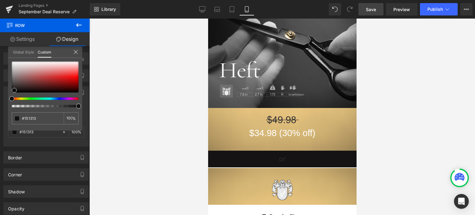
click at [448, 162] on div at bounding box center [281, 117] width 385 height 196
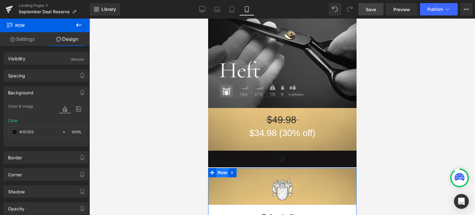
click at [219, 172] on span "Row" at bounding box center [222, 172] width 12 height 9
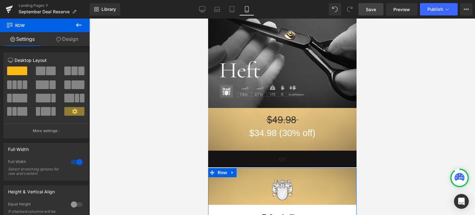
click at [70, 41] on link "Design" at bounding box center [67, 39] width 45 height 14
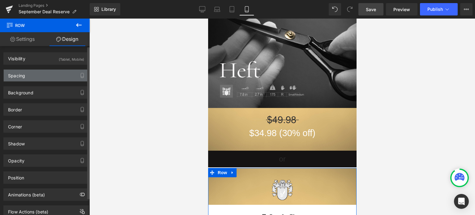
click at [28, 77] on div "Spacing" at bounding box center [46, 76] width 85 height 12
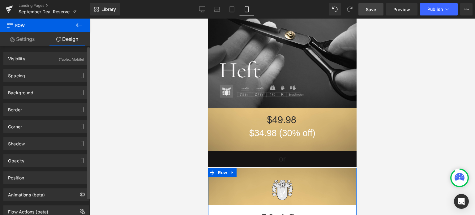
type input "2"
type input "0"
type input "25"
type input "0"
type input "32"
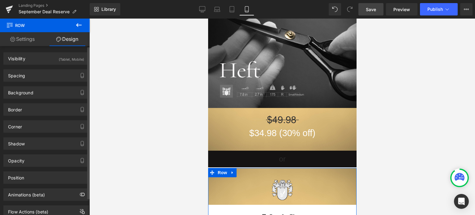
type input "0"
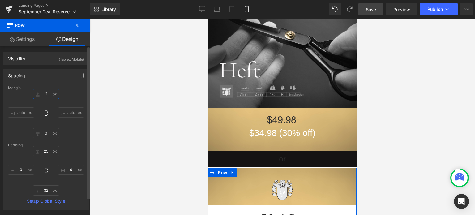
click at [47, 95] on input "2" at bounding box center [46, 94] width 26 height 10
type input "0"
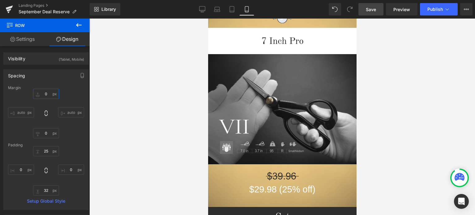
scroll to position [381, 0]
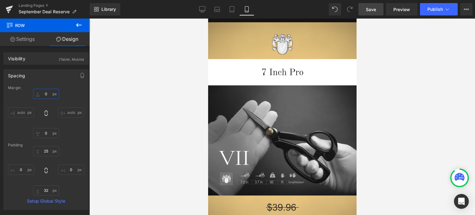
drag, startPoint x: 353, startPoint y: 57, endPoint x: 567, endPoint y: 91, distance: 216.5
click at [403, 94] on div at bounding box center [281, 117] width 385 height 196
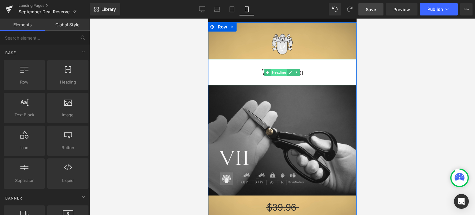
drag, startPoint x: 277, startPoint y: 71, endPoint x: 284, endPoint y: 94, distance: 23.9
click at [277, 71] on span "Heading" at bounding box center [278, 72] width 17 height 7
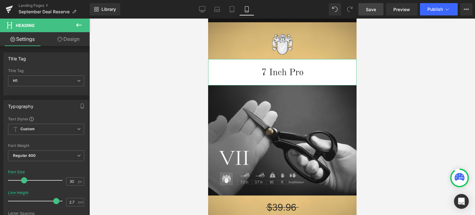
click at [71, 41] on link "Design" at bounding box center [68, 39] width 45 height 14
click at [0, 0] on div "Background" at bounding box center [0, 0] width 0 height 0
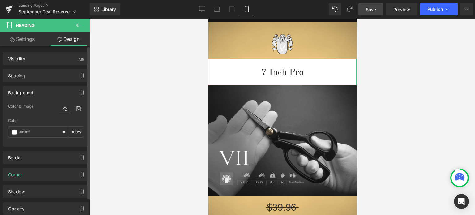
type input "#ffffff"
type input "100"
click at [14, 129] on div "#ffffff" at bounding box center [34, 131] width 53 height 11
click at [14, 130] on span at bounding box center [14, 132] width 5 height 5
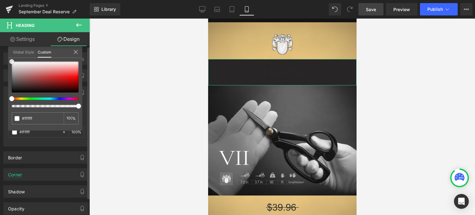
type input "#272525"
type input "#121111"
type input "#0a0a0a"
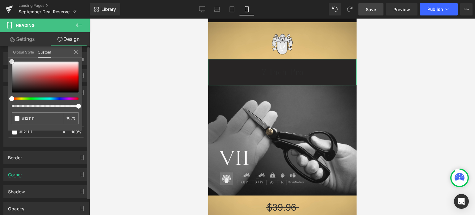
type input "#0a0a0a"
type input "#050505"
type input "#000000"
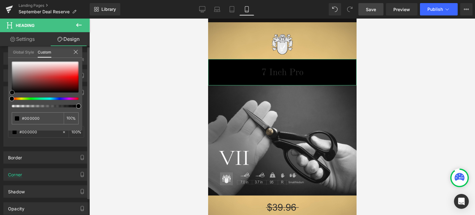
drag, startPoint x: 14, startPoint y: 88, endPoint x: 12, endPoint y: 92, distance: 5.0
click at [12, 92] on div at bounding box center [45, 77] width 67 height 31
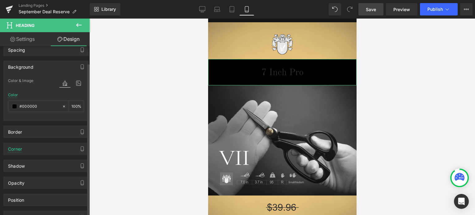
scroll to position [31, 0]
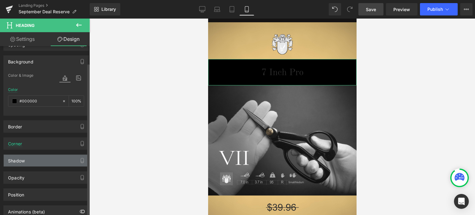
click at [41, 161] on div "Shadow" at bounding box center [46, 161] width 85 height 12
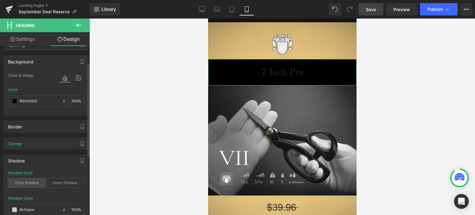
click at [22, 183] on div "Drop Shadow" at bounding box center [27, 182] width 38 height 9
click at [60, 181] on div "Outer Shadow" at bounding box center [65, 182] width 38 height 9
type input "0"
click at [28, 177] on div "Shadow Style Drop Shadow Outer Shadow" at bounding box center [46, 183] width 76 height 24
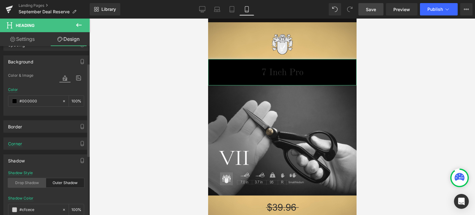
click at [27, 180] on div "Drop Shadow" at bounding box center [27, 182] width 38 height 9
type input "45"
type input "14"
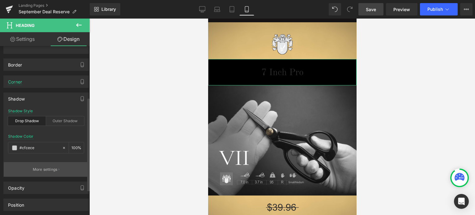
click at [36, 167] on p "More settings" at bounding box center [45, 170] width 25 height 6
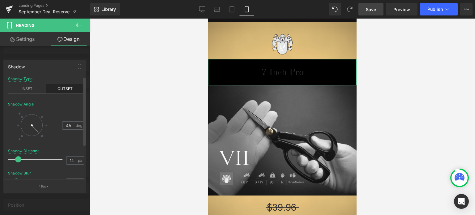
click at [30, 135] on div at bounding box center [32, 125] width 22 height 22
type input "88"
click at [31, 90] on div "INSET" at bounding box center [27, 88] width 38 height 9
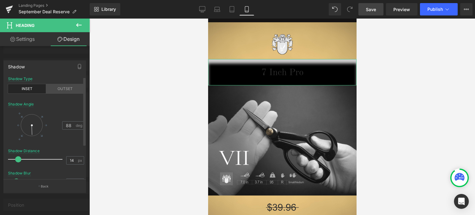
click at [66, 89] on div "OUTSET" at bounding box center [65, 88] width 38 height 9
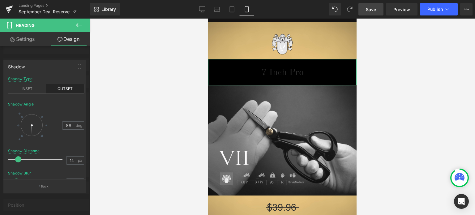
click at [47, 57] on div at bounding box center [45, 118] width 90 height 199
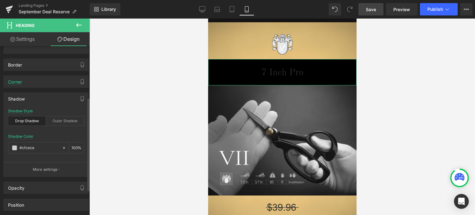
click at [28, 120] on div "Drop Shadow" at bounding box center [27, 120] width 38 height 9
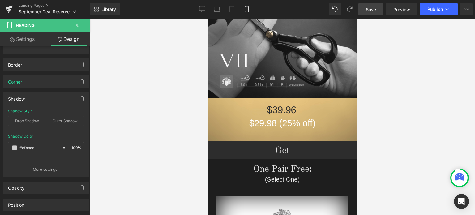
scroll to position [485, 0]
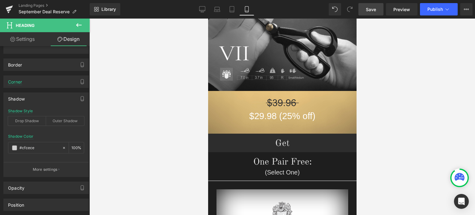
drag, startPoint x: 353, startPoint y: 74, endPoint x: 570, endPoint y: 104, distance: 219.0
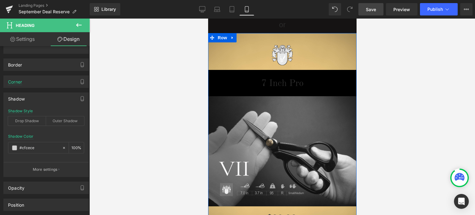
scroll to position [362, 0]
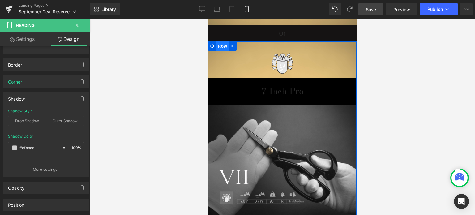
click at [219, 47] on span "Row" at bounding box center [222, 45] width 12 height 9
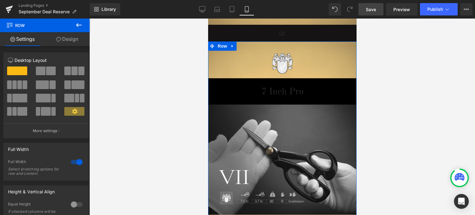
click at [71, 39] on link "Design" at bounding box center [67, 39] width 45 height 14
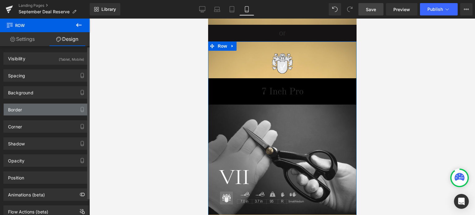
click at [31, 108] on div "Border" at bounding box center [46, 110] width 85 height 12
type input "#777777"
type input "100"
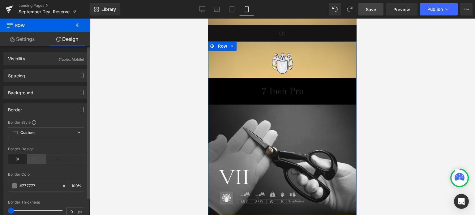
click at [38, 160] on icon at bounding box center [36, 158] width 19 height 9
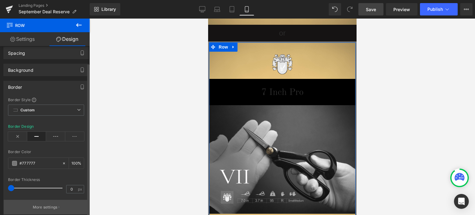
scroll to position [31, 0]
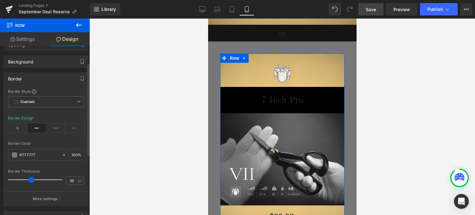
type input "38"
drag, startPoint x: 10, startPoint y: 177, endPoint x: 28, endPoint y: 175, distance: 18.6
click at [28, 175] on div at bounding box center [36, 179] width 51 height 12
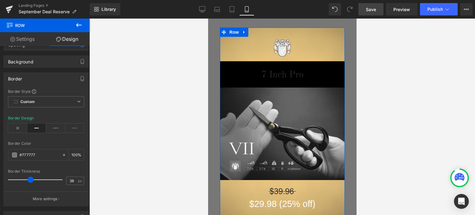
scroll to position [393, 0]
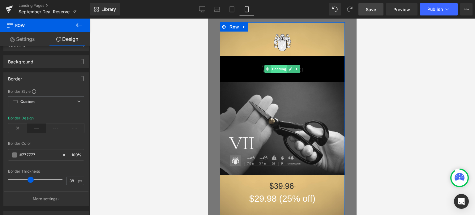
click at [277, 68] on span "Heading" at bounding box center [278, 68] width 17 height 7
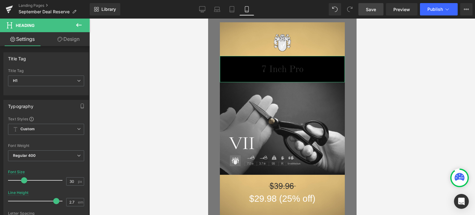
click at [72, 42] on link "Design" at bounding box center [68, 39] width 45 height 14
click at [0, 0] on div "Background" at bounding box center [0, 0] width 0 height 0
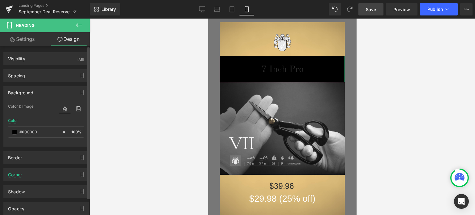
type input "#000000"
type input "100"
click at [14, 130] on span at bounding box center [14, 132] width 5 height 5
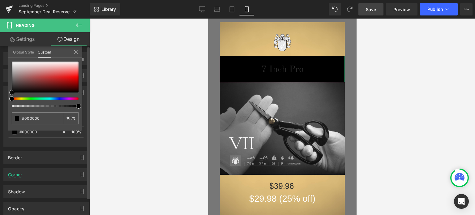
type input "#7b6464"
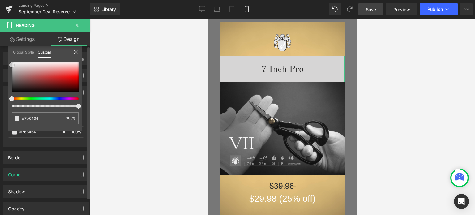
type input "#d6d5d5"
type input "#e5e5e5"
type input "#ffffff"
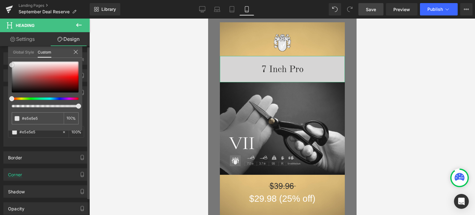
type input "#ffffff"
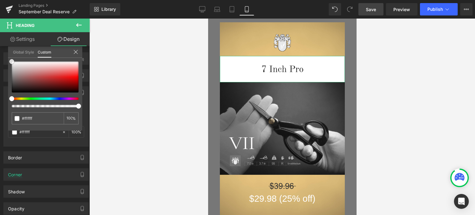
drag, startPoint x: 11, startPoint y: 65, endPoint x: 0, endPoint y: 41, distance: 26.4
click at [6, 82] on div "Background Color & Image color rgba(255, 255, 255, 1) Color #ffffff 100 % Image…" at bounding box center [46, 114] width 92 height 65
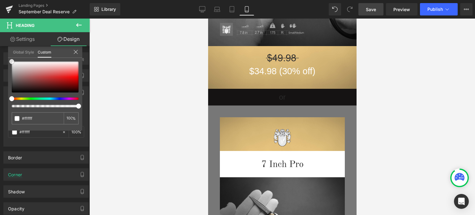
scroll to position [306, 0]
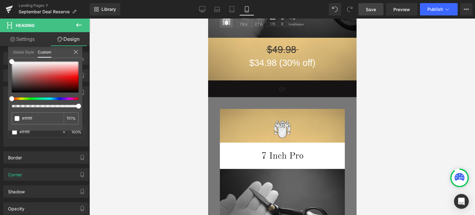
drag, startPoint x: 245, startPoint y: 94, endPoint x: 244, endPoint y: 97, distance: 3.4
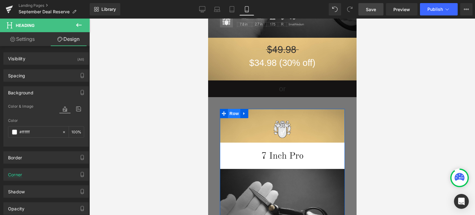
click at [229, 113] on span "Row" at bounding box center [234, 113] width 12 height 9
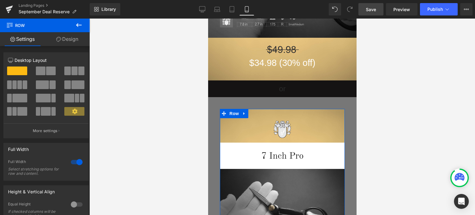
click at [71, 40] on link "Design" at bounding box center [67, 39] width 45 height 14
click at [0, 0] on div "Border" at bounding box center [0, 0] width 0 height 0
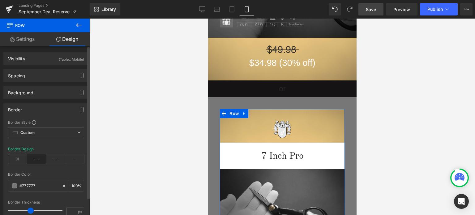
type input "#777777"
type input "100"
type input "38"
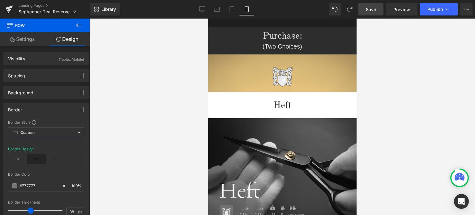
scroll to position [90, 0]
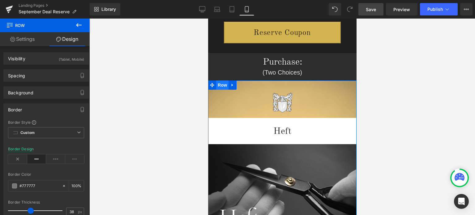
click at [220, 85] on span "Row" at bounding box center [222, 84] width 12 height 9
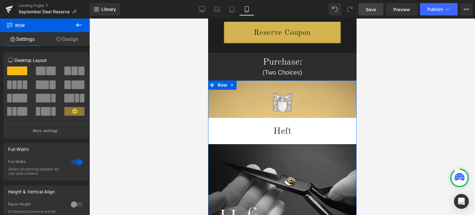
click at [68, 40] on link "Design" at bounding box center [67, 39] width 45 height 14
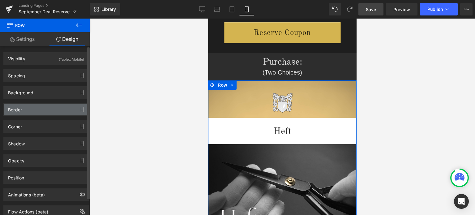
click at [32, 109] on div "Border" at bounding box center [46, 110] width 85 height 12
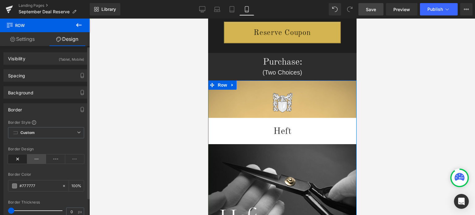
click at [35, 160] on icon at bounding box center [36, 158] width 19 height 9
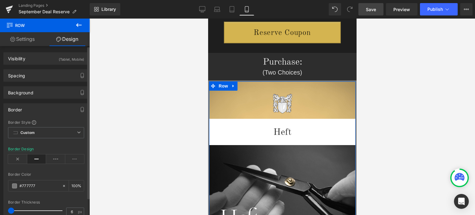
scroll to position [0, 0]
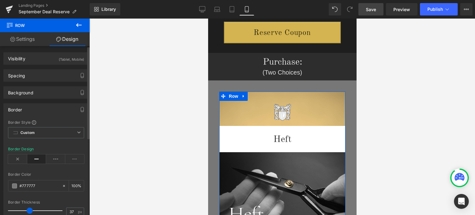
type input "38"
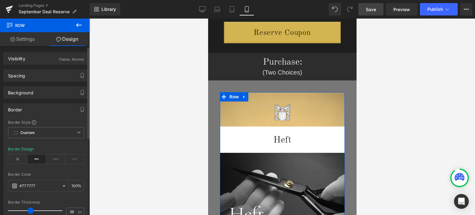
drag, startPoint x: 12, startPoint y: 208, endPoint x: 31, endPoint y: 209, distance: 18.6
click at [31, 209] on span at bounding box center [31, 210] width 6 height 6
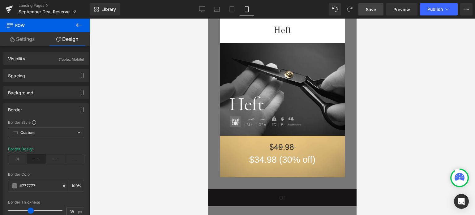
scroll to position [206, 0]
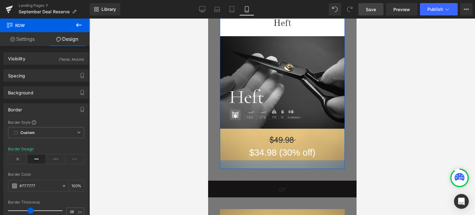
click at [313, 165] on div at bounding box center [281, 164] width 125 height 9
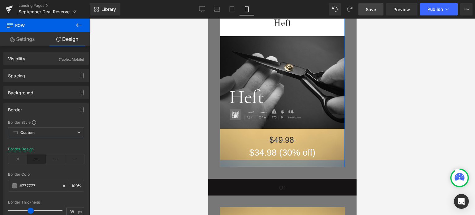
drag, startPoint x: 303, startPoint y: 165, endPoint x: 565, endPoint y: 188, distance: 262.8
click at [304, 164] on div at bounding box center [281, 163] width 125 height 7
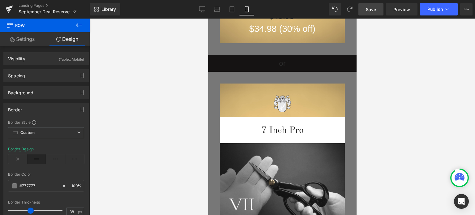
scroll to position [453, 0]
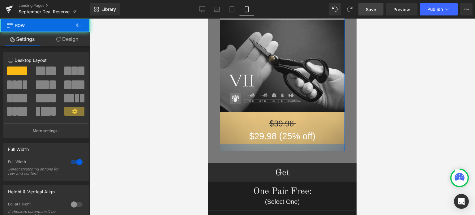
drag, startPoint x: 305, startPoint y: 150, endPoint x: 622, endPoint y: 162, distance: 317.1
click at [307, 147] on div at bounding box center [281, 147] width 125 height 7
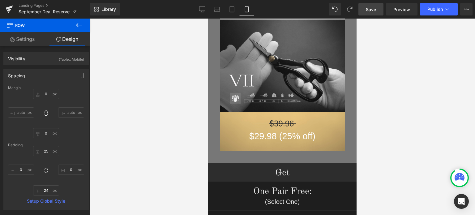
type input "0"
type input "25"
type input "0"
type input "24"
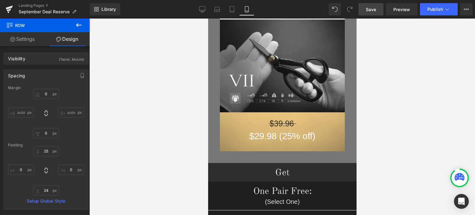
type input "0"
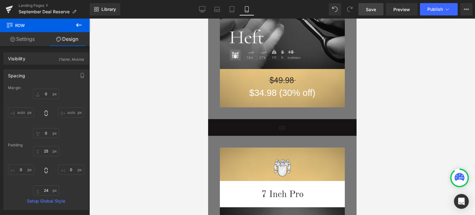
scroll to position [271, 0]
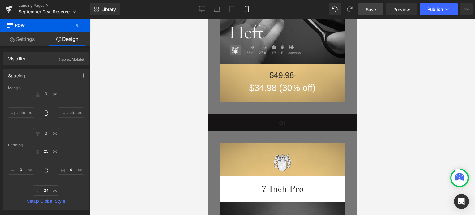
drag, startPoint x: 354, startPoint y: 83, endPoint x: 565, endPoint y: 83, distance: 210.5
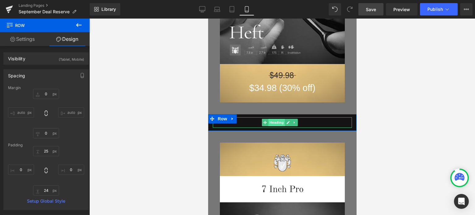
click at [278, 122] on span "Heading" at bounding box center [276, 122] width 17 height 7
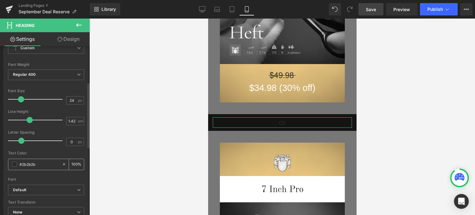
scroll to position [93, 0]
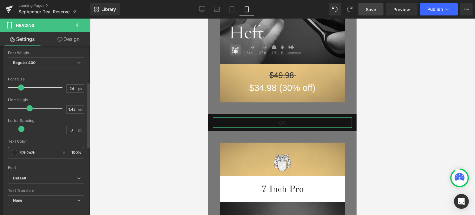
click at [14, 153] on span at bounding box center [14, 152] width 5 height 5
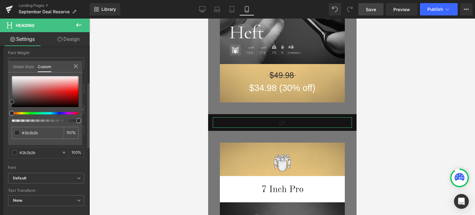
type input "#f0efef"
type input "#efefef"
type input "#edecec"
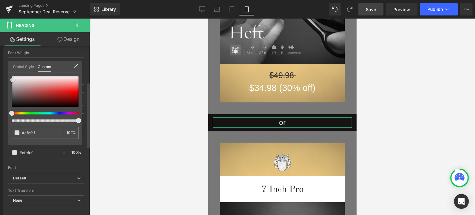
type input "#edecec"
type input "#e3e2e2"
type input "#e1dfdf"
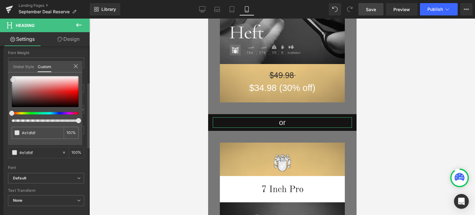
type input "#dedcdc"
type input "#dedddd"
type input "#e0e0e0"
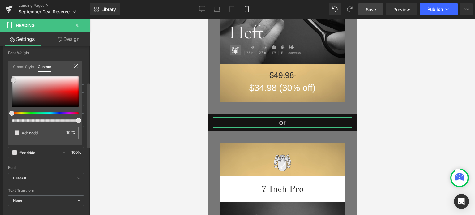
type input "#e0e0e0"
type input "#e1dfdf"
click at [13, 80] on div at bounding box center [45, 91] width 67 height 31
click at [453, 123] on div at bounding box center [281, 117] width 385 height 196
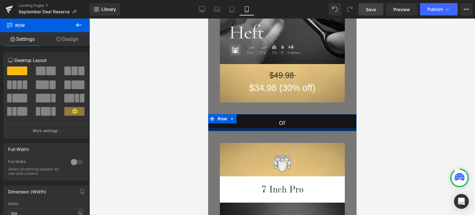
drag, startPoint x: 303, startPoint y: 129, endPoint x: 662, endPoint y: 159, distance: 360.4
click at [303, 129] on div at bounding box center [282, 129] width 148 height 3
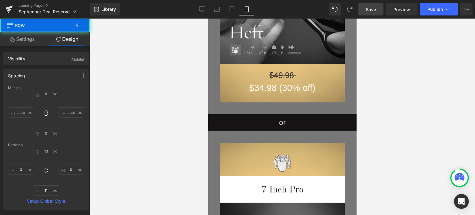
type input "0"
type input "10"
type input "0"
type input "11"
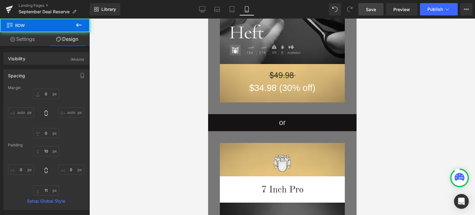
type input "0"
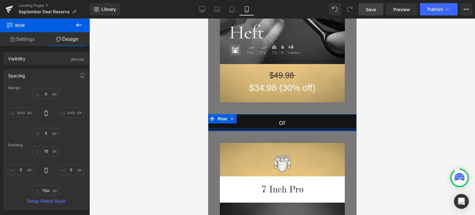
type input "12px"
click at [291, 128] on div at bounding box center [282, 130] width 148 height 4
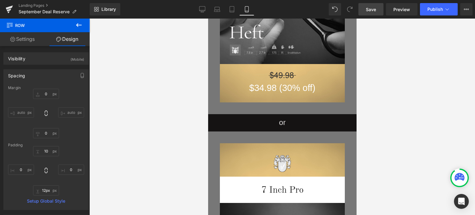
click at [370, 11] on span "Save" at bounding box center [371, 9] width 10 height 6
click at [372, 10] on span "Save" at bounding box center [371, 9] width 10 height 6
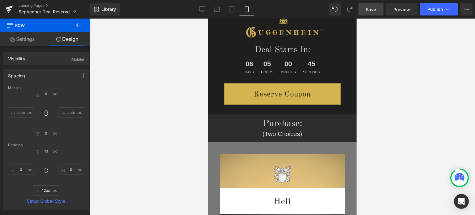
scroll to position [0, 0]
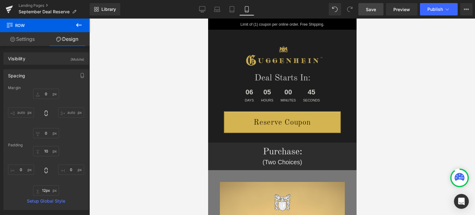
drag, startPoint x: 354, startPoint y: 62, endPoint x: 585, endPoint y: 48, distance: 232.0
click at [372, 8] on span "Save" at bounding box center [371, 9] width 10 height 6
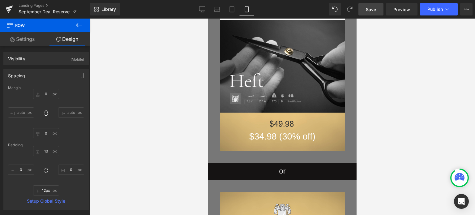
scroll to position [68, 0]
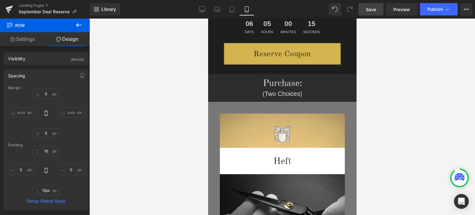
drag, startPoint x: 354, startPoint y: 36, endPoint x: 567, endPoint y: 43, distance: 213.1
click at [372, 11] on span "Save" at bounding box center [371, 9] width 10 height 6
click at [402, 8] on span "Preview" at bounding box center [401, 9] width 17 height 6
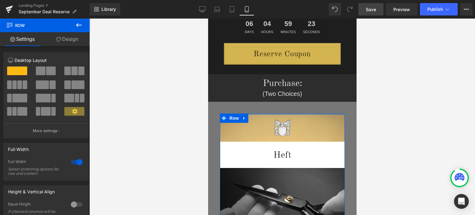
drag, startPoint x: 307, startPoint y: 117, endPoint x: 601, endPoint y: 155, distance: 296.5
click at [309, 111] on div "Image Heft Heading Image Image $34.98 (30% off) Heading Row" at bounding box center [282, 206] width 148 height 209
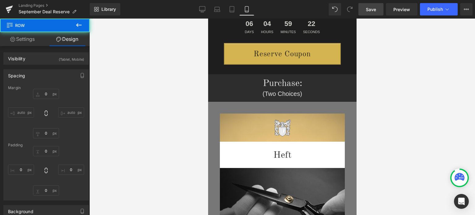
type input "0"
type input "5"
type input "0"
type input "22"
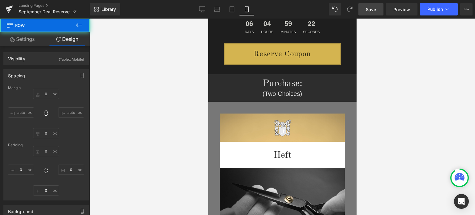
type input "0"
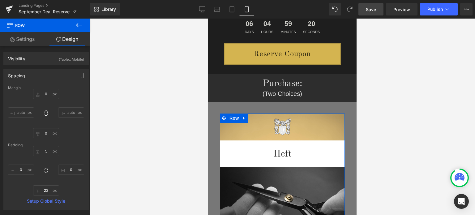
type input "1px"
click at [299, 113] on div "Image Heft Heading Image Image $34.98 (30% off) Heading Row" at bounding box center [282, 205] width 148 height 207
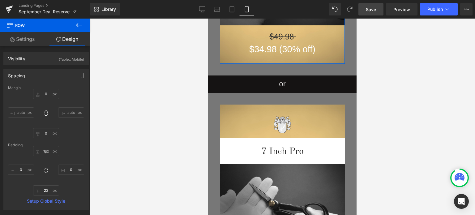
scroll to position [316, 0]
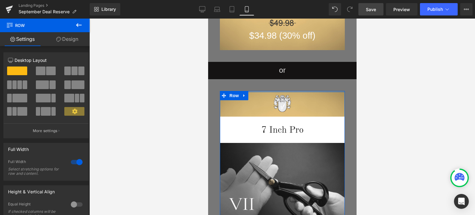
drag, startPoint x: 311, startPoint y: 89, endPoint x: 594, endPoint y: 119, distance: 283.8
click at [312, 87] on div "Image 7 Inch Pro Heading Image Image $29.98 (25% off) Heading Row" at bounding box center [282, 182] width 148 height 207
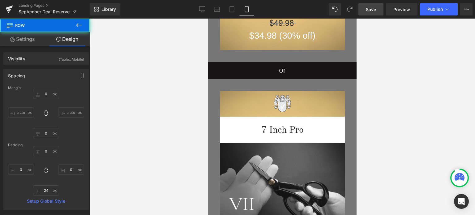
type input "0"
type input "24"
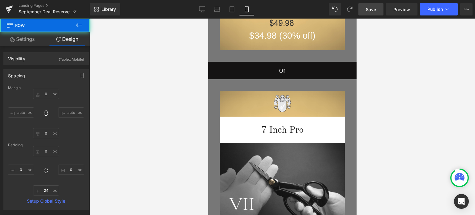
type input "0"
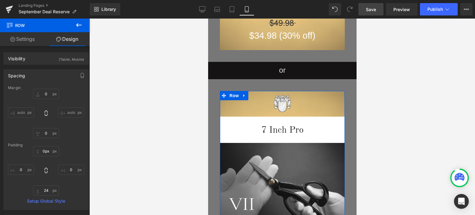
type input "3px"
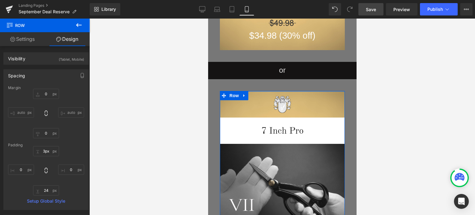
click at [295, 92] on div "Image 7 Inch Pro Heading Image Image $29.98 (25% off) Heading Row" at bounding box center [282, 183] width 148 height 208
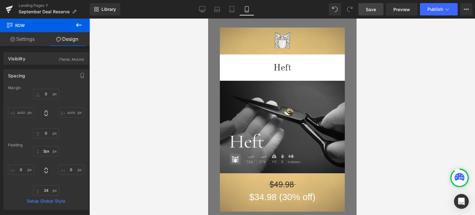
scroll to position [248, 0]
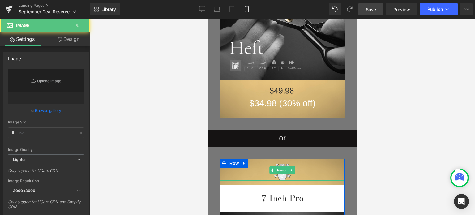
type input "[URL][DOMAIN_NAME]"
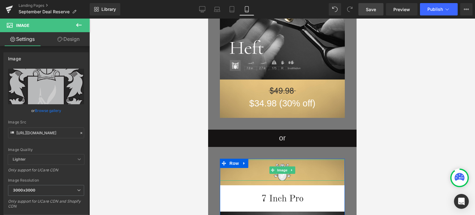
click at [297, 163] on div at bounding box center [281, 170] width 125 height 21
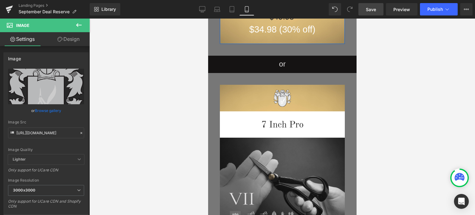
scroll to position [341, 0]
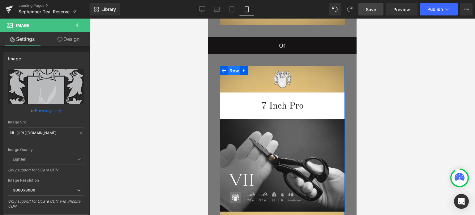
click at [229, 71] on span "Row" at bounding box center [234, 70] width 12 height 9
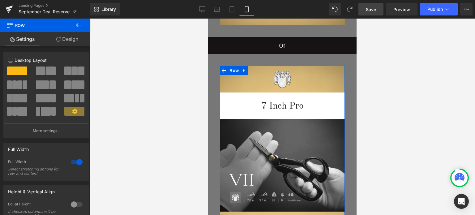
click at [69, 37] on link "Design" at bounding box center [67, 39] width 45 height 14
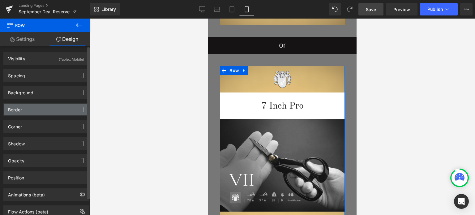
click at [37, 110] on div "Border" at bounding box center [46, 110] width 85 height 12
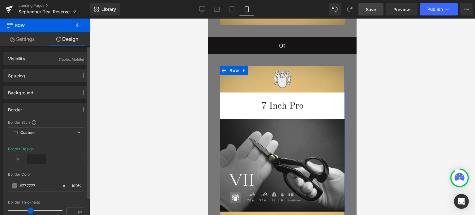
type input "#777777"
type input "100"
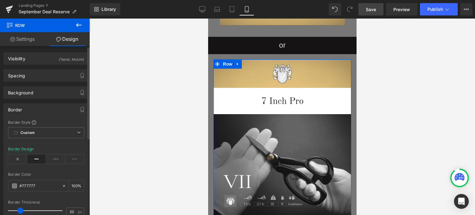
type input "21"
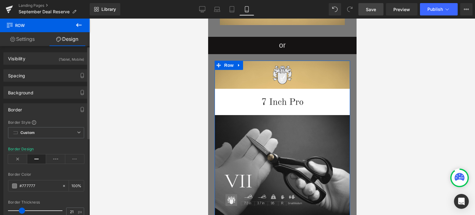
drag, startPoint x: 29, startPoint y: 210, endPoint x: 21, endPoint y: 209, distance: 8.4
click at [21, 209] on span at bounding box center [22, 210] width 6 height 6
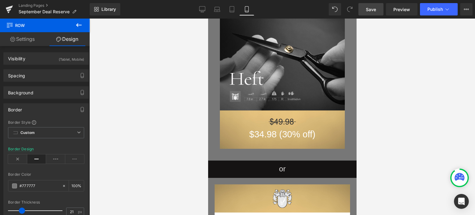
scroll to position [93, 0]
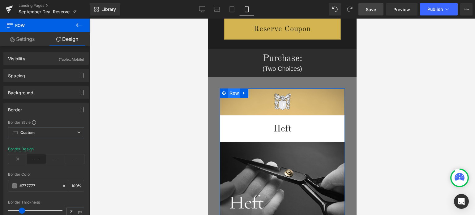
click at [228, 94] on span "Row" at bounding box center [234, 92] width 12 height 9
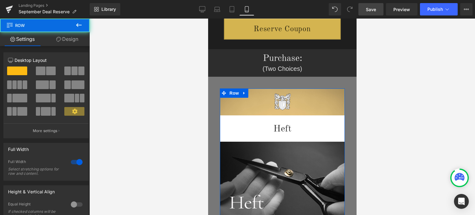
click at [68, 41] on link "Design" at bounding box center [67, 39] width 45 height 14
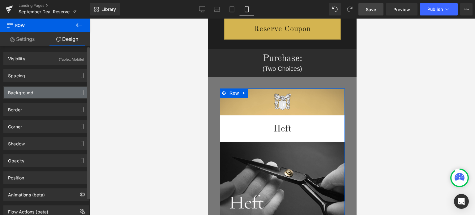
type input "#777777"
type input "100"
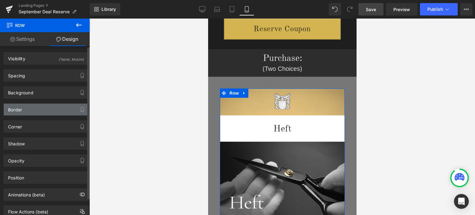
click at [32, 110] on div "Border" at bounding box center [46, 110] width 85 height 12
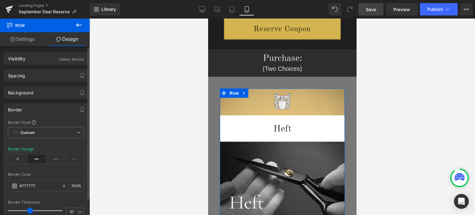
scroll to position [0, 0]
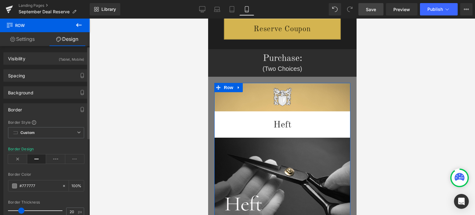
type input "21"
drag, startPoint x: 29, startPoint y: 209, endPoint x: 21, endPoint y: 209, distance: 8.4
click at [21, 209] on span at bounding box center [22, 210] width 6 height 6
click at [375, 9] on span "Save" at bounding box center [371, 9] width 10 height 6
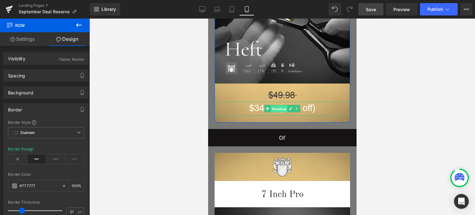
click at [277, 108] on span "Heading" at bounding box center [278, 108] width 17 height 7
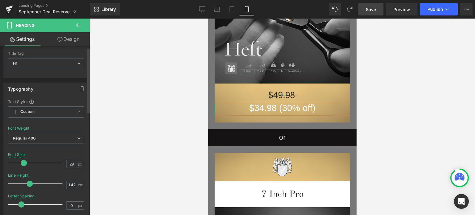
scroll to position [31, 0]
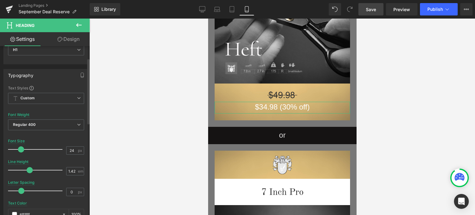
click at [19, 150] on span at bounding box center [21, 149] width 6 height 6
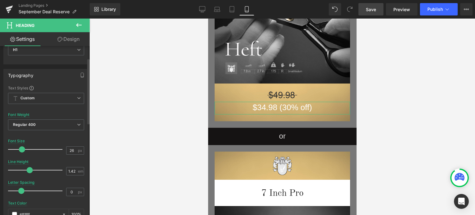
type input "27"
click at [21, 148] on span at bounding box center [22, 149] width 6 height 6
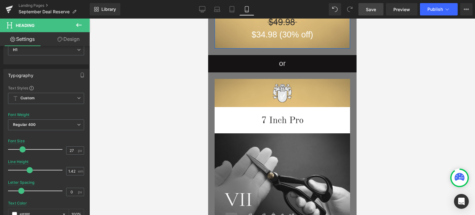
scroll to position [402, 0]
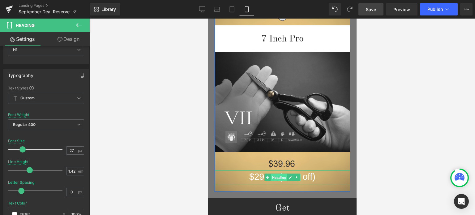
click at [276, 177] on span "Heading" at bounding box center [278, 177] width 17 height 7
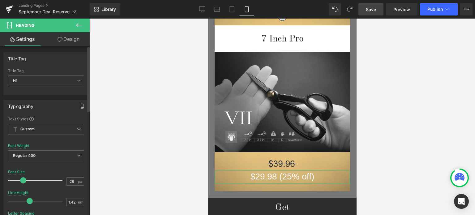
type input "27"
click at [21, 181] on span at bounding box center [22, 180] width 6 height 6
click at [372, 11] on span "Save" at bounding box center [371, 9] width 10 height 6
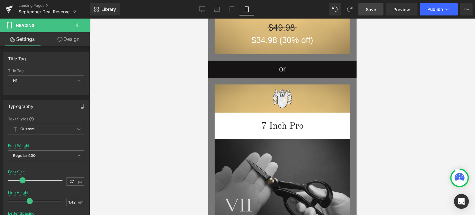
scroll to position [310, 0]
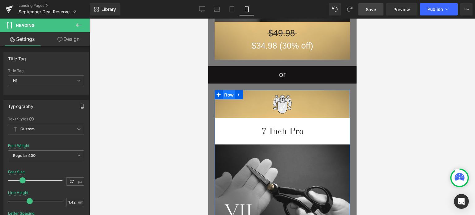
click at [226, 95] on span "Row" at bounding box center [228, 94] width 12 height 9
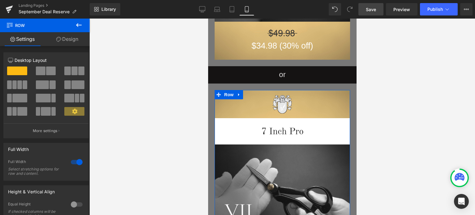
drag, startPoint x: 68, startPoint y: 40, endPoint x: 26, endPoint y: 94, distance: 67.6
click at [68, 40] on link "Design" at bounding box center [67, 39] width 45 height 14
click at [0, 0] on div "Background" at bounding box center [0, 0] width 0 height 0
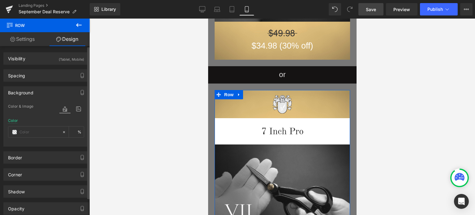
type input "#f0efef"
type input "100"
click at [77, 109] on icon at bounding box center [78, 109] width 11 height 8
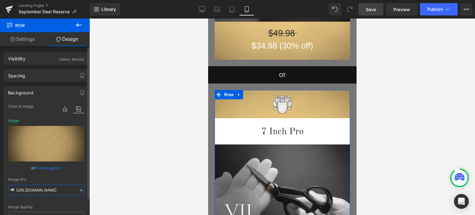
click at [41, 190] on input "[URL][DOMAIN_NAME]" at bounding box center [46, 190] width 76 height 11
paste input "[DOMAIN_NAME][URL]"
type input "[URL][DOMAIN_NAME]"
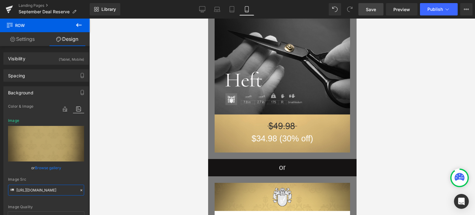
scroll to position [155, 0]
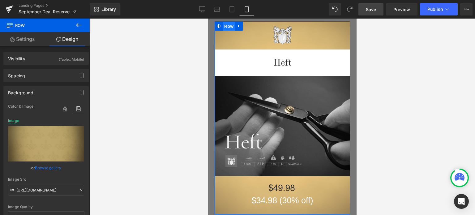
click at [226, 25] on span "Row" at bounding box center [228, 26] width 12 height 9
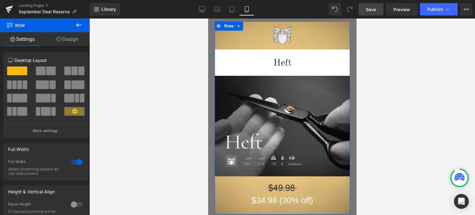
drag, startPoint x: 70, startPoint y: 41, endPoint x: 46, endPoint y: 92, distance: 55.9
click at [70, 41] on link "Design" at bounding box center [67, 39] width 45 height 14
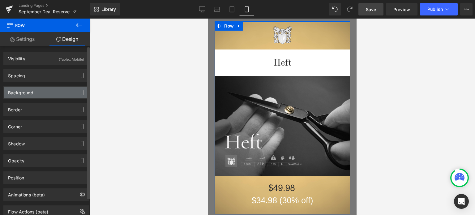
click at [46, 92] on div "Background" at bounding box center [46, 93] width 85 height 12
type input "#e0e0e0"
type input "100"
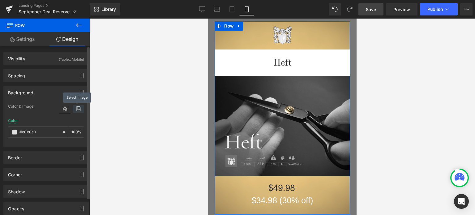
click at [76, 109] on icon at bounding box center [78, 109] width 11 height 8
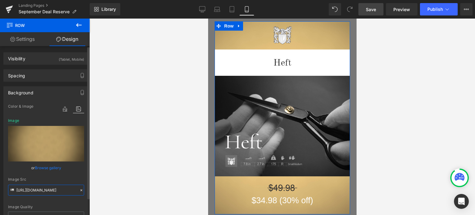
click at [42, 191] on input "[URL][DOMAIN_NAME]" at bounding box center [46, 190] width 76 height 11
paste input "[DOMAIN_NAME][URL]"
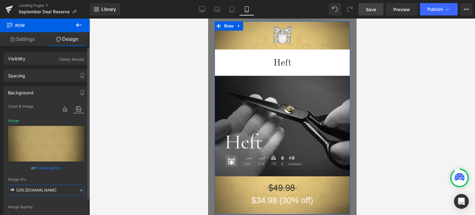
type input "[URL][DOMAIN_NAME]"
click at [82, 177] on div "image Color & Image image rgba(224, 224, 224, 1) Color #e0e0e0 100 % [URL][DOMA…" at bounding box center [46, 176] width 85 height 147
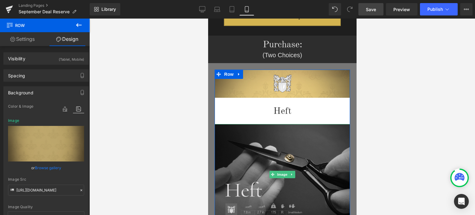
scroll to position [93, 0]
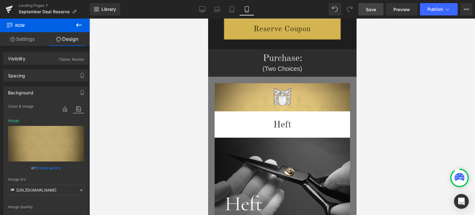
click at [375, 9] on span "Save" at bounding box center [371, 9] width 10 height 6
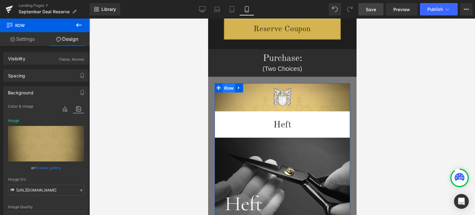
click at [224, 88] on span "Row" at bounding box center [228, 87] width 12 height 9
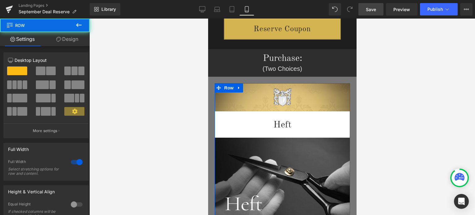
click at [72, 40] on link "Design" at bounding box center [67, 39] width 45 height 14
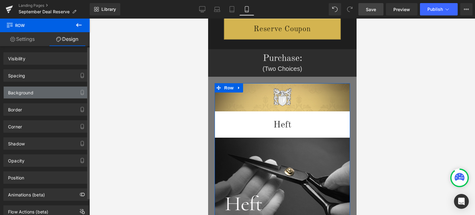
click at [36, 91] on div "Background" at bounding box center [46, 93] width 85 height 12
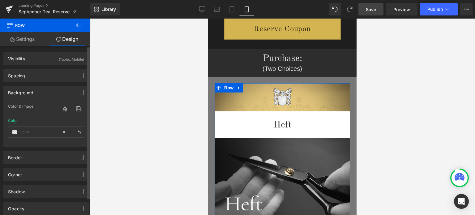
type input "#e0e0e0"
type input "100"
type input "[URL][DOMAIN_NAME]"
click at [77, 108] on icon at bounding box center [78, 109] width 11 height 8
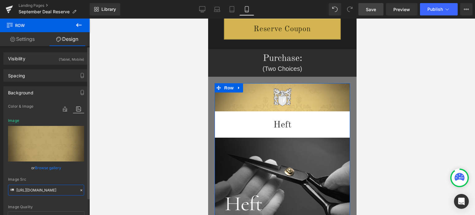
click at [47, 190] on input "[URL][DOMAIN_NAME]" at bounding box center [46, 190] width 76 height 11
click at [85, 175] on div "image Color & Image image rgba(224, 224, 224, 1) Color #e0e0e0 100 % [URL][DOMA…" at bounding box center [46, 176] width 85 height 147
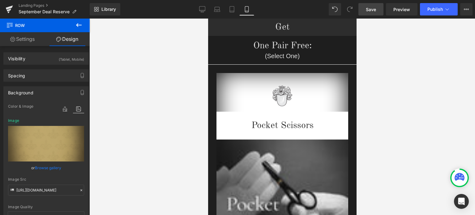
scroll to position [619, 0]
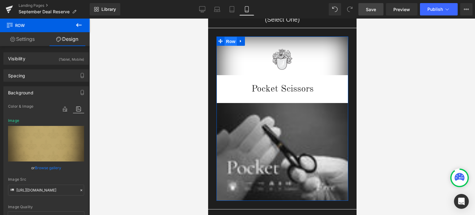
click at [230, 40] on span "Row" at bounding box center [230, 41] width 12 height 9
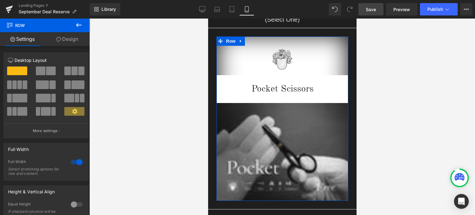
click at [69, 37] on link "Design" at bounding box center [67, 39] width 45 height 14
click at [0, 0] on div "Background" at bounding box center [0, 0] width 0 height 0
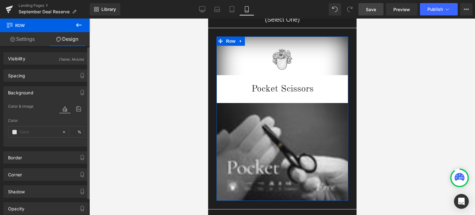
type input "transparent"
type input "0"
click at [73, 110] on icon at bounding box center [78, 109] width 11 height 8
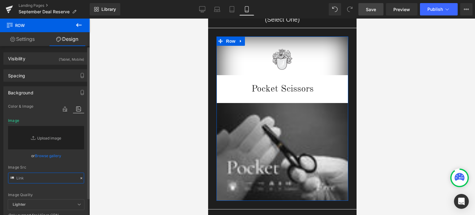
click at [36, 177] on input "text" at bounding box center [46, 177] width 76 height 11
paste input "[URL][DOMAIN_NAME]"
type input "[URL][DOMAIN_NAME]"
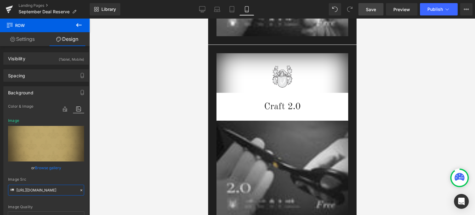
scroll to position [804, 0]
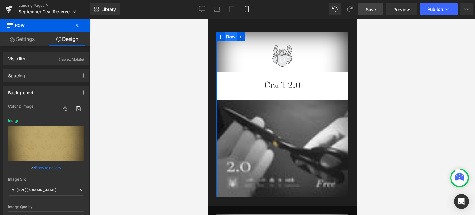
click at [228, 38] on span "Row" at bounding box center [230, 36] width 12 height 9
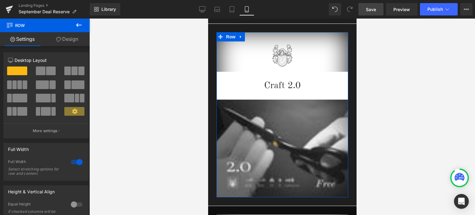
click at [72, 36] on link "Design" at bounding box center [67, 39] width 45 height 14
click at [0, 0] on div "Background" at bounding box center [0, 0] width 0 height 0
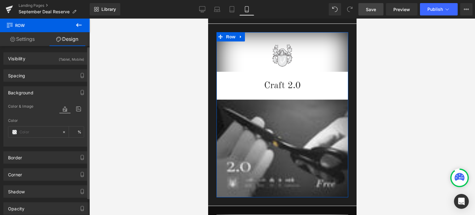
type input "transparent"
type input "0"
click at [75, 108] on icon at bounding box center [78, 109] width 11 height 8
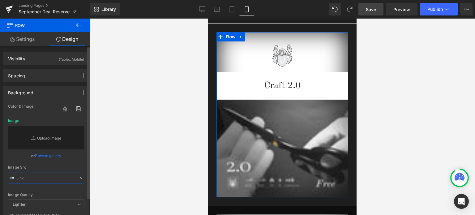
click at [39, 177] on input "text" at bounding box center [46, 177] width 76 height 11
paste input "[URL][DOMAIN_NAME]"
type input "[URL][DOMAIN_NAME]"
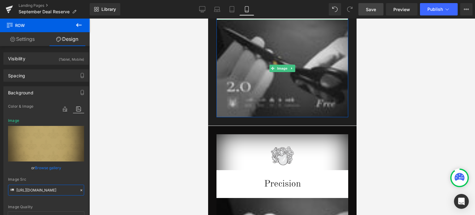
scroll to position [959, 0]
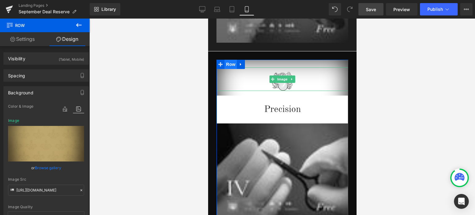
click at [228, 64] on span "Row" at bounding box center [230, 64] width 12 height 9
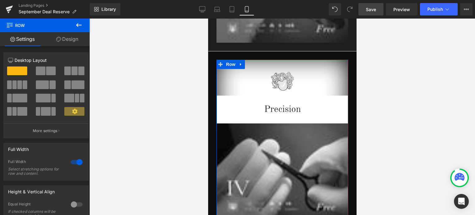
click at [66, 40] on link "Design" at bounding box center [67, 39] width 45 height 14
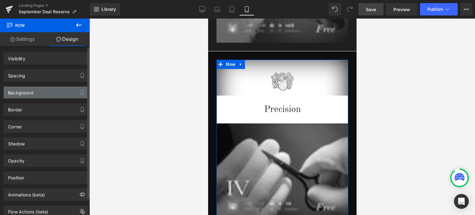
click at [49, 92] on div "Background" at bounding box center [46, 93] width 85 height 12
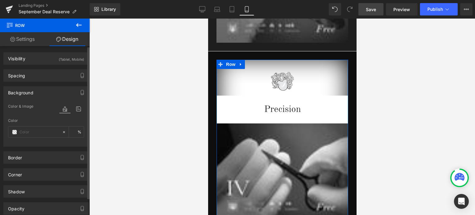
type input "transparent"
type input "0"
click at [75, 109] on icon at bounding box center [78, 109] width 11 height 8
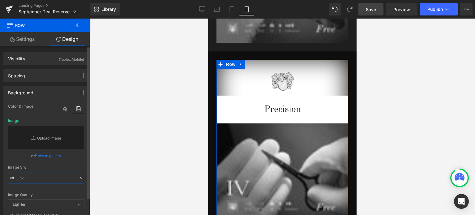
click at [36, 177] on input "text" at bounding box center [46, 177] width 76 height 11
paste input "[URL][DOMAIN_NAME]"
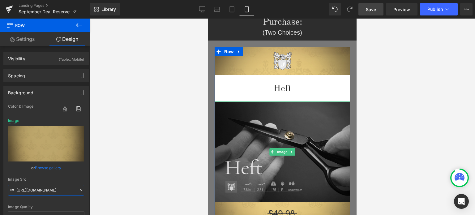
scroll to position [93, 0]
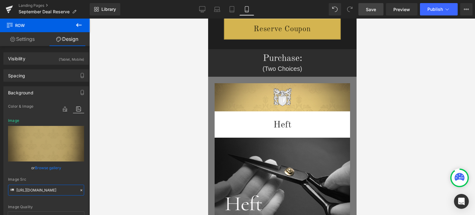
type input "[URL][DOMAIN_NAME]"
click at [373, 8] on span "Save" at bounding box center [371, 9] width 10 height 6
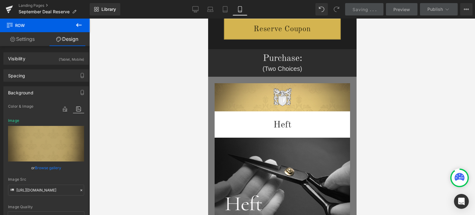
scroll to position [0, 0]
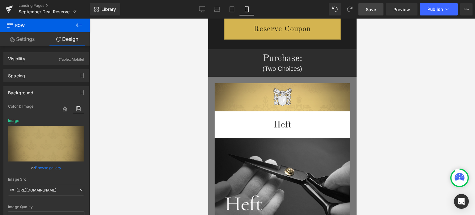
click at [375, 9] on span "Save" at bounding box center [371, 9] width 10 height 6
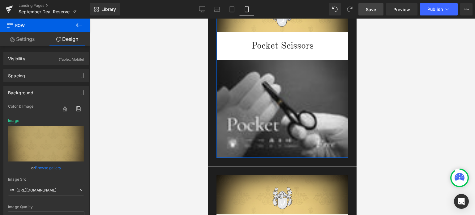
scroll to position [681, 0]
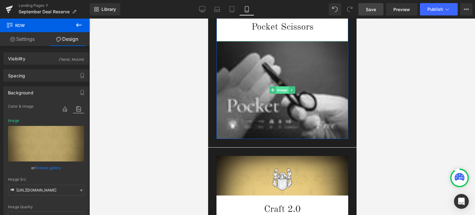
click at [279, 91] on span "Image" at bounding box center [281, 89] width 13 height 7
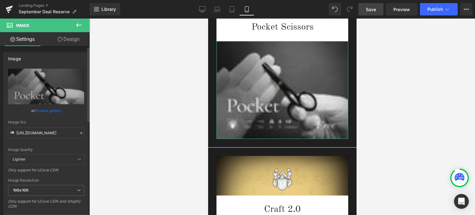
scroll to position [124, 0]
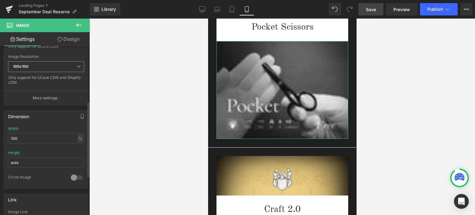
click at [40, 64] on span "100x100" at bounding box center [46, 66] width 76 height 11
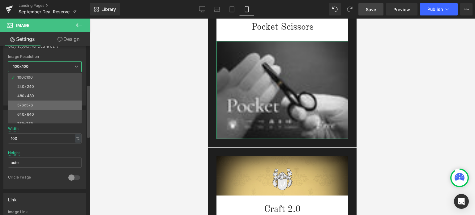
scroll to position [88, 0]
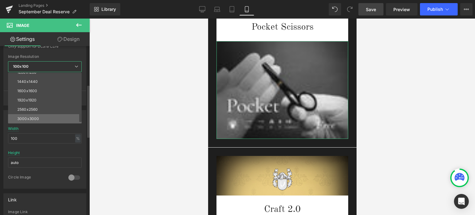
click at [40, 118] on li "3000x3000" at bounding box center [46, 118] width 76 height 9
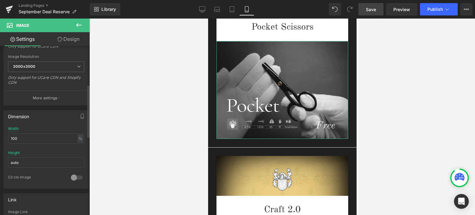
type input "[URL][DOMAIN_NAME]"
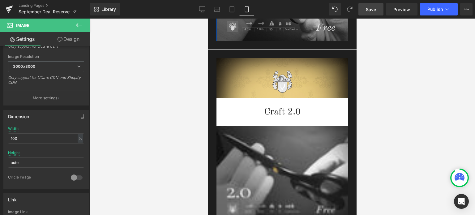
scroll to position [835, 0]
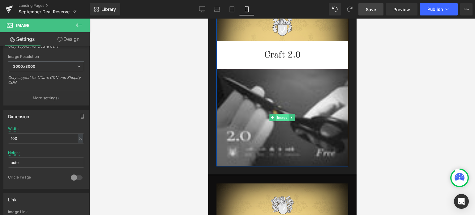
click at [278, 117] on span "Image" at bounding box center [281, 117] width 13 height 7
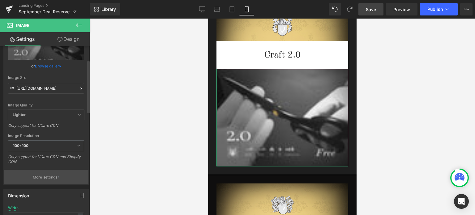
scroll to position [93, 0]
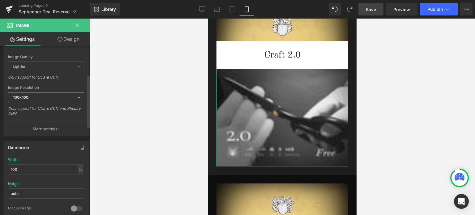
click at [42, 98] on span "100x100" at bounding box center [46, 97] width 76 height 11
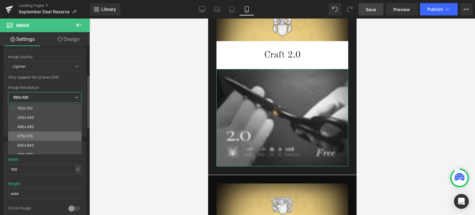
scroll to position [88, 0]
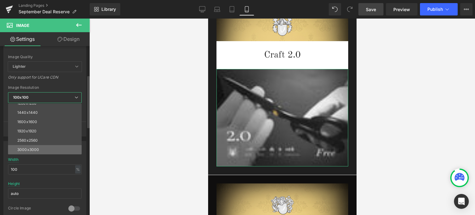
click at [43, 148] on li "3000x3000" at bounding box center [46, 149] width 76 height 9
type input "[URL][DOMAIN_NAME]"
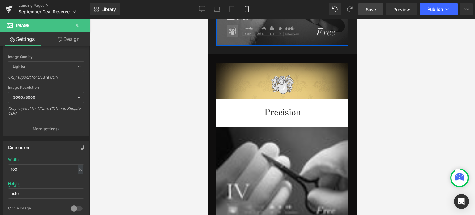
scroll to position [1021, 0]
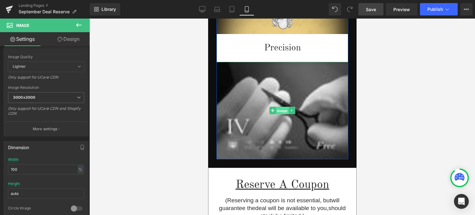
click at [280, 111] on span "Image" at bounding box center [281, 110] width 13 height 7
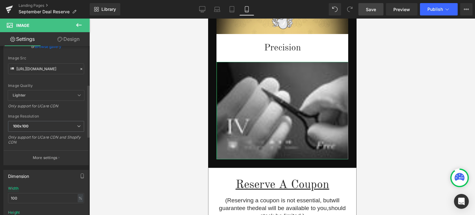
scroll to position [124, 0]
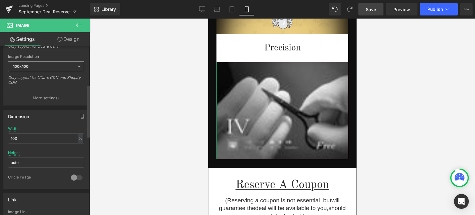
click at [49, 65] on span "100x100" at bounding box center [46, 66] width 76 height 11
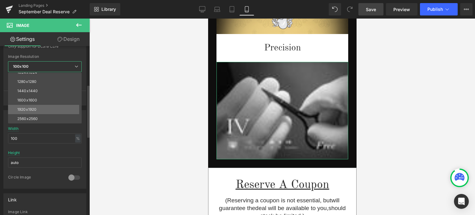
scroll to position [88, 0]
click at [37, 115] on li "3000x3000" at bounding box center [46, 118] width 76 height 9
type input "[URL][DOMAIN_NAME]"
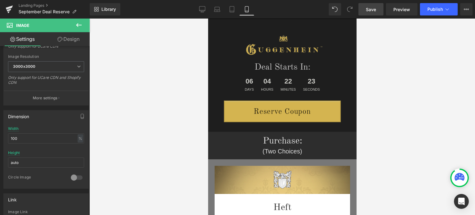
scroll to position [9, 0]
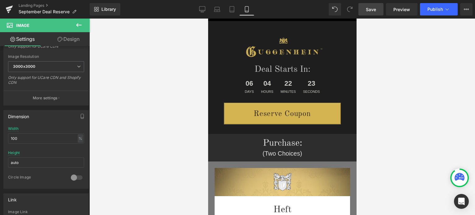
drag, startPoint x: 355, startPoint y: 141, endPoint x: 577, endPoint y: 53, distance: 238.6
click at [373, 9] on span "Save" at bounding box center [371, 9] width 10 height 6
click at [368, 8] on span "Save" at bounding box center [371, 9] width 10 height 6
click at [443, 9] on button "Publish" at bounding box center [439, 9] width 38 height 12
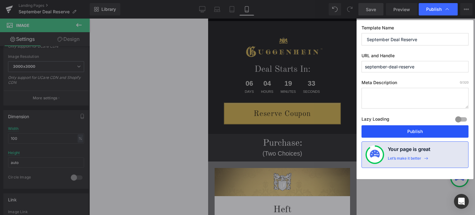
drag, startPoint x: 421, startPoint y: 131, endPoint x: 117, endPoint y: 52, distance: 314.3
click at [421, 131] on button "Publish" at bounding box center [414, 131] width 107 height 12
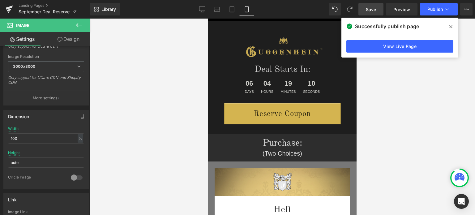
drag, startPoint x: 452, startPoint y: 27, endPoint x: 424, endPoint y: 66, distance: 48.1
click at [452, 27] on icon at bounding box center [450, 26] width 3 height 5
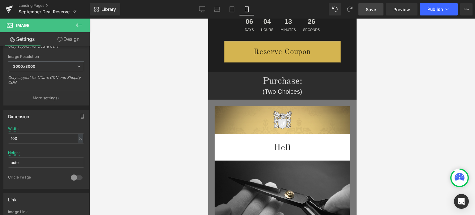
scroll to position [22, 0]
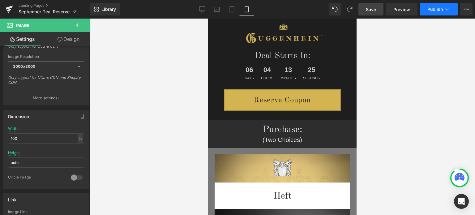
click at [440, 11] on span "Publish" at bounding box center [434, 9] width 15 height 5
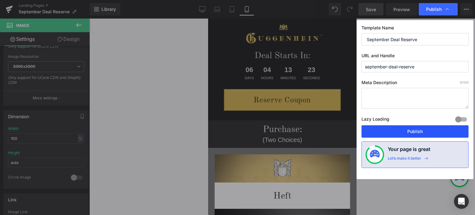
click at [406, 132] on button "Publish" at bounding box center [414, 131] width 107 height 12
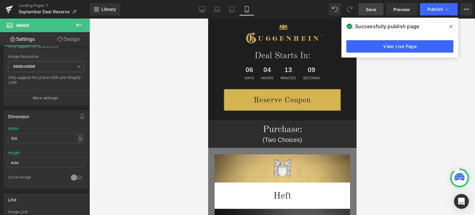
click at [451, 26] on icon at bounding box center [450, 26] width 3 height 3
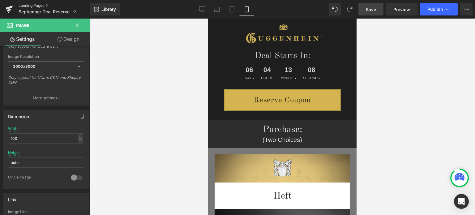
click at [34, 5] on link "Landing Pages" at bounding box center [54, 5] width 71 height 5
